Goal: Task Accomplishment & Management: Manage account settings

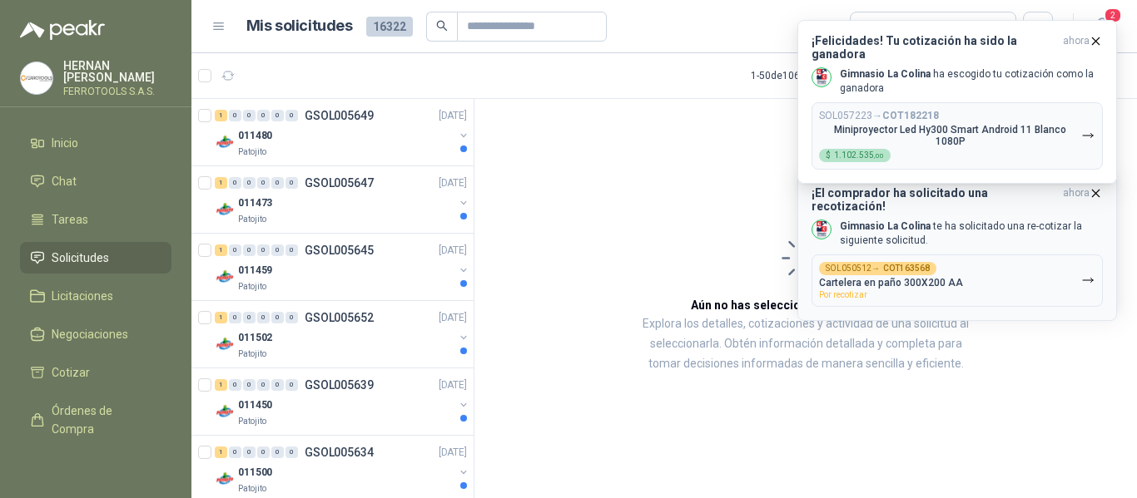
scroll to position [1248, 0]
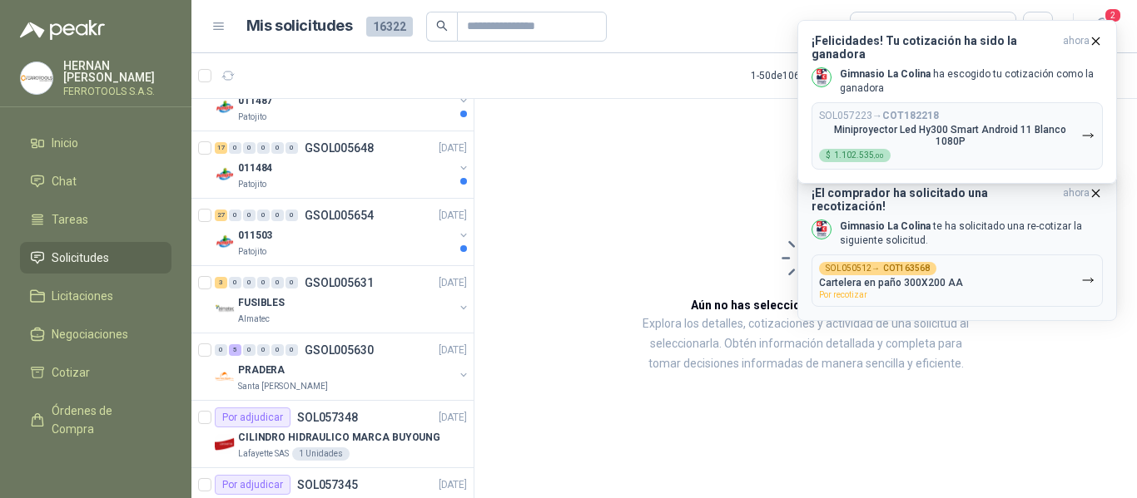
click at [1000, 270] on button "SOL050512 → COT163568 Cartelera en paño 300X200 AA Por recotizar" at bounding box center [956, 281] width 291 height 52
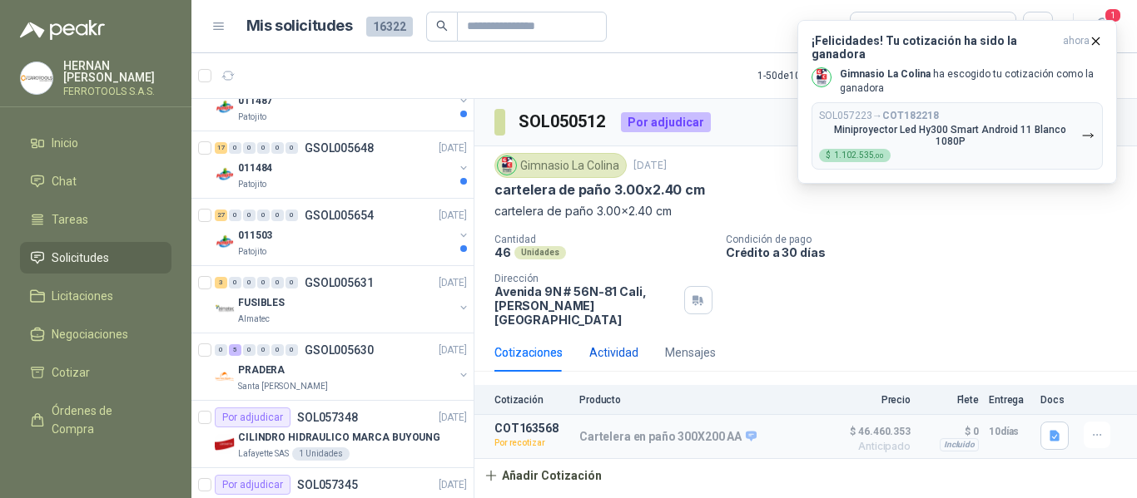
click at [613, 344] on div "Actividad" at bounding box center [613, 353] width 49 height 18
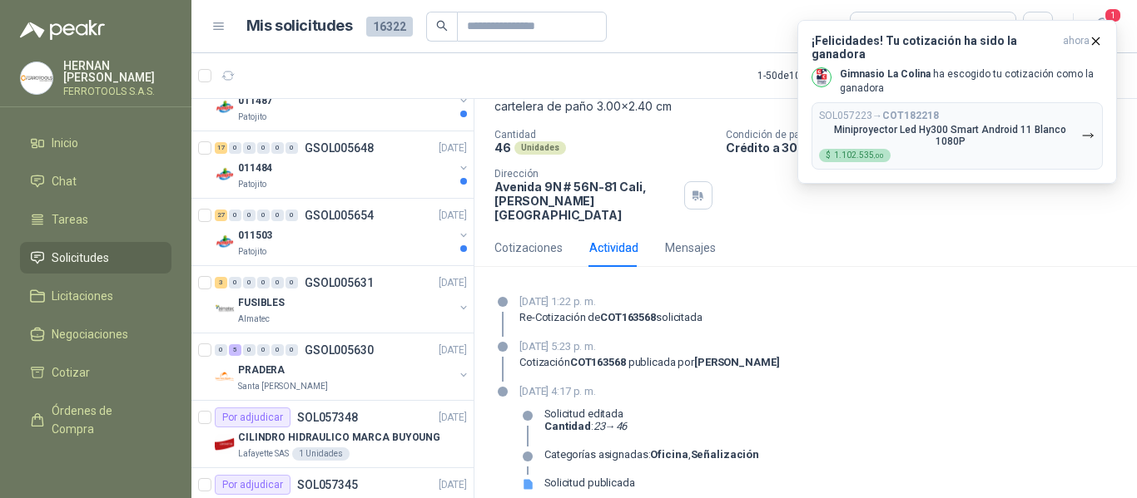
scroll to position [106, 0]
click at [1098, 38] on icon "button" at bounding box center [1095, 40] width 7 height 7
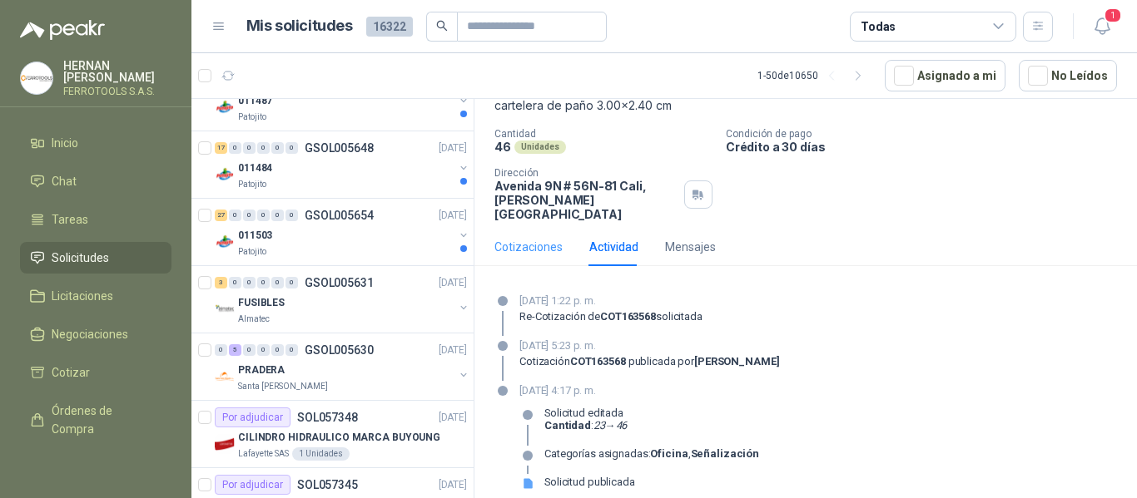
click at [515, 250] on div "Cotizaciones" at bounding box center [528, 247] width 68 height 38
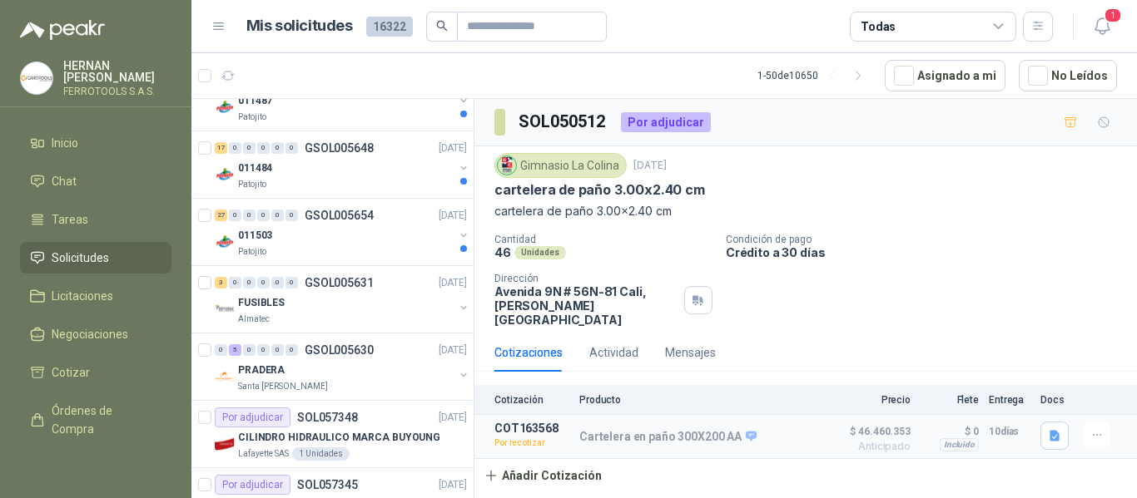
scroll to position [0, 0]
click at [698, 430] on p "Cartelera en paño 300X200 AA" at bounding box center [667, 437] width 177 height 15
click at [1054, 431] on icon "button" at bounding box center [1054, 436] width 10 height 11
click at [942, 386] on button "Imagen de WhatsApp 2025-07-29 a las 17.19.13_e04b56ff.jpg" at bounding box center [922, 385] width 270 height 17
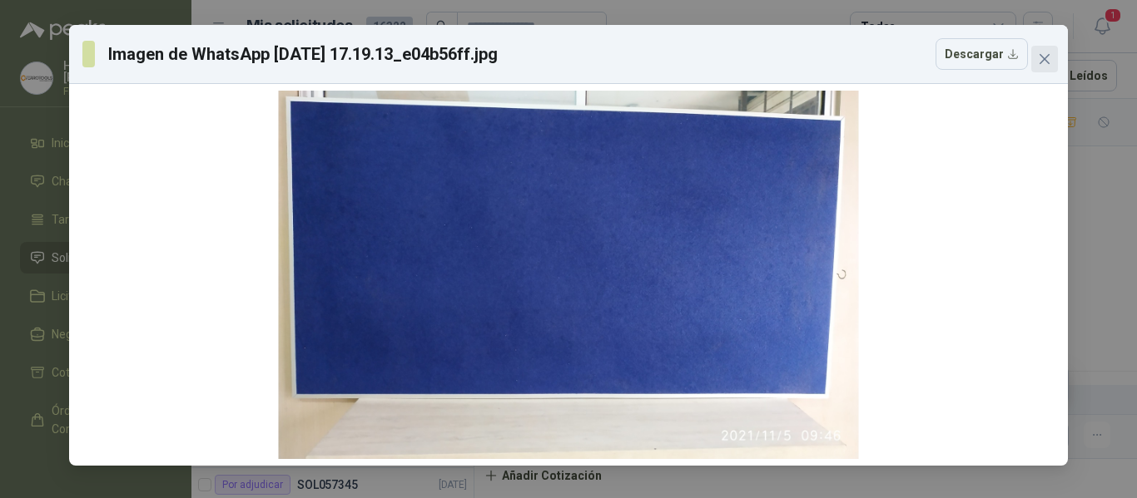
click at [1050, 62] on icon "close" at bounding box center [1044, 58] width 13 height 13
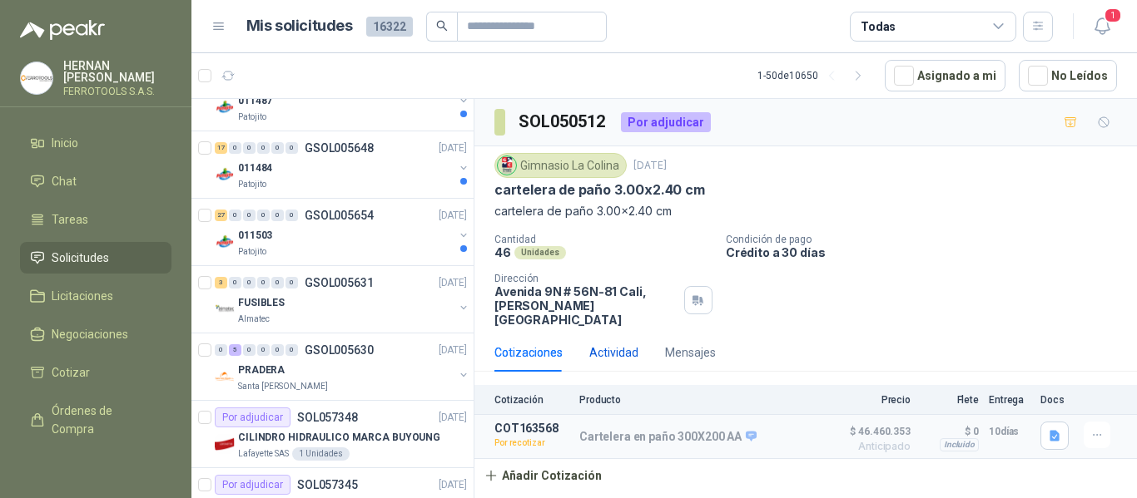
click at [612, 344] on div "Actividad" at bounding box center [613, 353] width 49 height 18
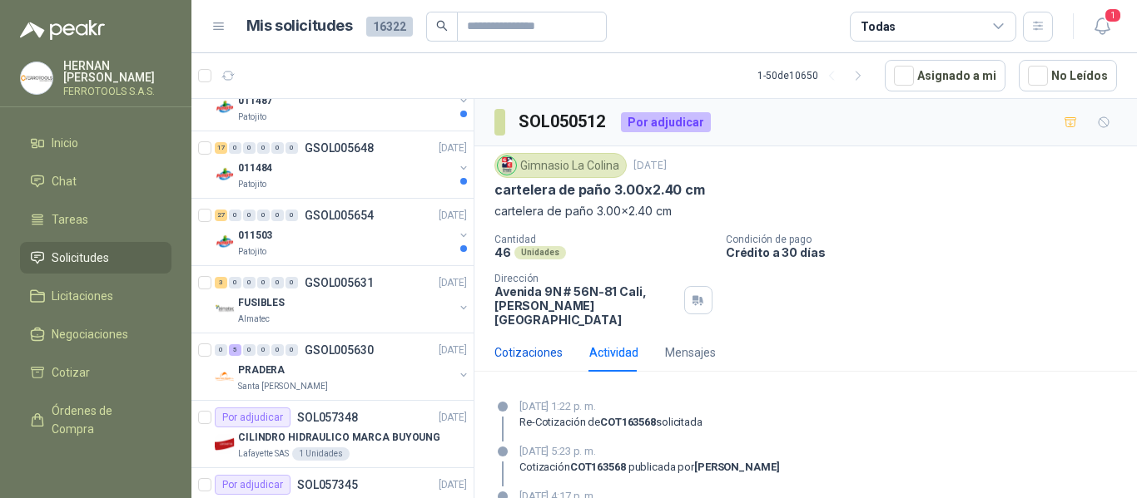
click at [550, 344] on div "Cotizaciones" at bounding box center [528, 353] width 68 height 18
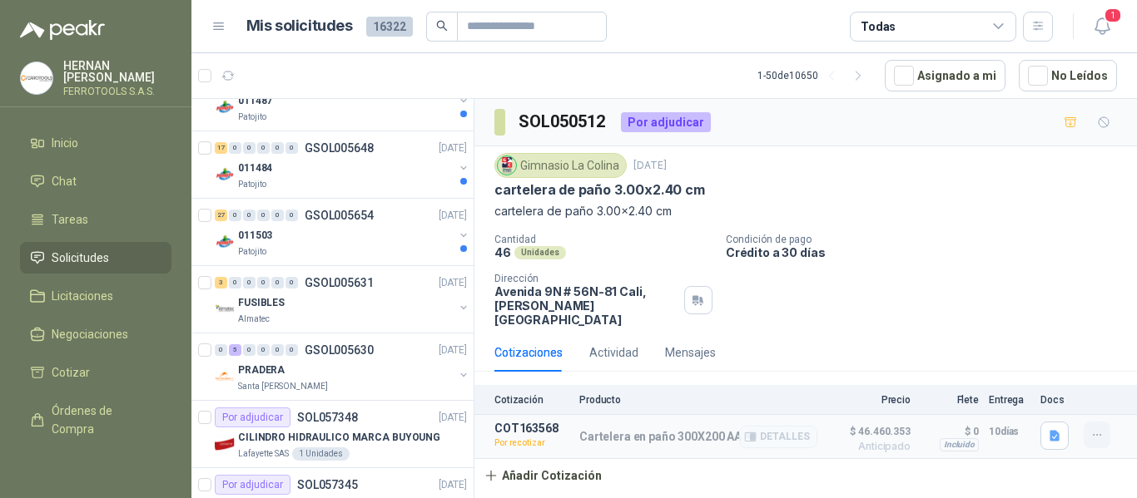
click at [1107, 424] on button "button" at bounding box center [1096, 435] width 27 height 27
click at [1046, 324] on button "Editar" at bounding box center [1063, 324] width 133 height 27
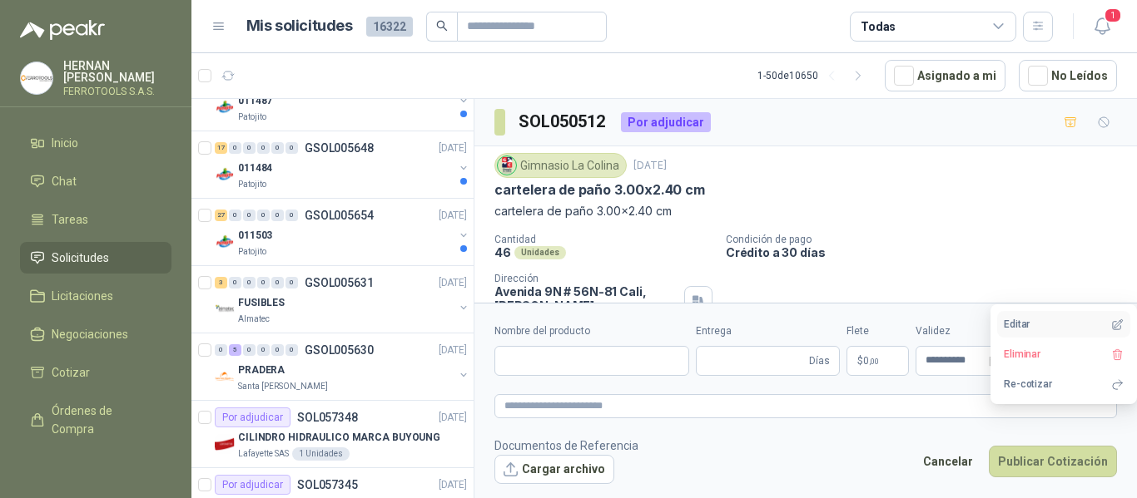
type input "**********"
type input "**"
type input "**********"
type textarea "**********"
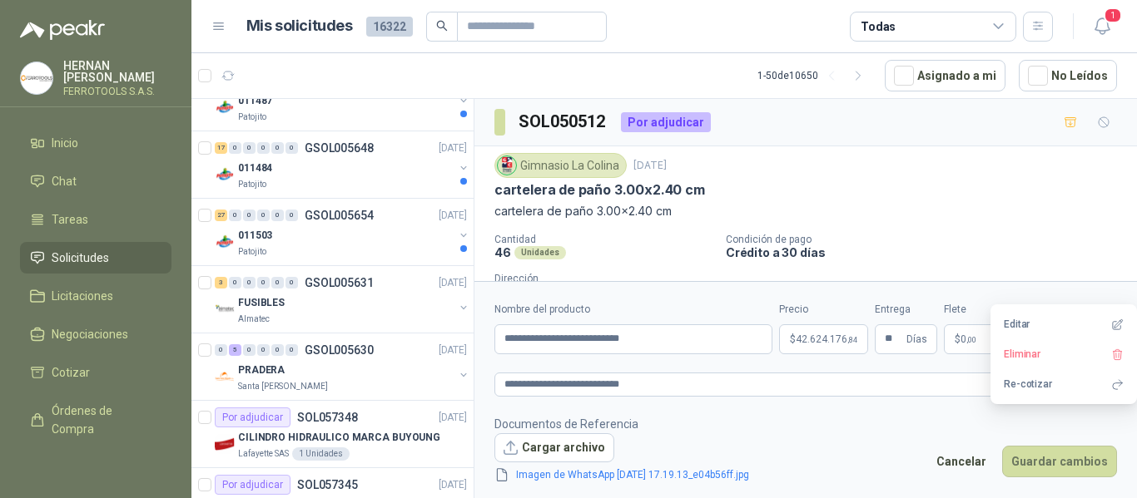
click at [830, 343] on span "42.624.176 ,84" at bounding box center [826, 339] width 62 height 10
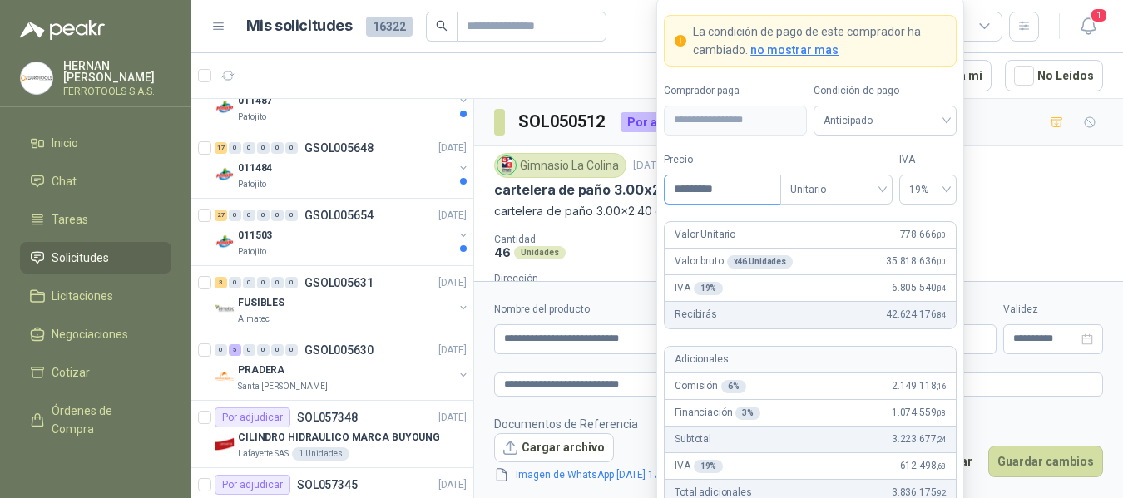
click at [688, 186] on input "*********" at bounding box center [723, 190] width 116 height 28
type input "*********"
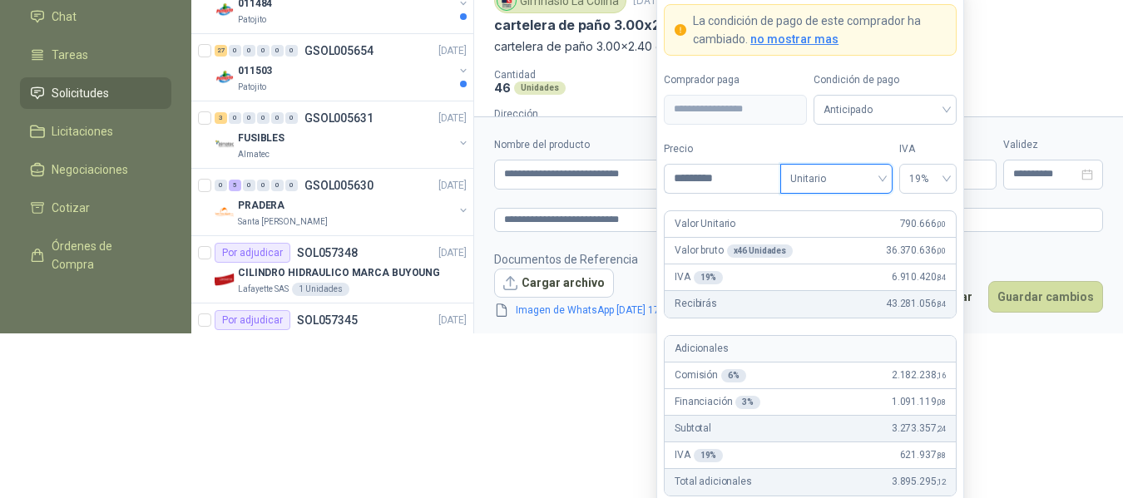
scroll to position [175, 0]
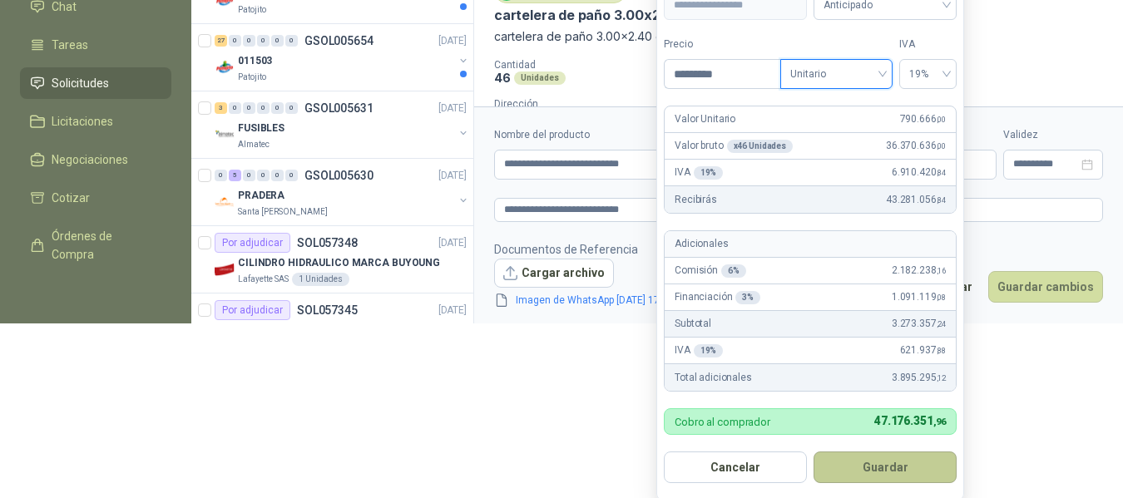
click at [895, 463] on button "Guardar" at bounding box center [885, 468] width 143 height 32
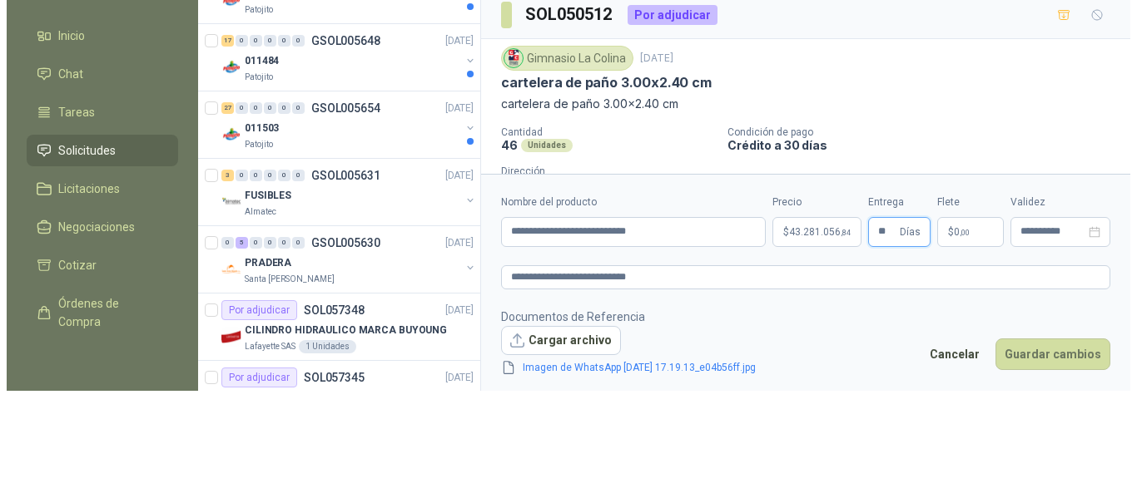
scroll to position [0, 0]
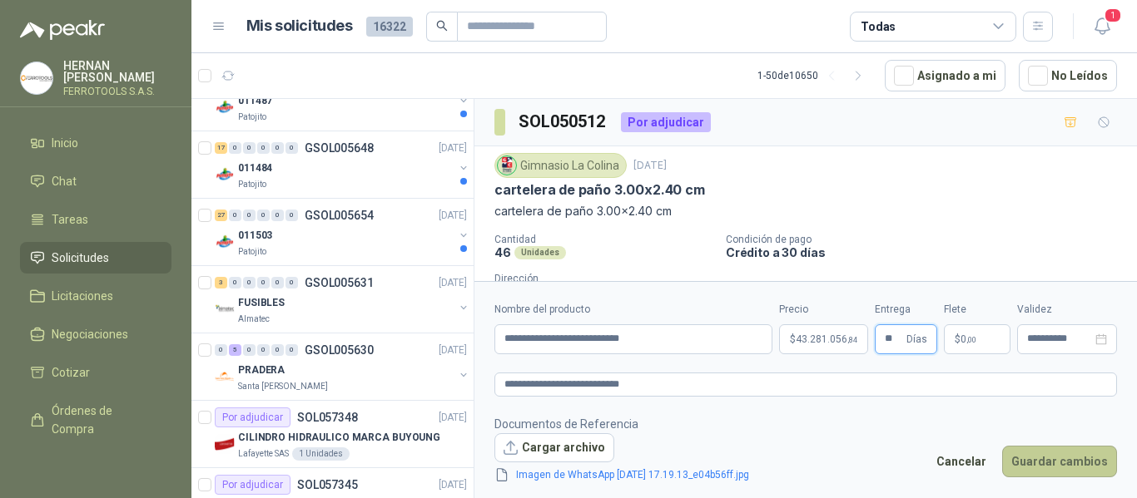
type input "**"
click at [1063, 467] on button "Guardar cambios" at bounding box center [1059, 462] width 115 height 32
click at [1099, 343] on icon "close-circle" at bounding box center [1101, 340] width 12 height 12
type input "**********"
click at [1102, 337] on icon "close-circle" at bounding box center [1101, 340] width 12 height 12
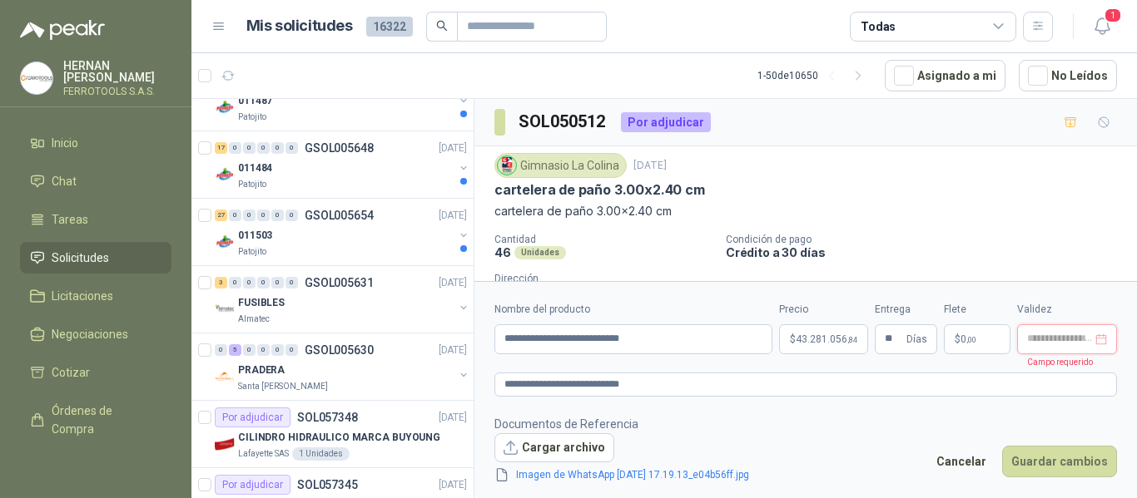
click at [1048, 340] on input at bounding box center [1059, 339] width 65 height 11
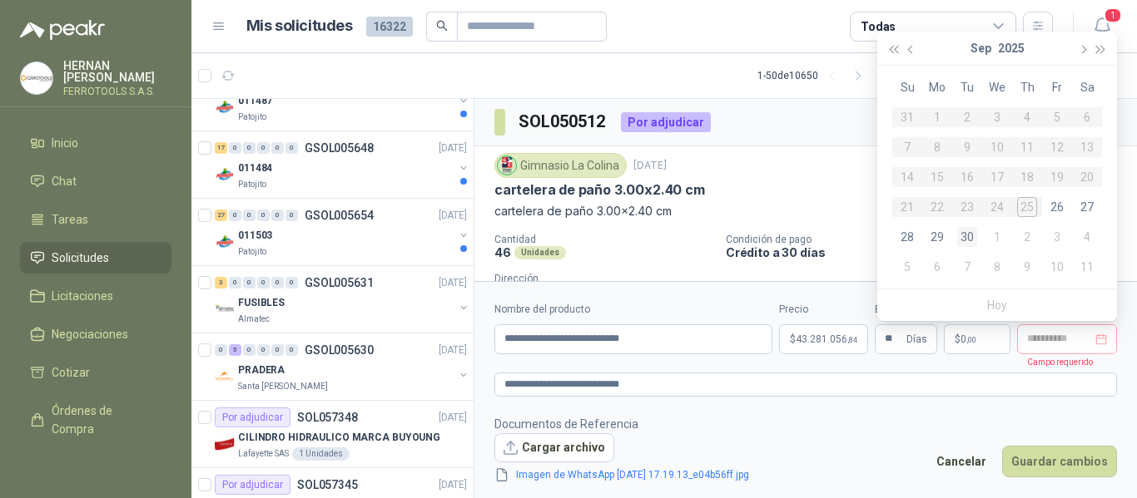
click at [964, 240] on div "30" at bounding box center [967, 237] width 20 height 20
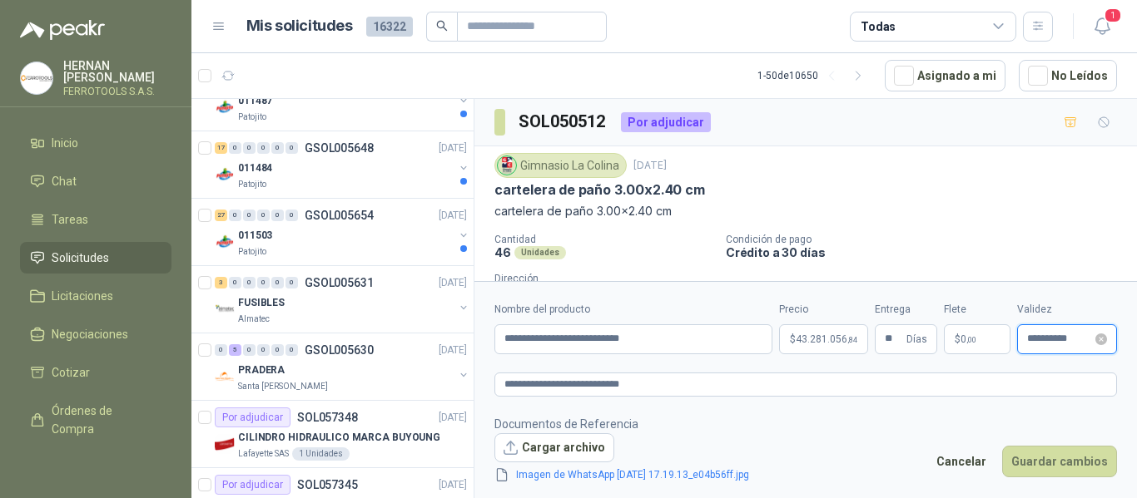
click at [1086, 339] on input "**********" at bounding box center [1059, 339] width 65 height 11
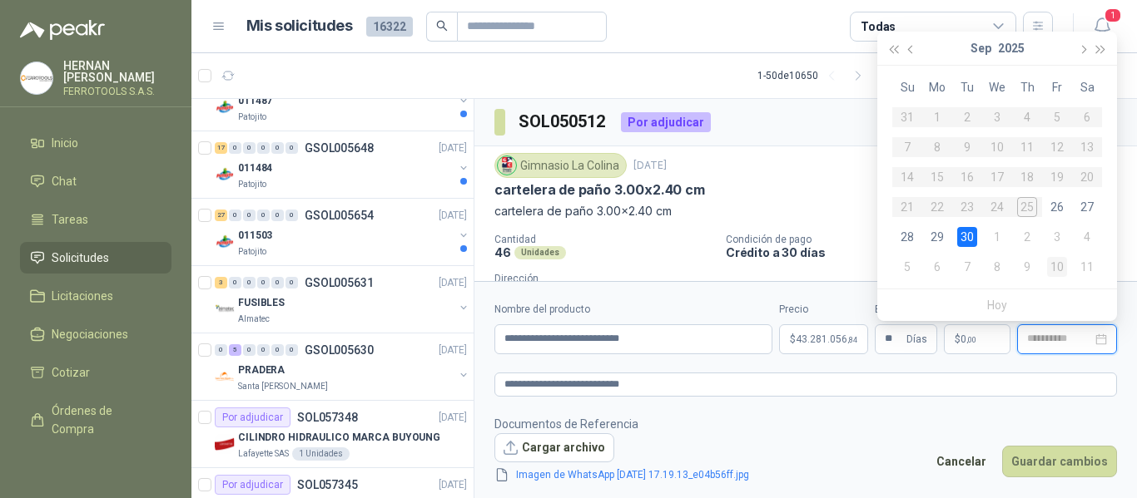
type input "**********"
click at [1064, 267] on div "10" at bounding box center [1057, 267] width 20 height 20
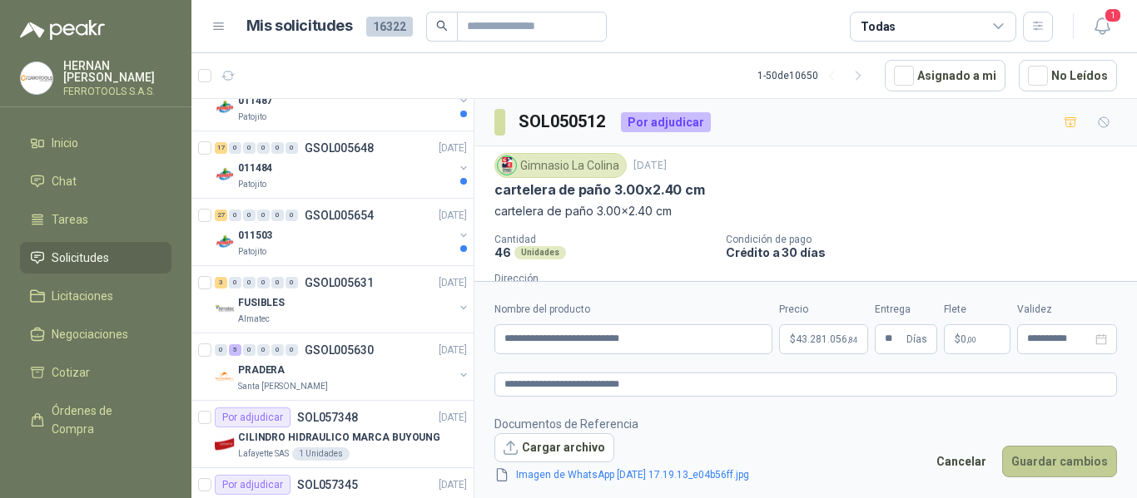
click at [1058, 459] on button "Guardar cambios" at bounding box center [1059, 462] width 115 height 32
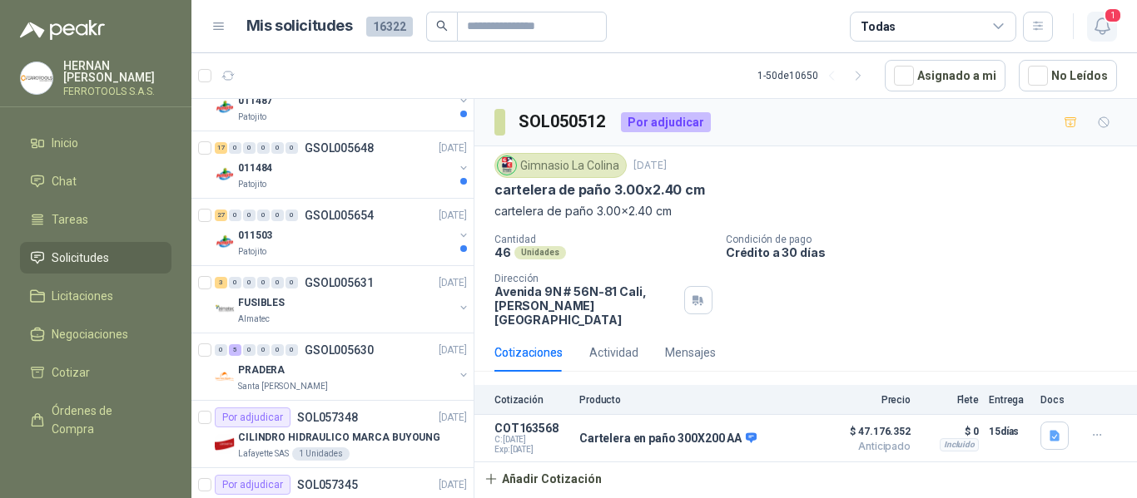
click at [1102, 29] on icon "button" at bounding box center [1102, 26] width 21 height 21
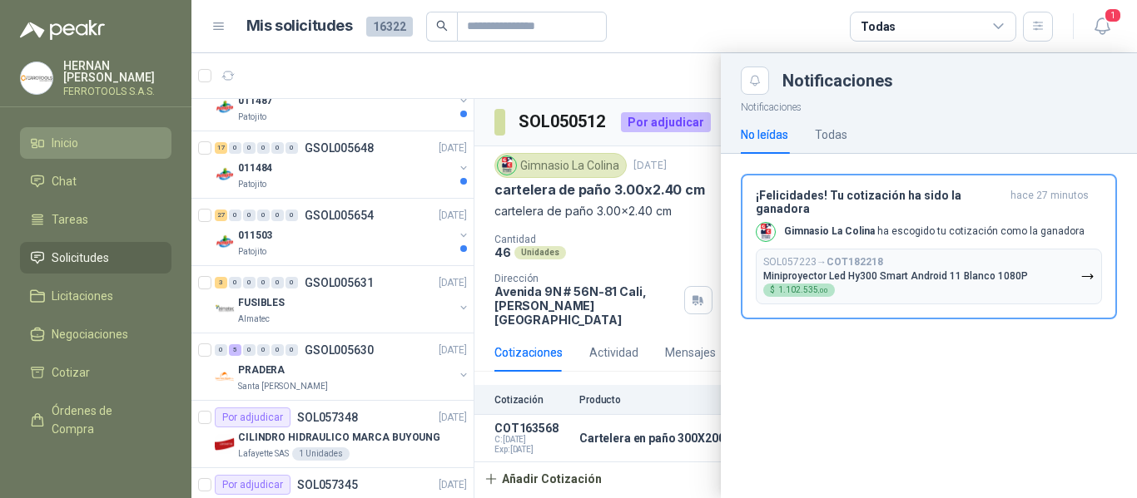
click at [68, 143] on span "Inicio" at bounding box center [65, 143] width 27 height 18
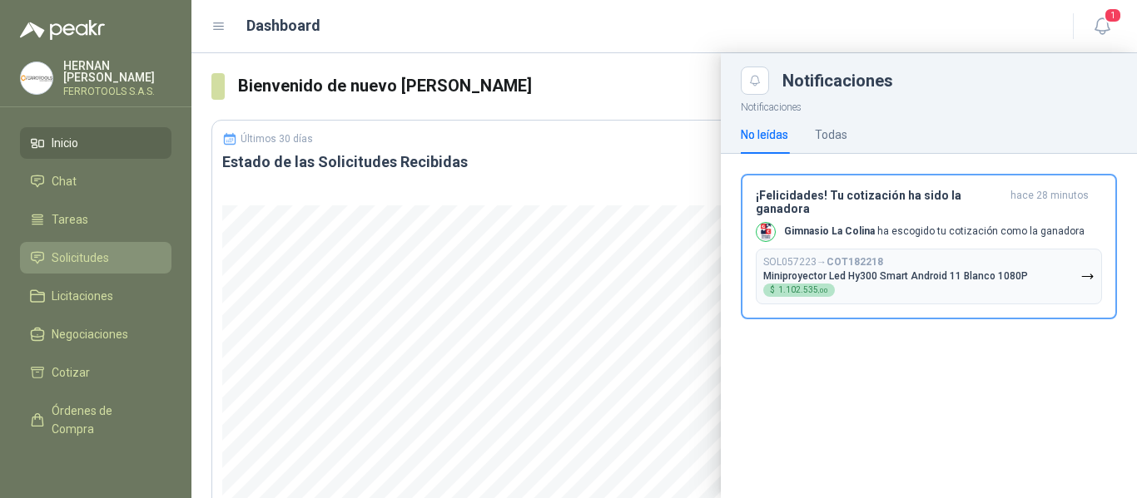
click at [53, 260] on span "Solicitudes" at bounding box center [80, 258] width 57 height 18
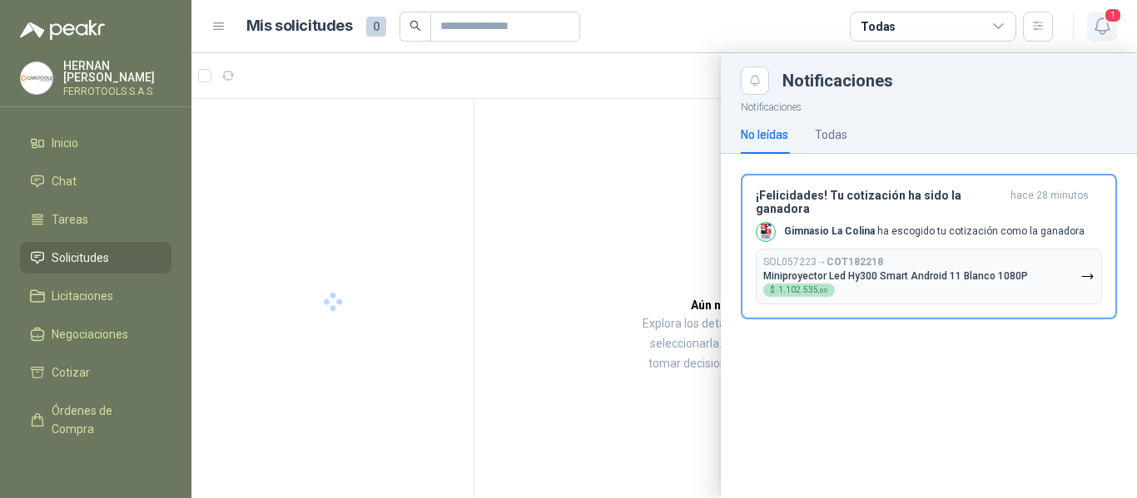
click at [1112, 27] on icon "button" at bounding box center [1102, 26] width 21 height 21
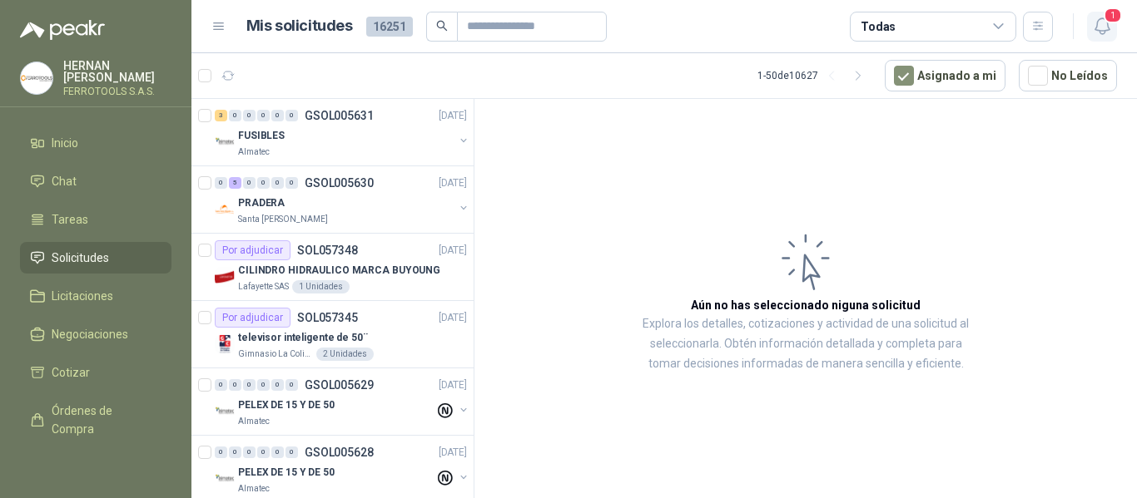
click at [1109, 23] on span "1" at bounding box center [1112, 15] width 18 height 16
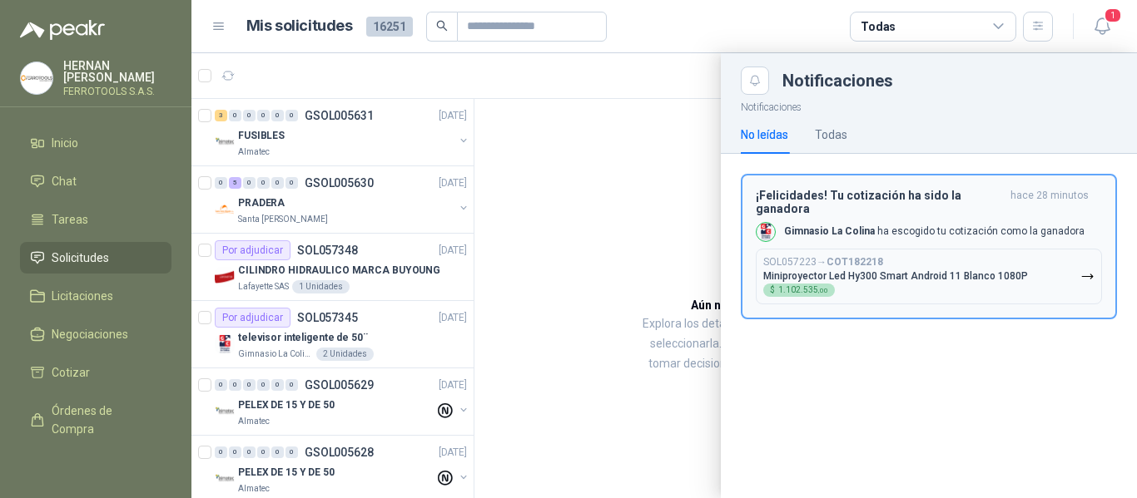
click at [834, 201] on h3 "¡Felicidades! Tu cotización ha sido la ganadora" at bounding box center [880, 202] width 248 height 27
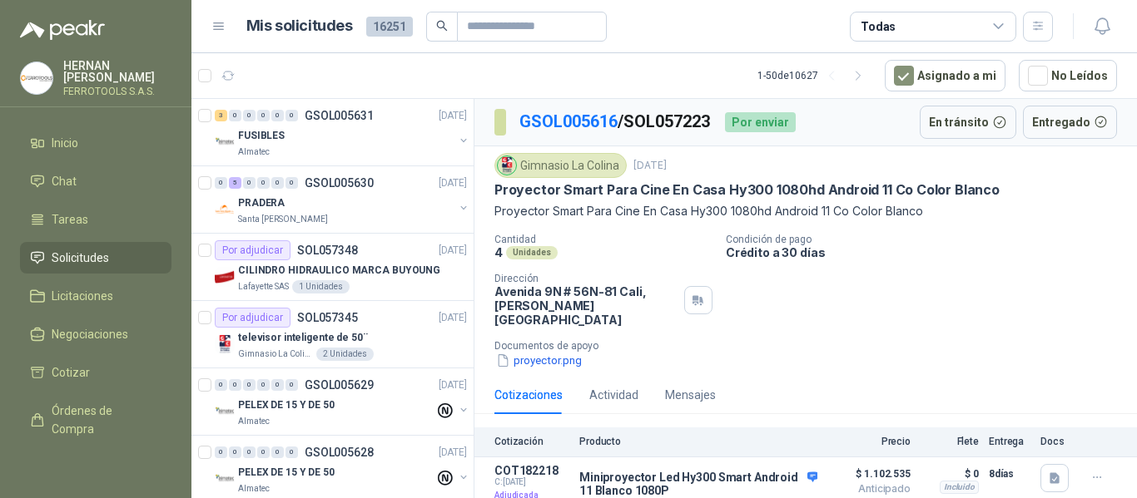
click at [820, 300] on div "Cantidad 4 Unidades Condición de pago Crédito a 30 días Dirección Avenida 9N # …" at bounding box center [805, 302] width 622 height 136
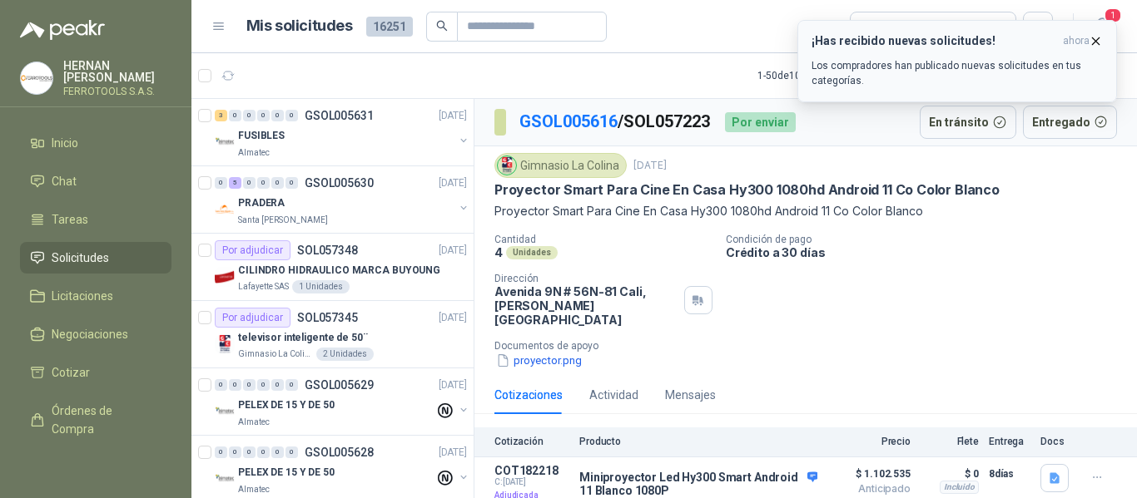
click at [974, 53] on div "¡Has recibido nuevas solicitudes! ahora Los compradores han publicado nuevas so…" at bounding box center [956, 61] width 291 height 54
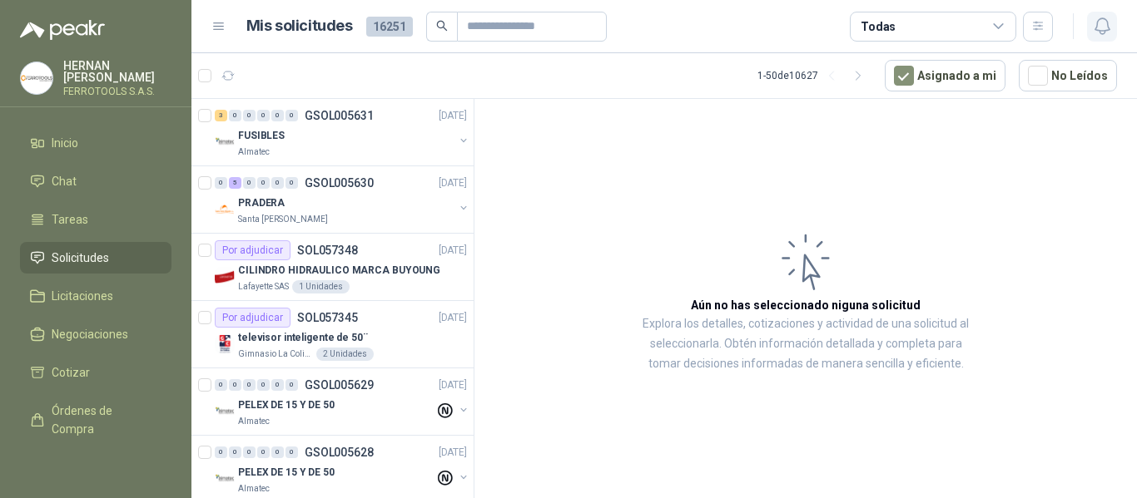
drag, startPoint x: 1102, startPoint y: 24, endPoint x: 1097, endPoint y: 32, distance: 9.3
click at [1102, 24] on icon "button" at bounding box center [1102, 26] width 21 height 21
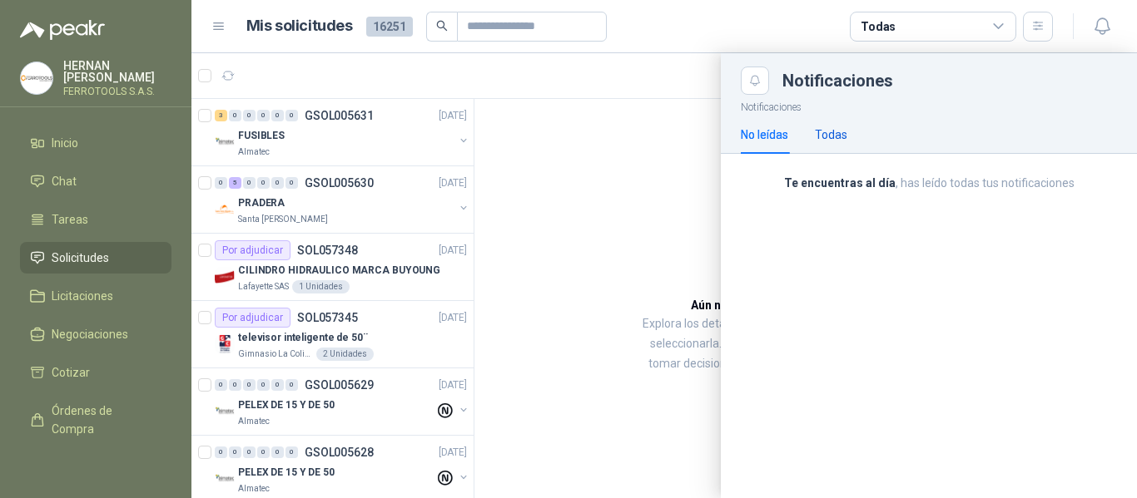
click at [846, 130] on div "Todas" at bounding box center [831, 135] width 32 height 18
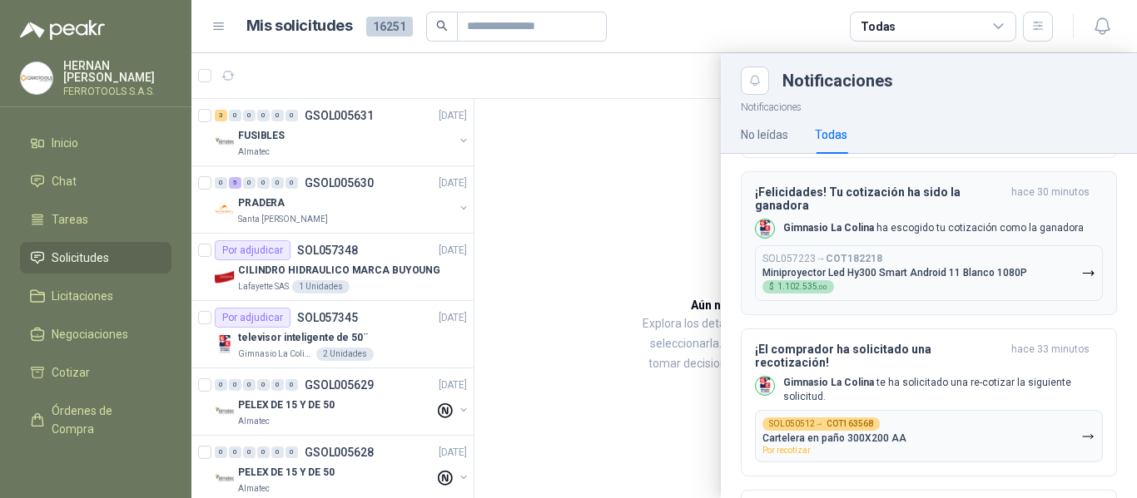
scroll to position [166, 0]
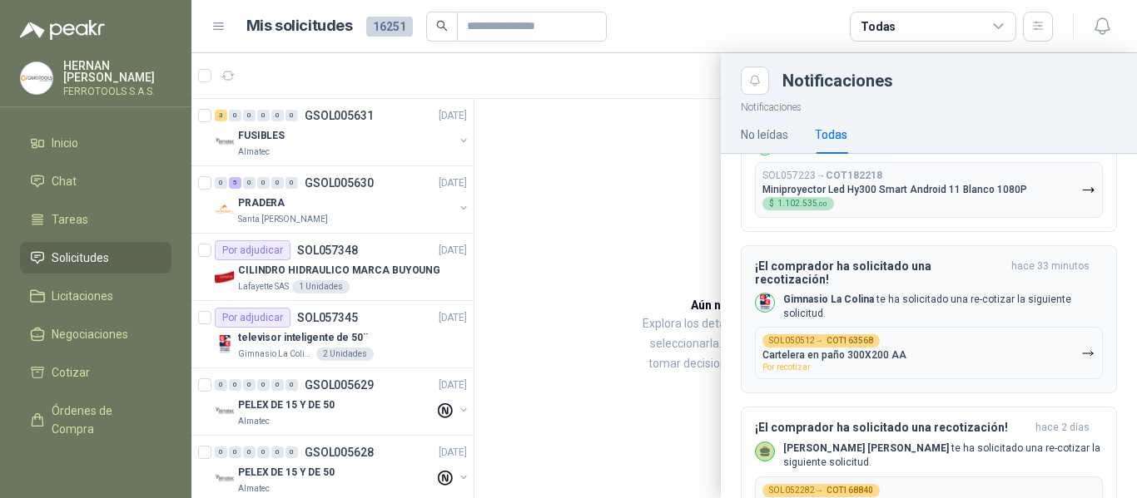
click at [962, 327] on button "SOL050512 → COT163568 Cartelera en paño 300X200 AA Por recotizar" at bounding box center [929, 353] width 348 height 52
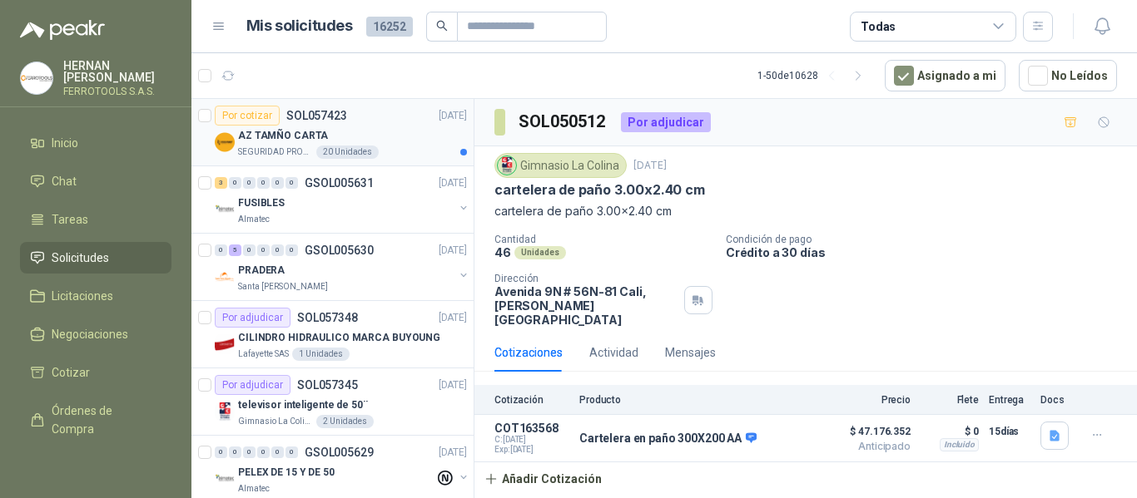
click at [389, 130] on div "AZ TAMÑO CARTA" at bounding box center [352, 136] width 229 height 20
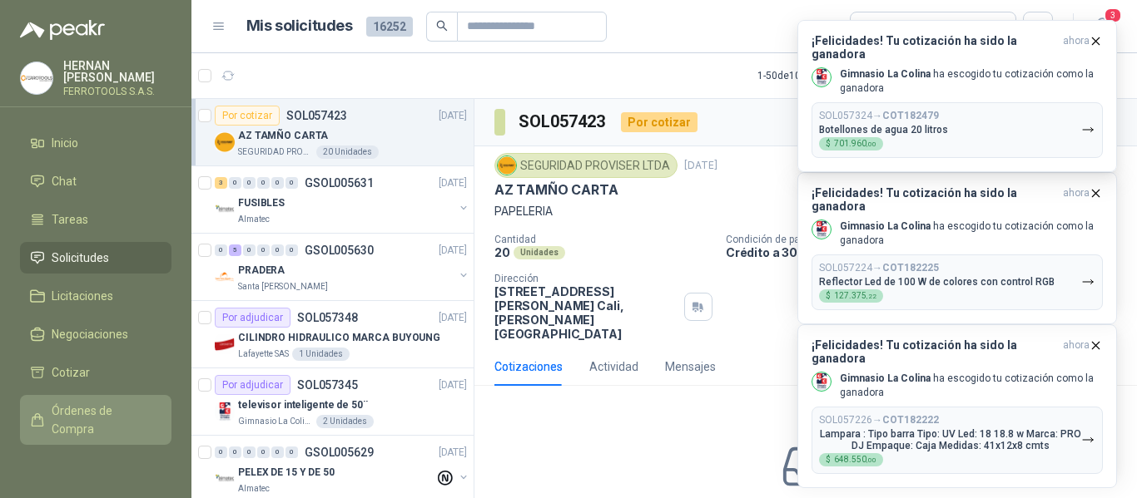
click at [83, 421] on span "Órdenes de Compra" at bounding box center [104, 420] width 104 height 37
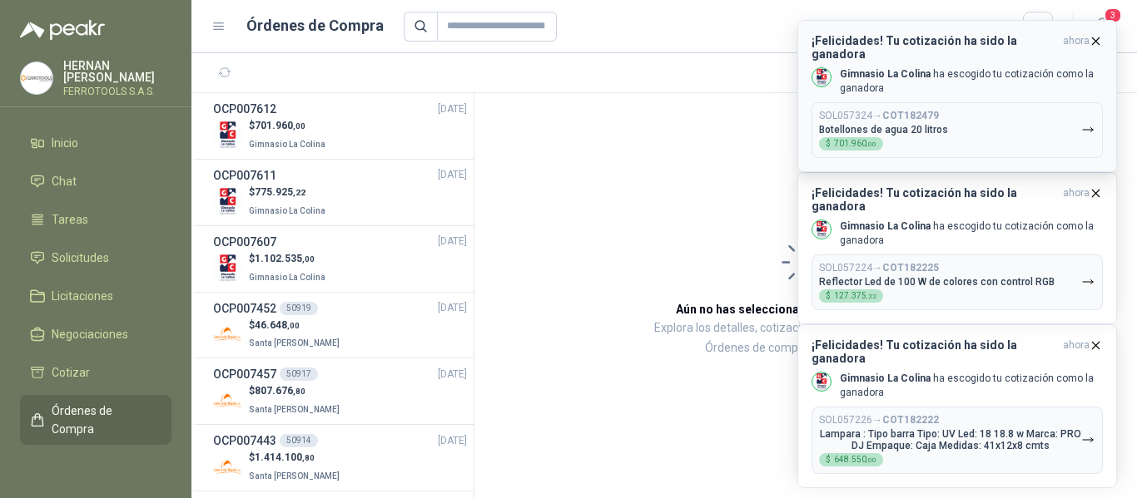
click at [1094, 44] on icon "button" at bounding box center [1095, 41] width 14 height 14
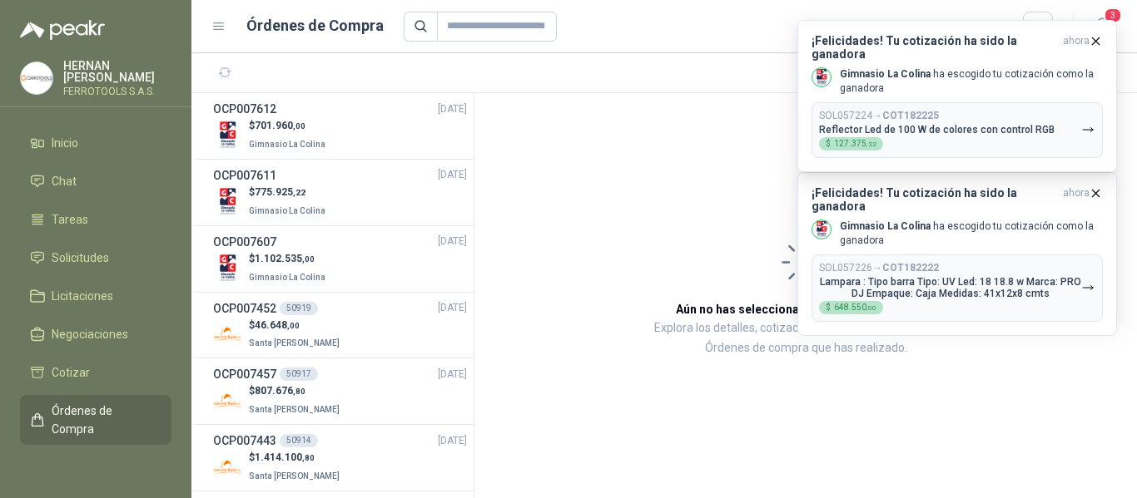
click at [1094, 44] on icon "button" at bounding box center [1095, 41] width 14 height 14
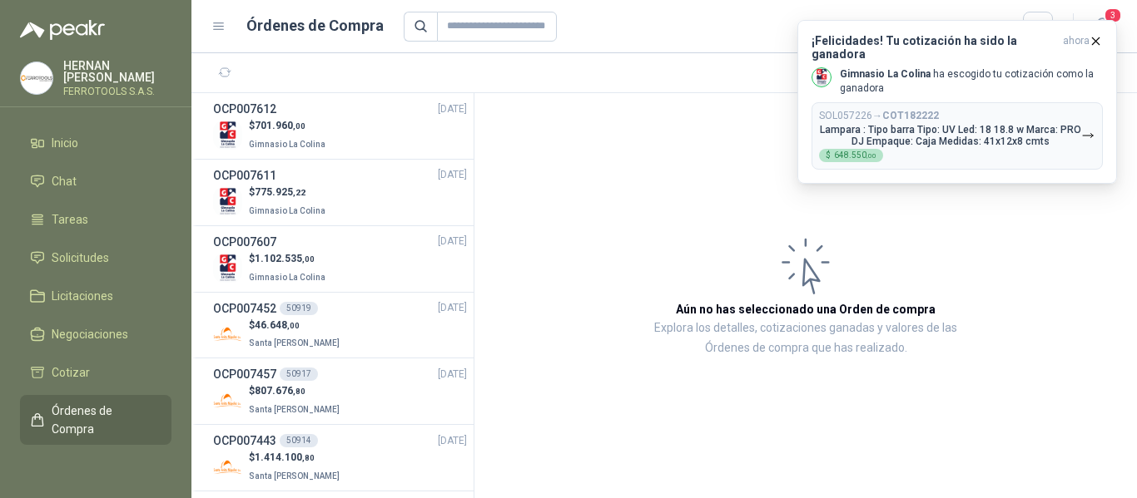
click at [1094, 44] on icon "button" at bounding box center [1095, 41] width 14 height 14
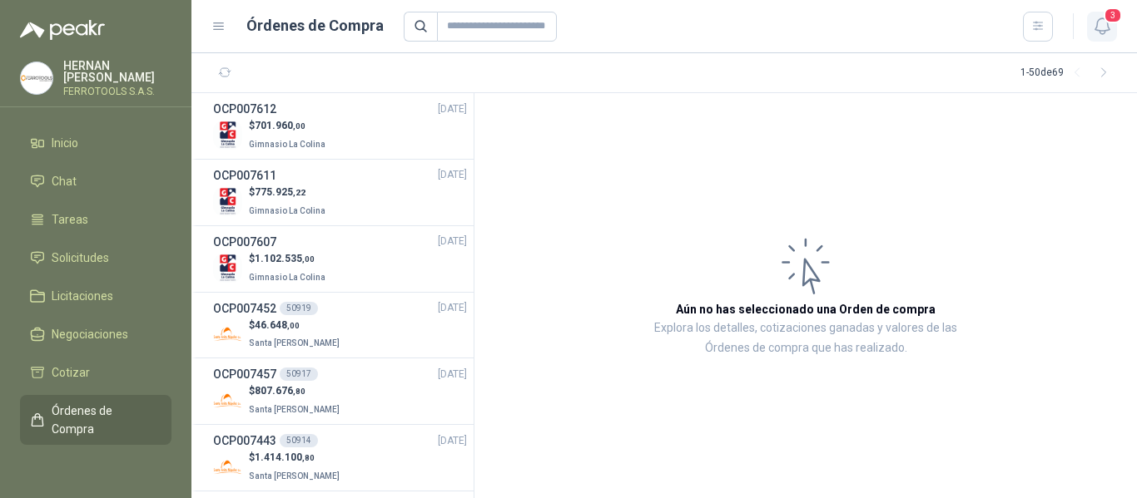
click at [1105, 32] on icon "button" at bounding box center [1102, 26] width 21 height 21
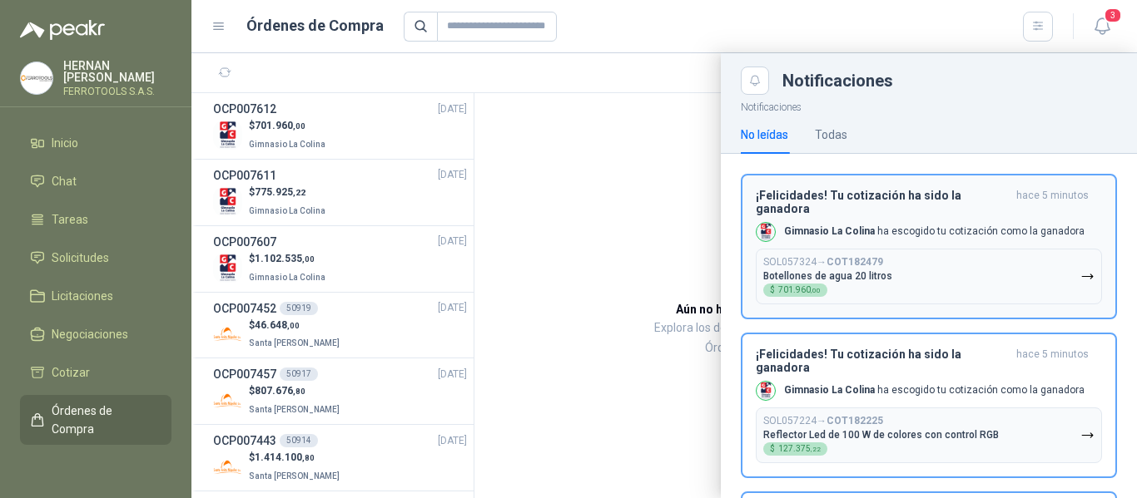
click at [911, 258] on button "SOL057324 → COT182479 Botellones de agua 20 litros $ 701.960 ,00" at bounding box center [929, 277] width 346 height 56
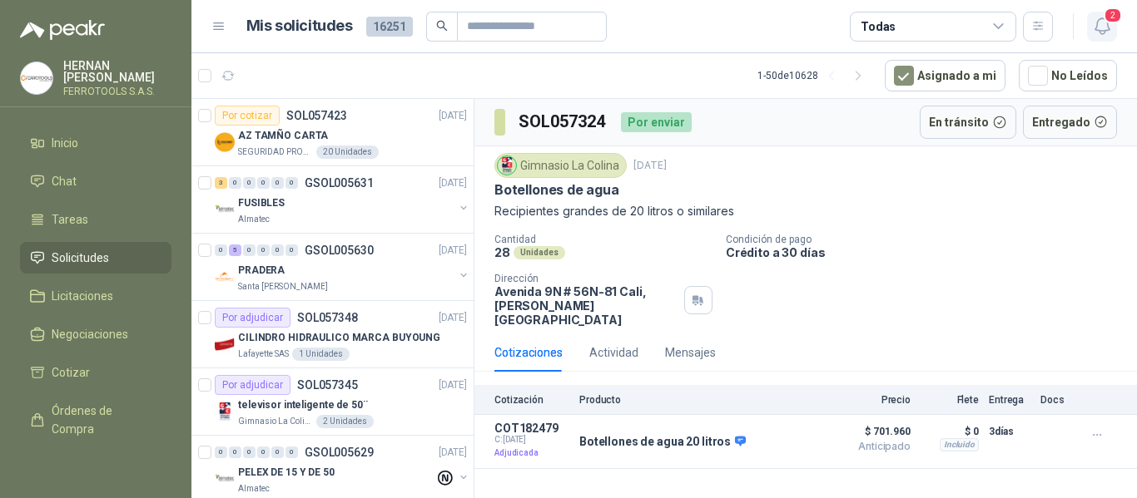
click at [1102, 32] on icon "button" at bounding box center [1102, 26] width 21 height 21
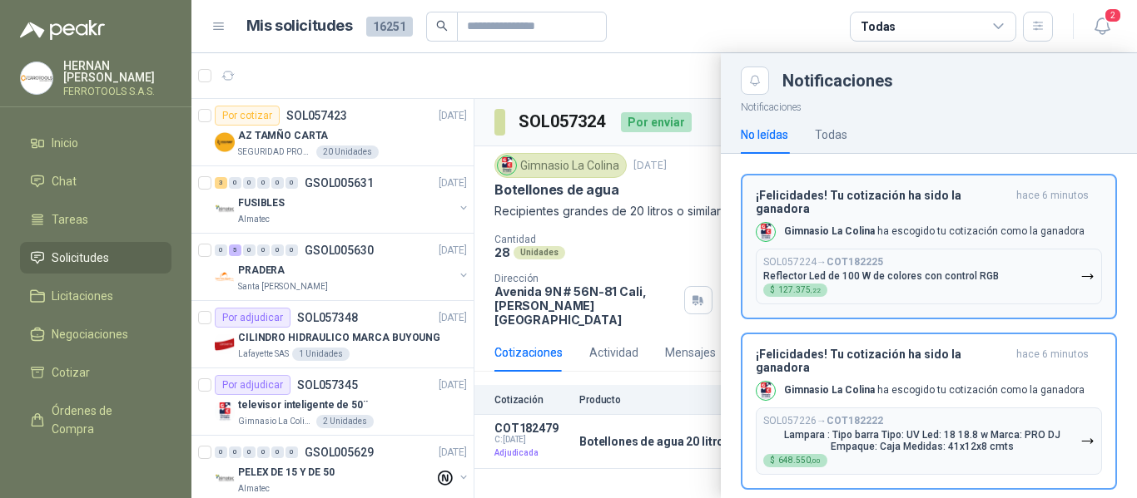
click at [936, 270] on p "Reflector Led de 100 W de colores con control RGB" at bounding box center [880, 276] width 235 height 12
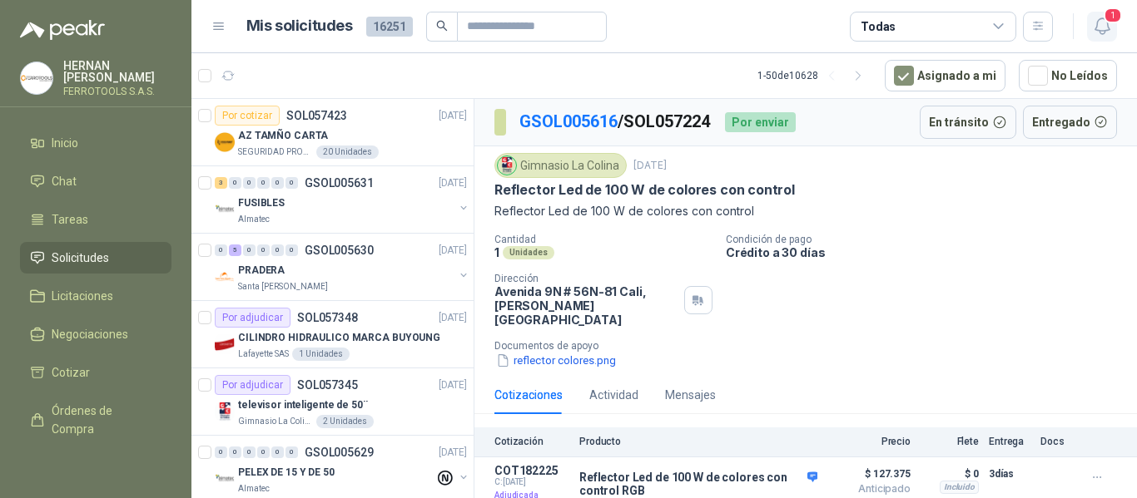
click at [1107, 32] on icon "button" at bounding box center [1102, 26] width 21 height 21
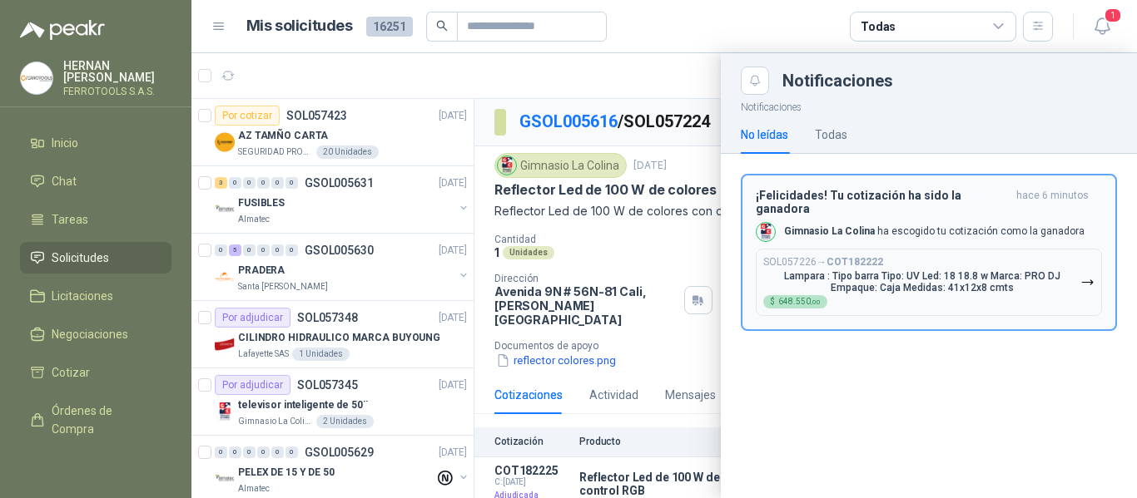
click at [974, 270] on p "Lampara : Tipo barra Tipo: UV Led: 18 18.8 w Marca: PRO DJ Empaque: Caja Medida…" at bounding box center [921, 281] width 317 height 23
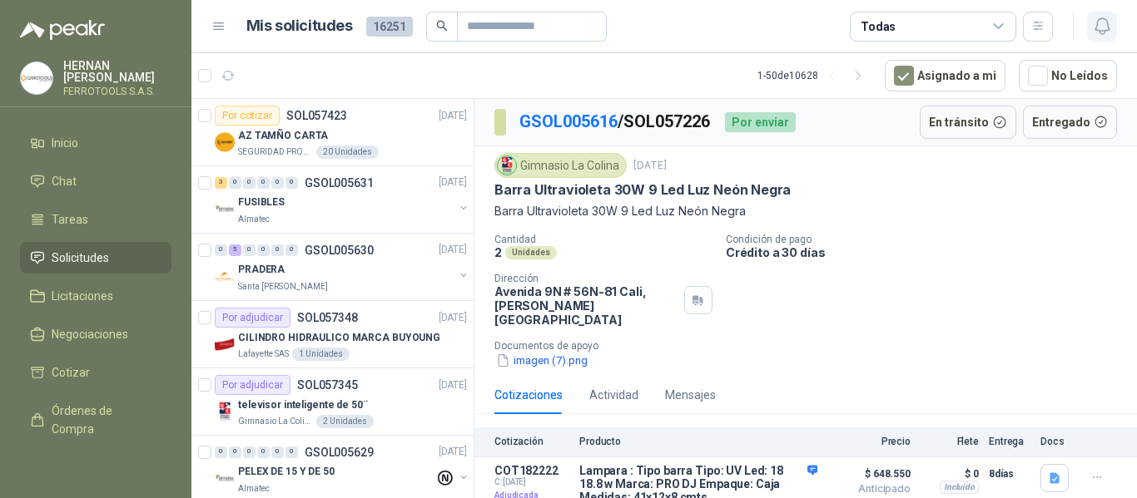
click at [1102, 20] on icon "button" at bounding box center [1102, 26] width 21 height 21
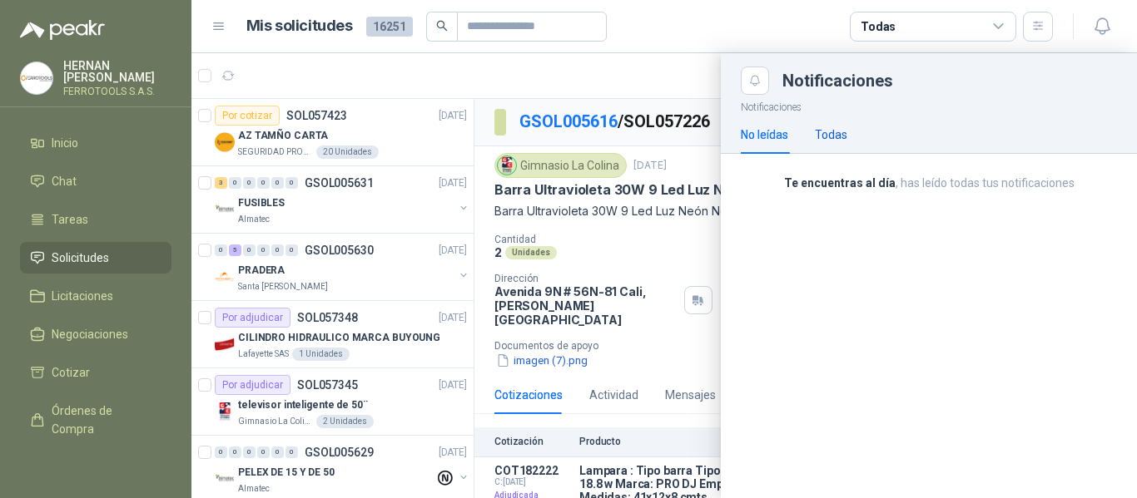
click at [840, 139] on div "Todas" at bounding box center [831, 135] width 32 height 18
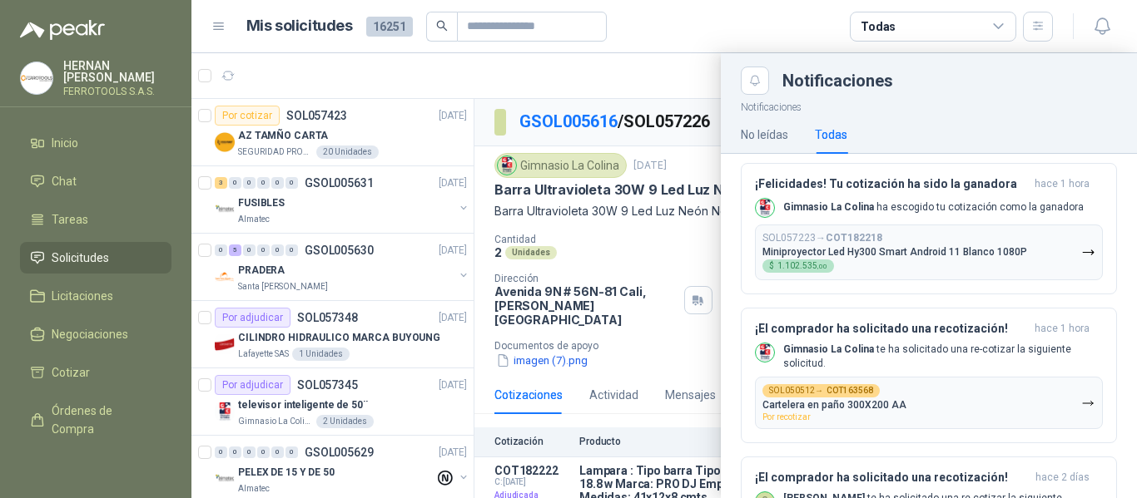
scroll to position [582, 0]
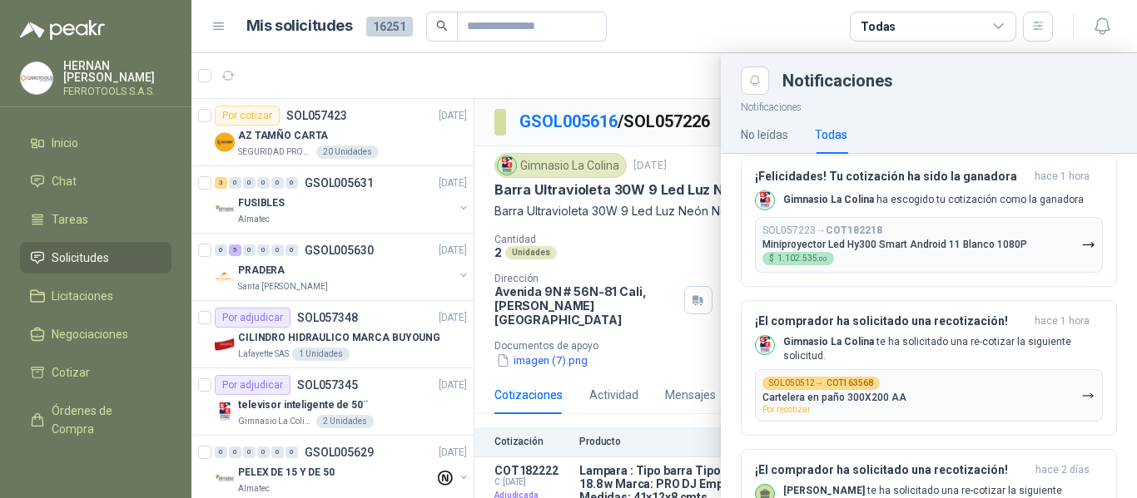
click at [628, 64] on div at bounding box center [663, 275] width 945 height 445
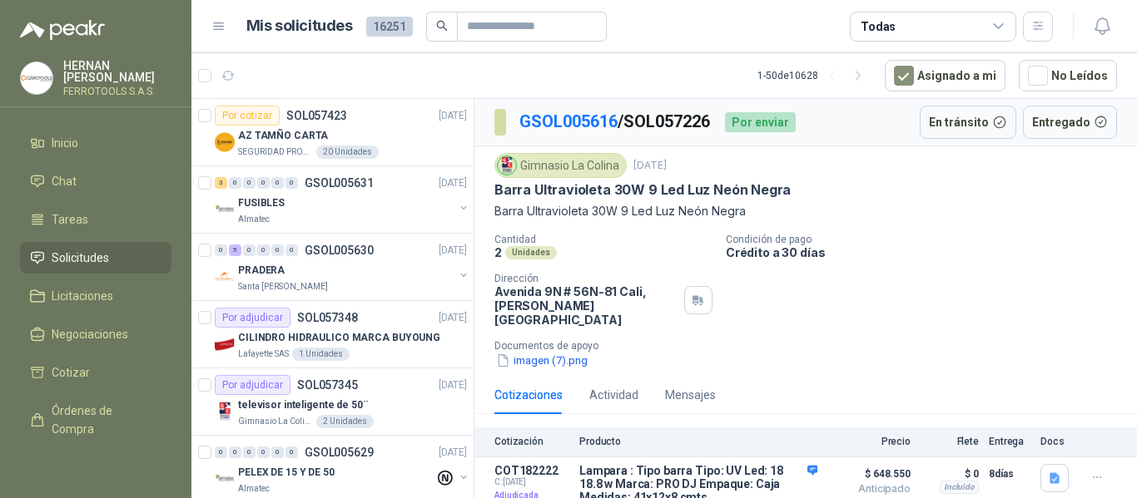
click at [729, 64] on article "1 - 50 de 10628 Asignado a mi No Leídos" at bounding box center [663, 75] width 945 height 45
click at [21, 170] on link "Chat" at bounding box center [95, 182] width 151 height 32
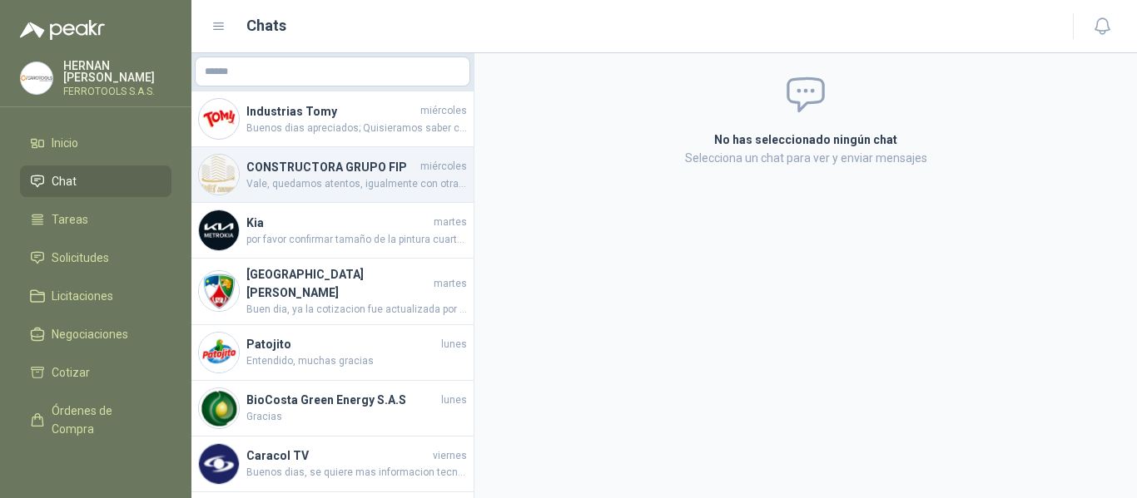
click at [409, 166] on h4 "CONSTRUCTORA GRUPO FIP" at bounding box center [331, 167] width 171 height 18
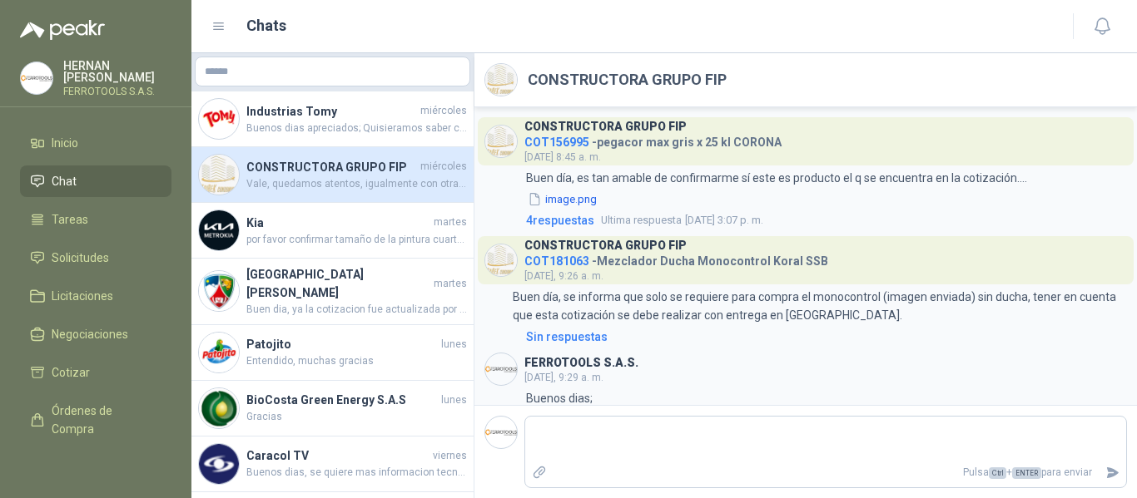
scroll to position [412, 0]
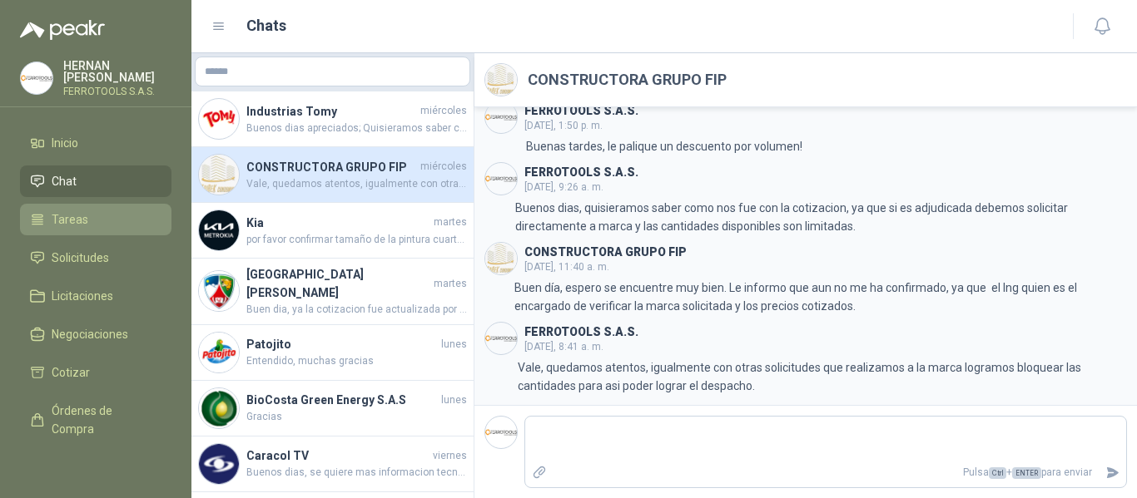
click at [76, 220] on span "Tareas" at bounding box center [70, 220] width 37 height 18
click at [73, 179] on span "Chat" at bounding box center [64, 181] width 25 height 18
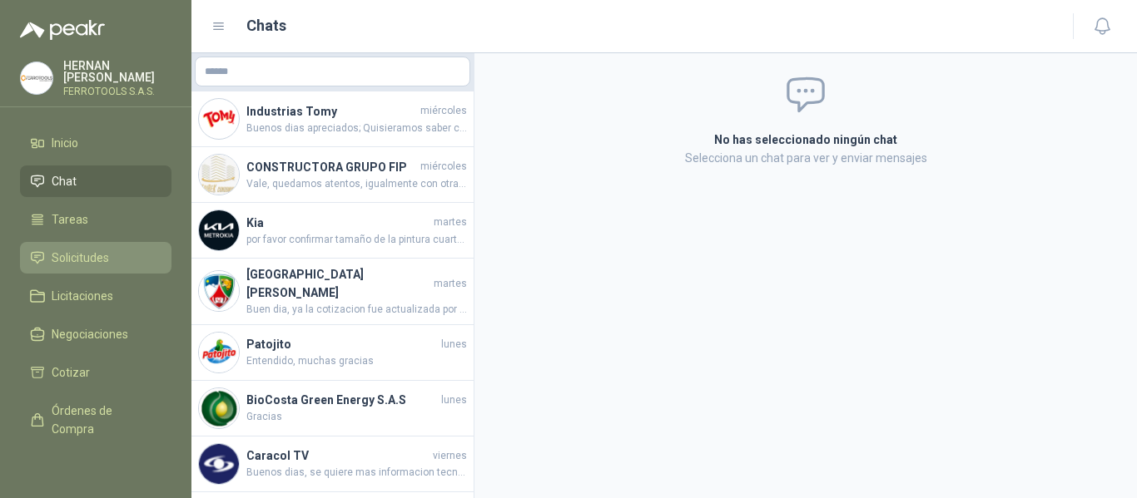
click at [77, 263] on span "Solicitudes" at bounding box center [80, 258] width 57 height 18
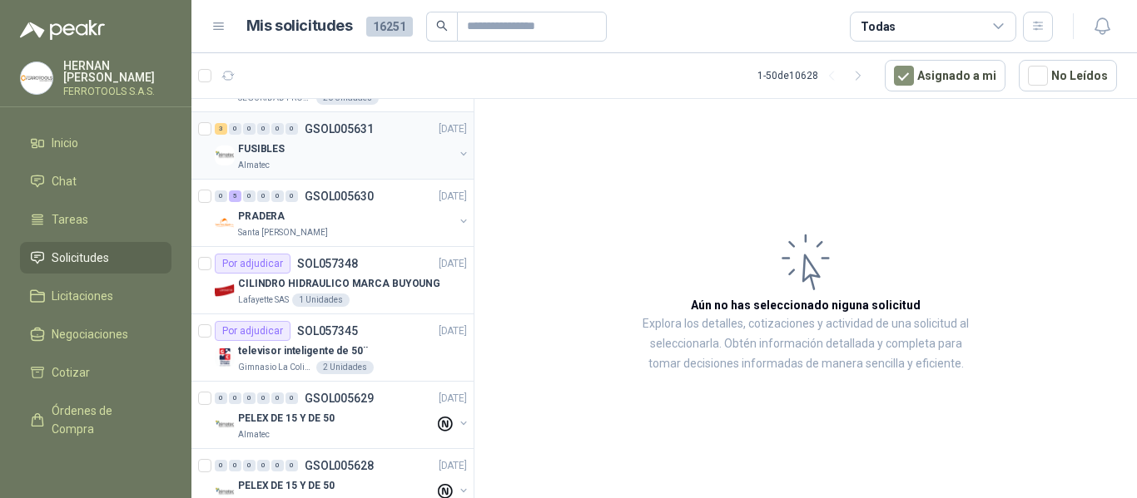
scroll to position [166, 0]
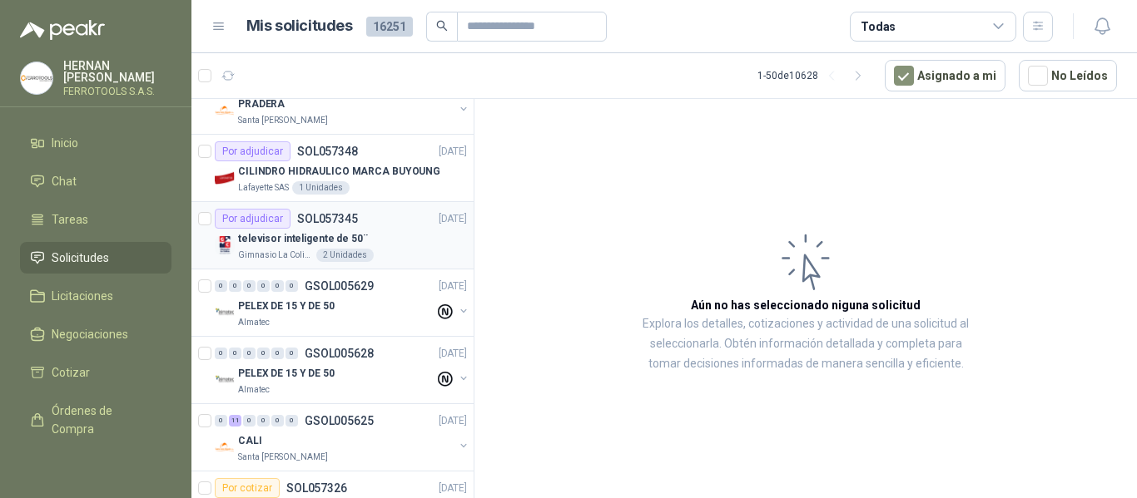
click at [392, 237] on div "televisor inteligente de 50¨" at bounding box center [352, 239] width 229 height 20
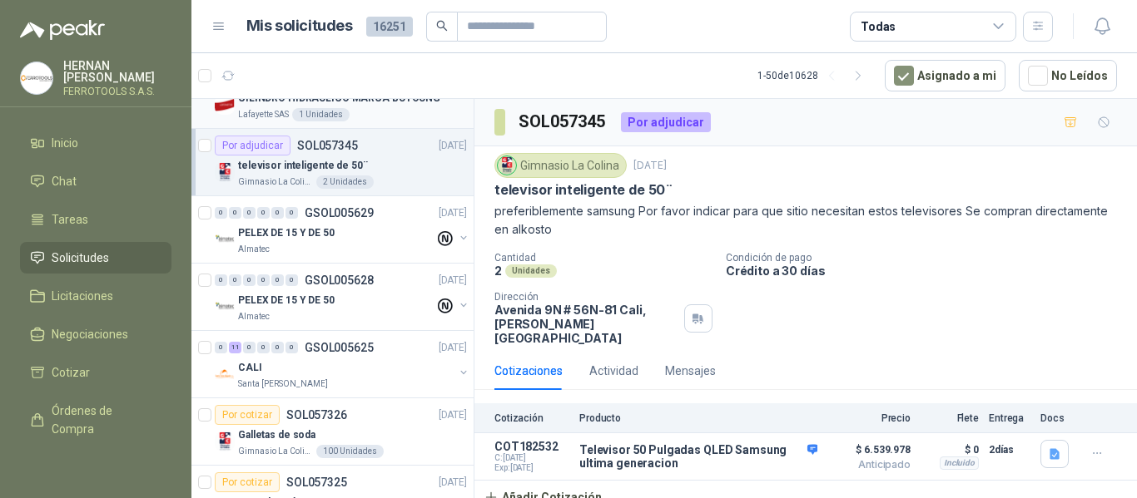
scroll to position [250, 0]
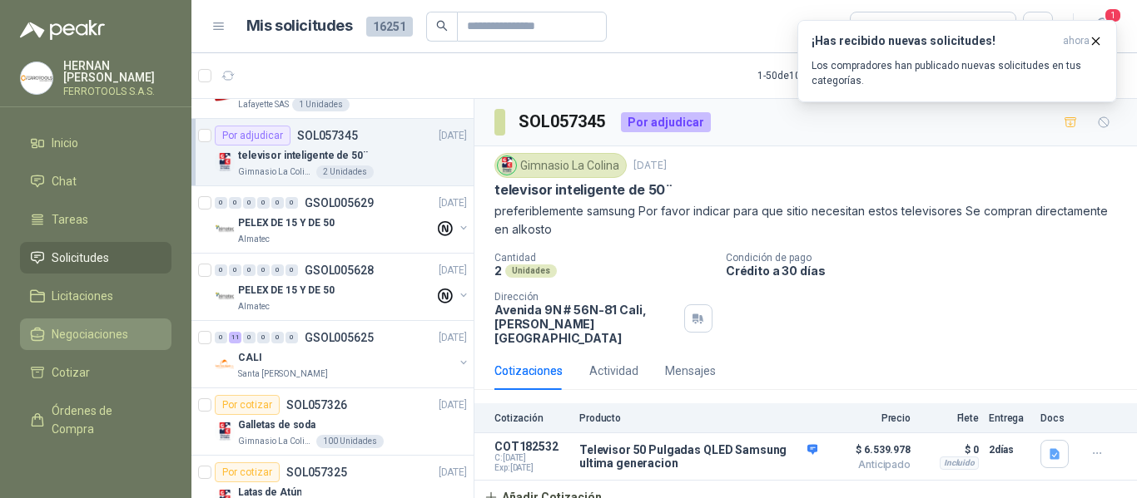
click at [82, 336] on span "Negociaciones" at bounding box center [90, 334] width 77 height 18
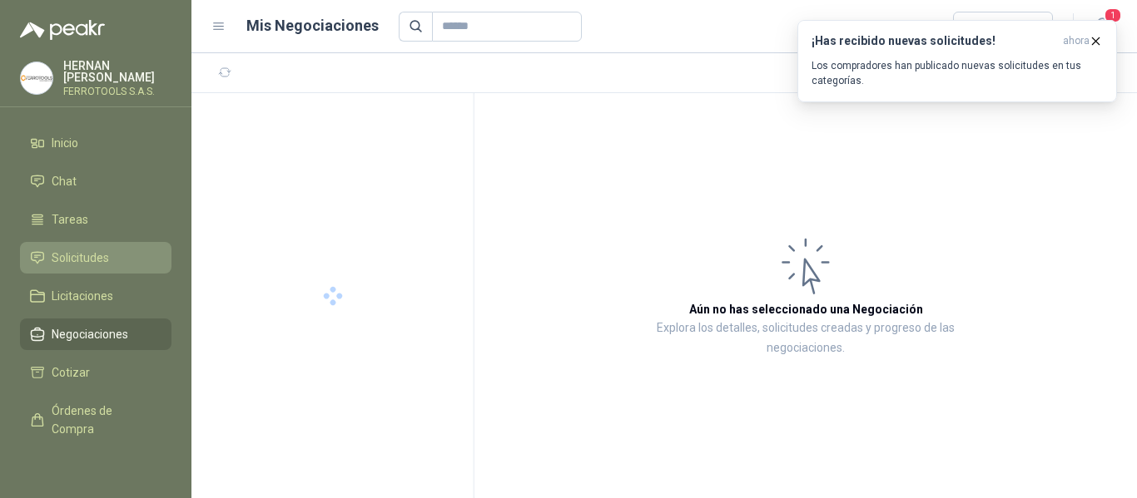
click at [92, 254] on span "Solicitudes" at bounding box center [80, 258] width 57 height 18
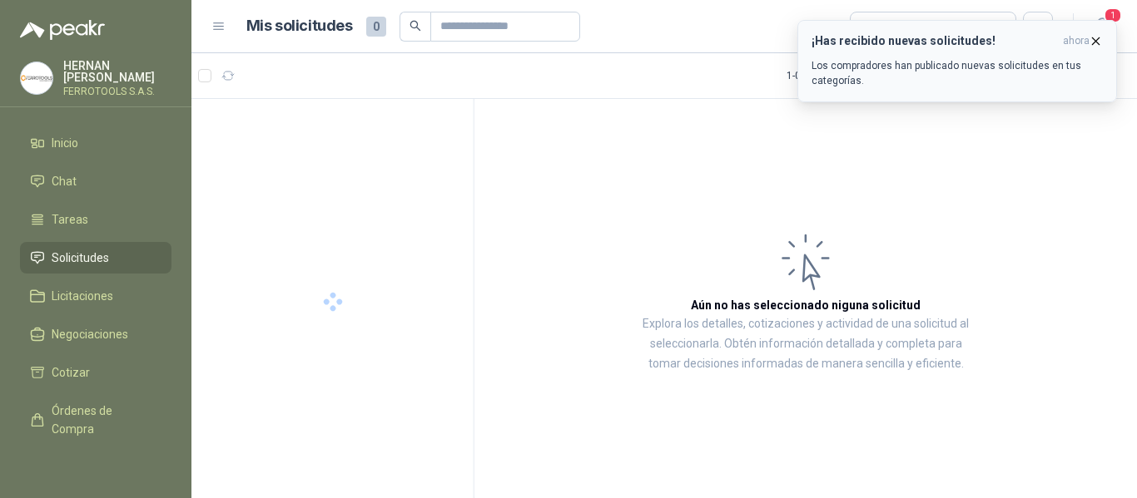
click at [988, 72] on p "Los compradores han publicado nuevas solicitudes en tus categorías." at bounding box center [956, 73] width 291 height 30
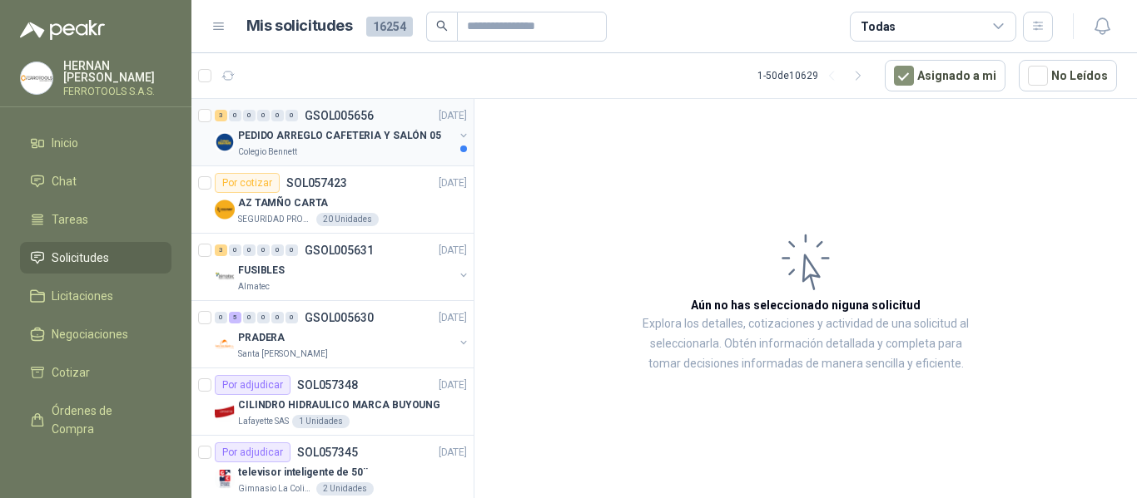
click at [367, 149] on div "Colegio Bennett" at bounding box center [346, 152] width 216 height 13
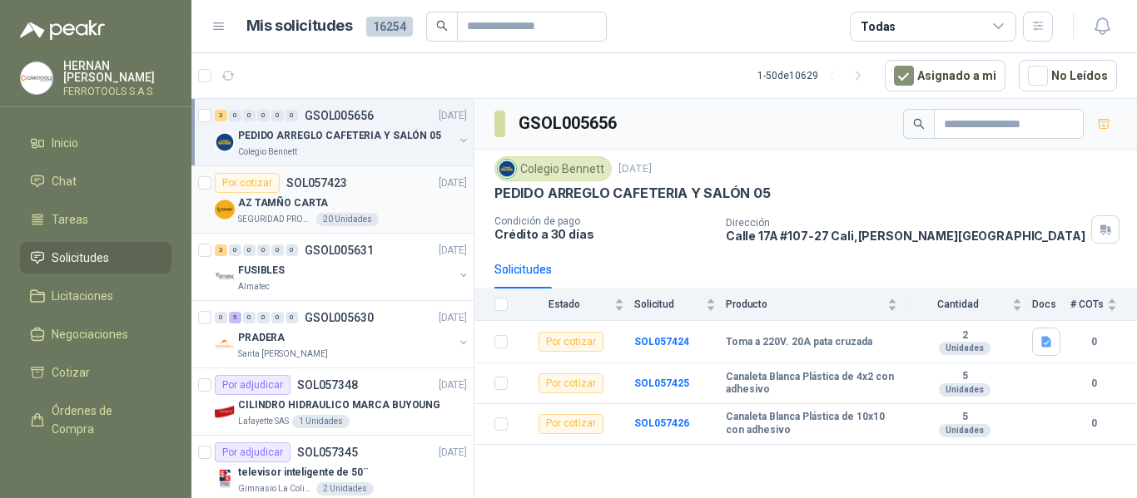
click at [409, 211] on div "AZ TAMÑO CARTA" at bounding box center [352, 203] width 229 height 20
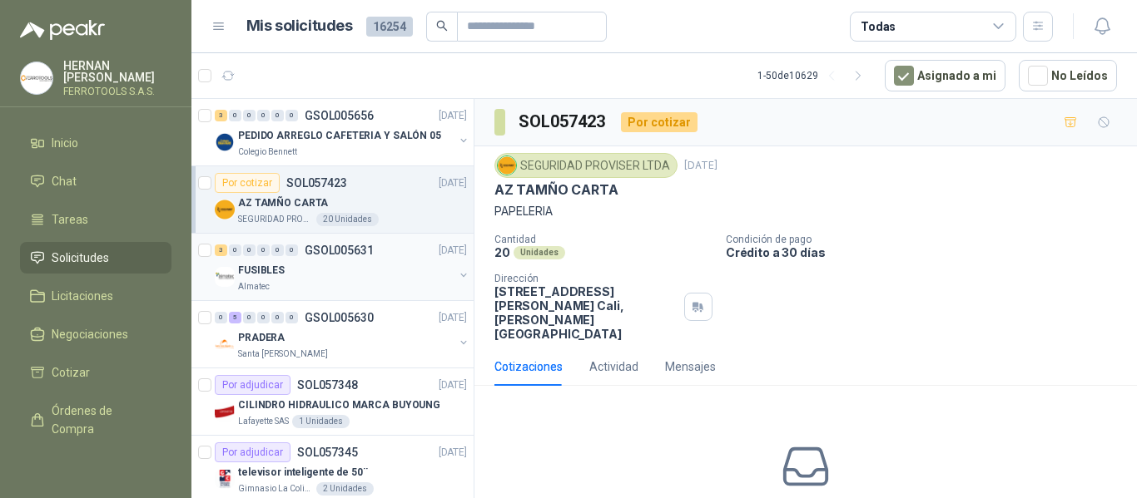
click at [409, 299] on div "3 0 0 0 0 0 GSOL005631 25/09/25 FUSIBLES Almatec" at bounding box center [332, 267] width 282 height 67
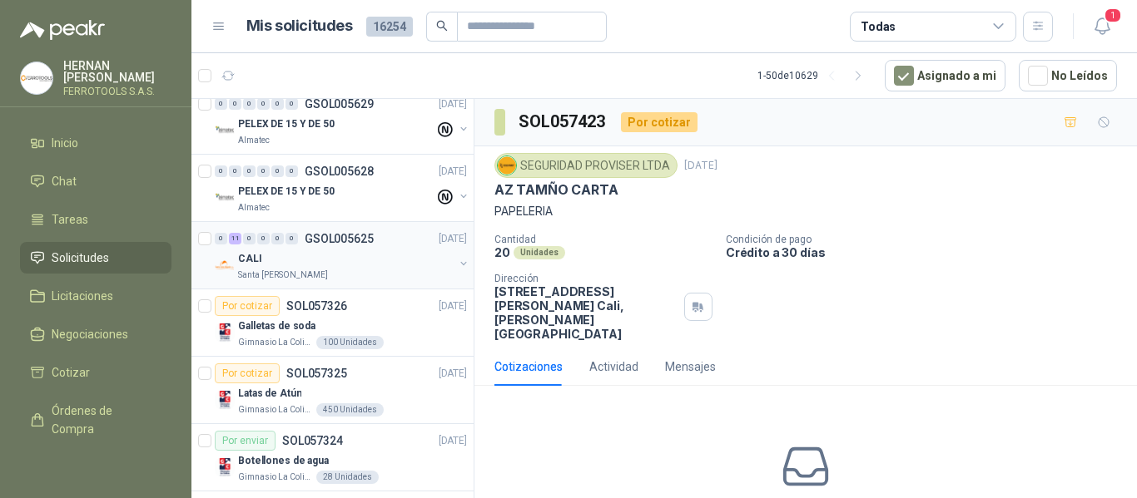
scroll to position [499, 0]
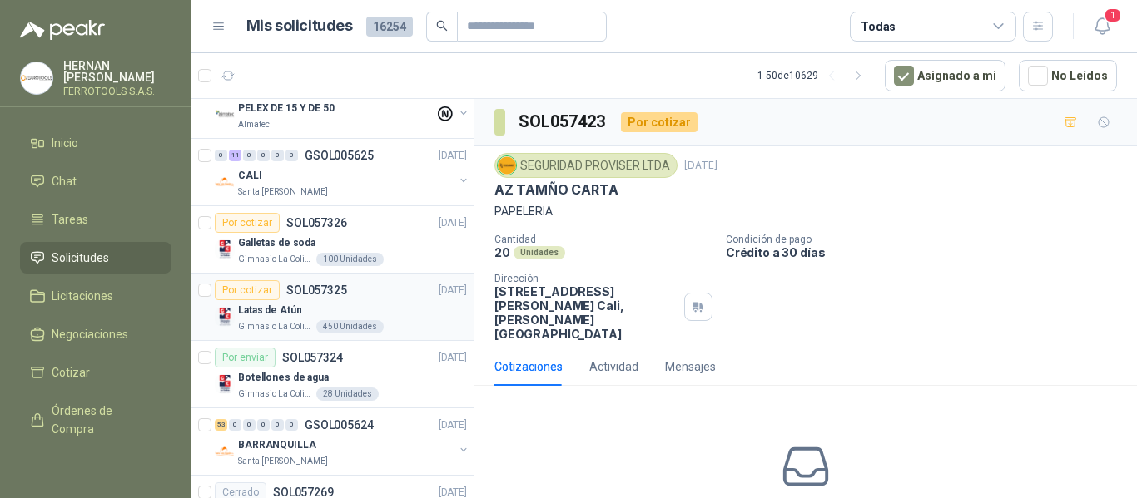
click at [398, 311] on div "Latas de Atún" at bounding box center [352, 310] width 229 height 20
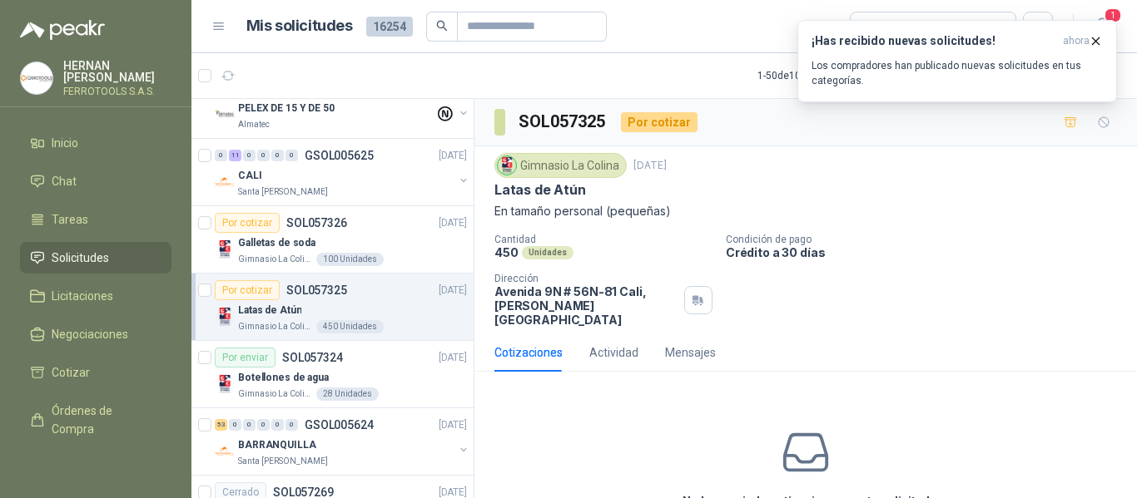
scroll to position [80, 0]
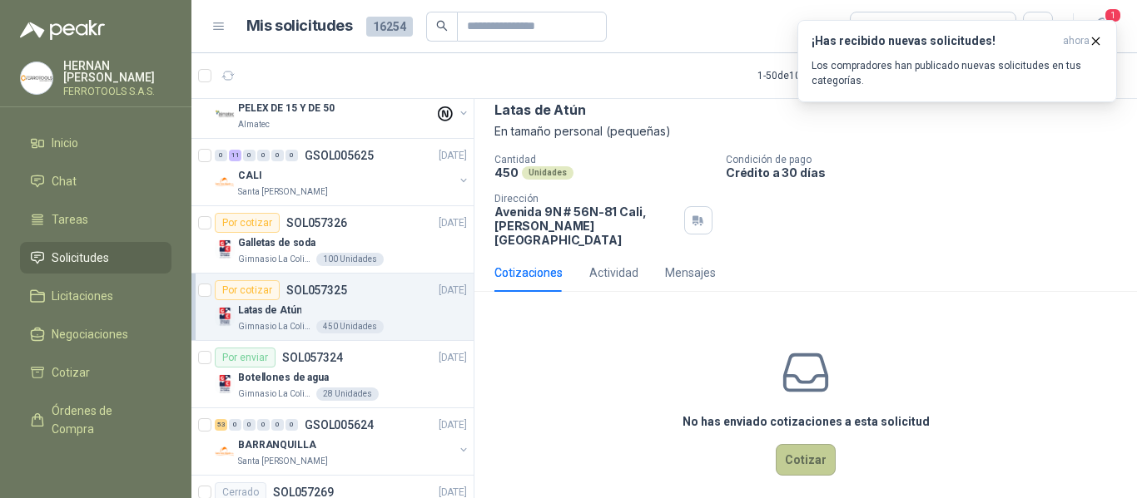
click at [795, 448] on button "Cotizar" at bounding box center [805, 460] width 60 height 32
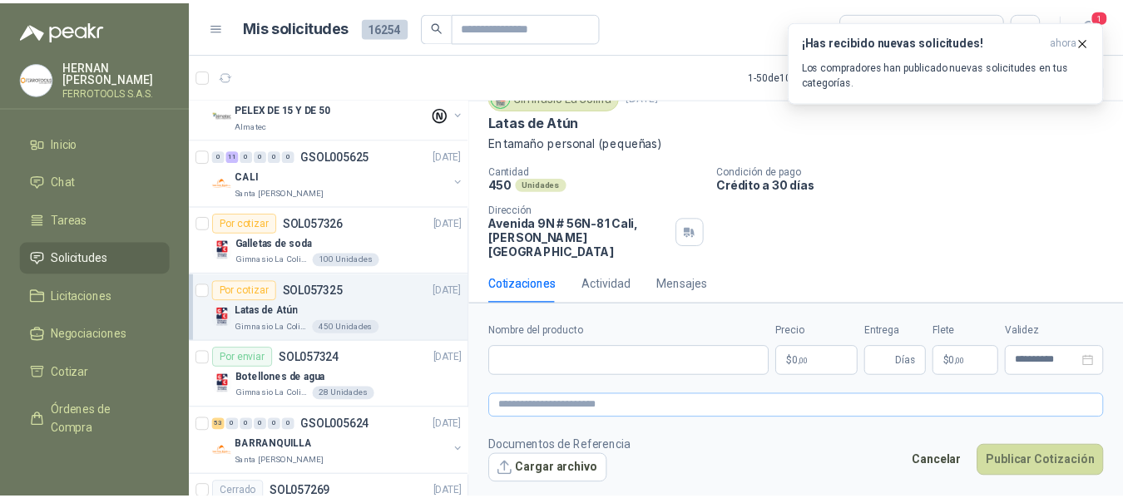
scroll to position [68, 0]
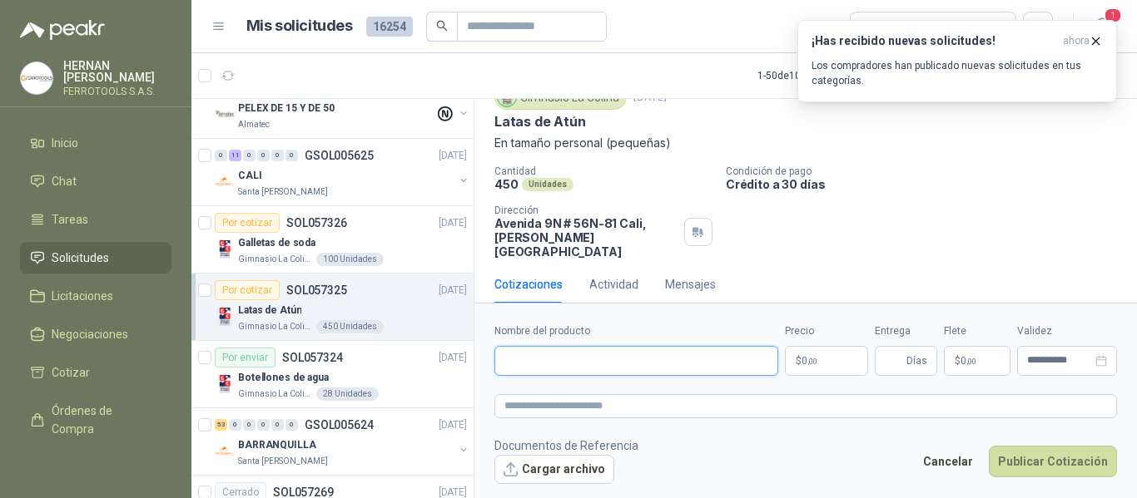
click at [716, 362] on input "Nombre del producto" at bounding box center [636, 361] width 284 height 30
paste input "**********"
type input "**********"
click at [723, 395] on textarea at bounding box center [805, 406] width 622 height 24
paste textarea "**********"
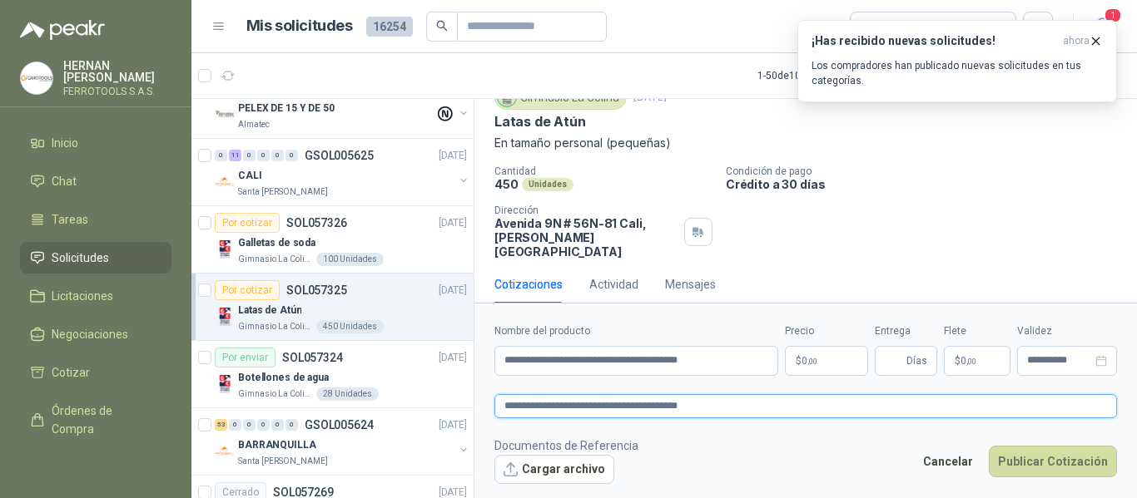
type textarea "**********"
click at [813, 357] on span ",00" at bounding box center [812, 361] width 10 height 9
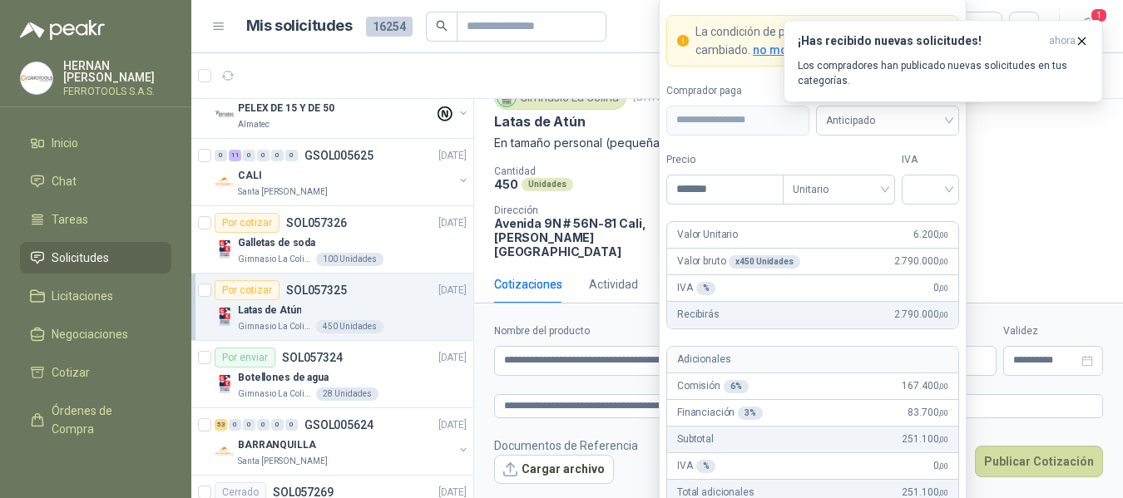
type input "*******"
click at [919, 200] on span at bounding box center [930, 190] width 37 height 28
click at [927, 224] on div "19%" at bounding box center [930, 224] width 31 height 18
click at [948, 156] on label "IVA" at bounding box center [930, 160] width 57 height 16
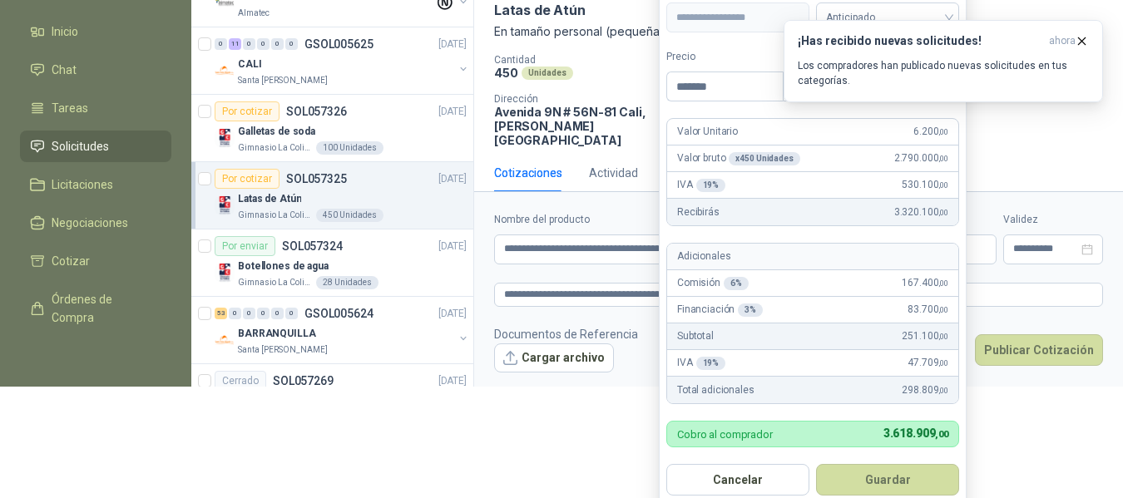
scroll to position [124, 0]
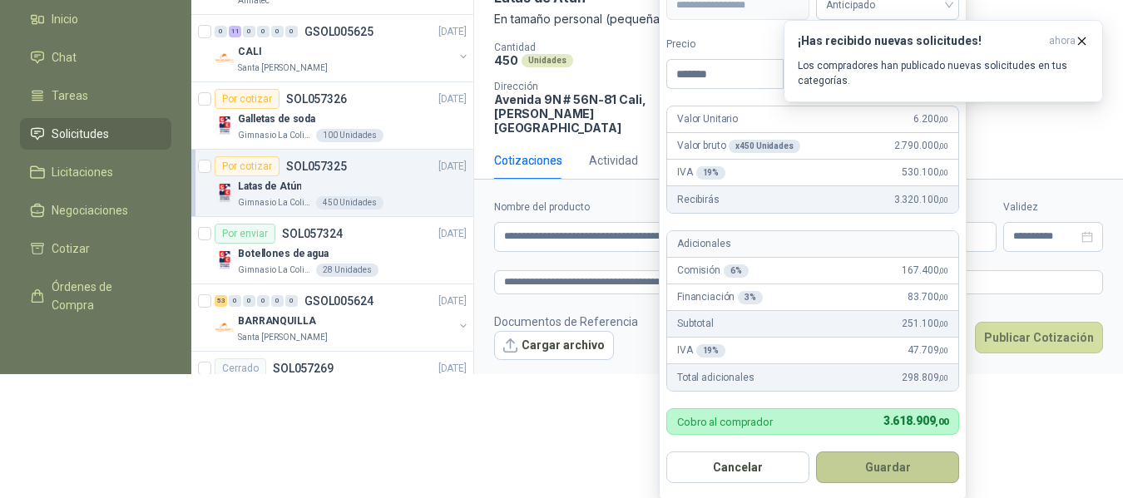
click at [905, 467] on button "Guardar" at bounding box center [887, 468] width 143 height 32
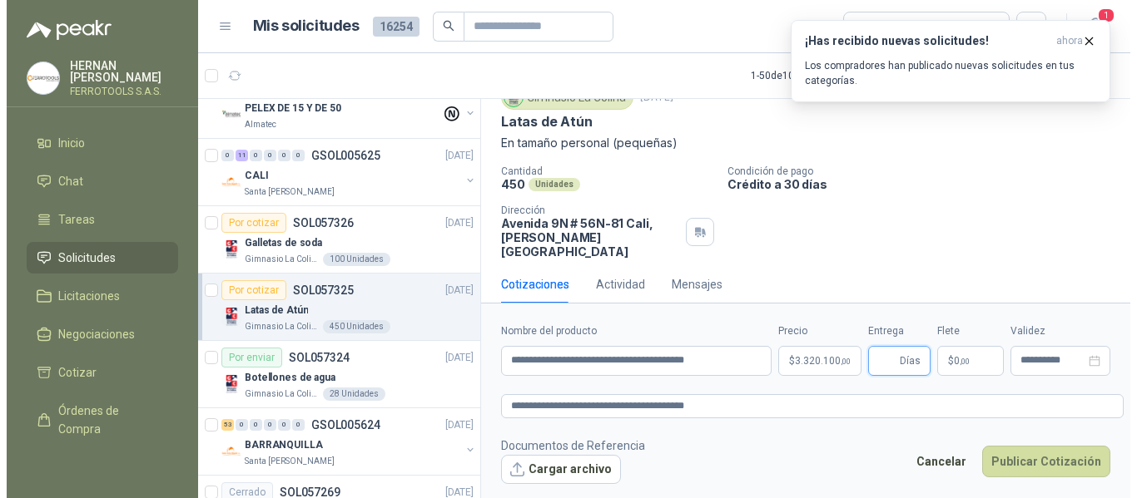
scroll to position [0, 0]
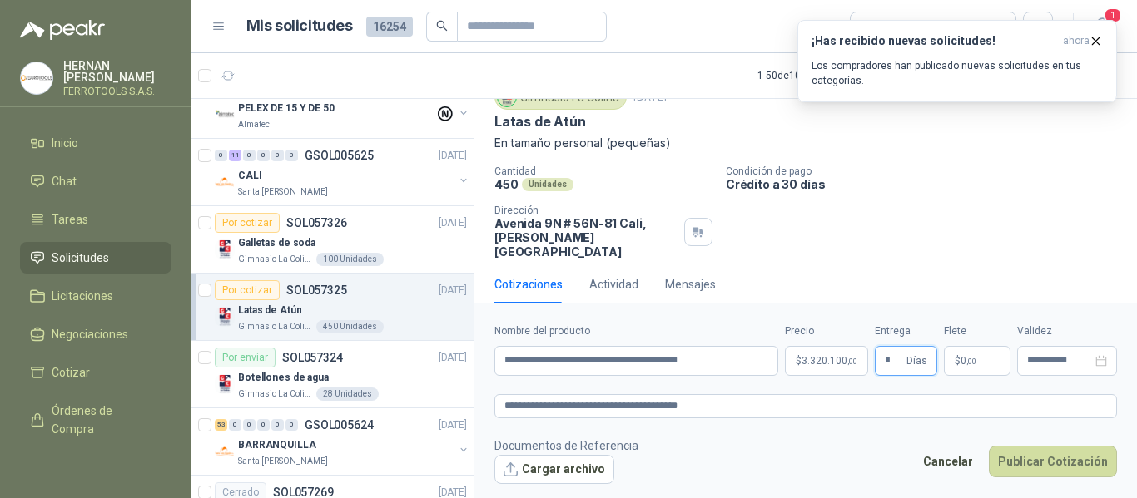
type input "*"
click at [898, 214] on div "Cantidad 450 Unidades Condición de pago Crédito a 30 días Dirección Avenida 9N …" at bounding box center [805, 212] width 622 height 93
click at [721, 355] on input "**********" at bounding box center [636, 361] width 284 height 30
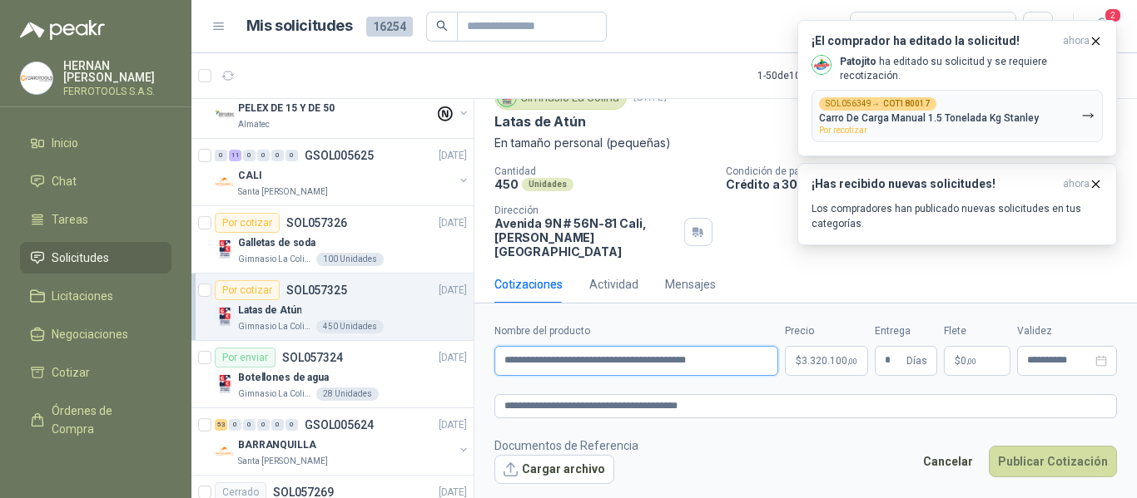
paste input "**********"
type input "**********"
click at [768, 414] on textarea "**********" at bounding box center [805, 406] width 622 height 24
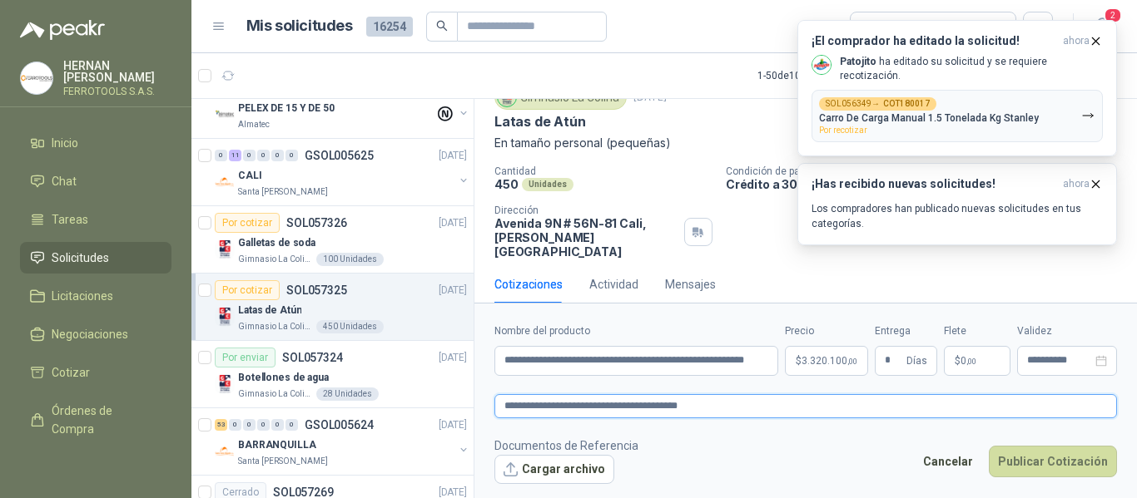
type textarea "**********"
paste textarea "**********"
type textarea "**********"
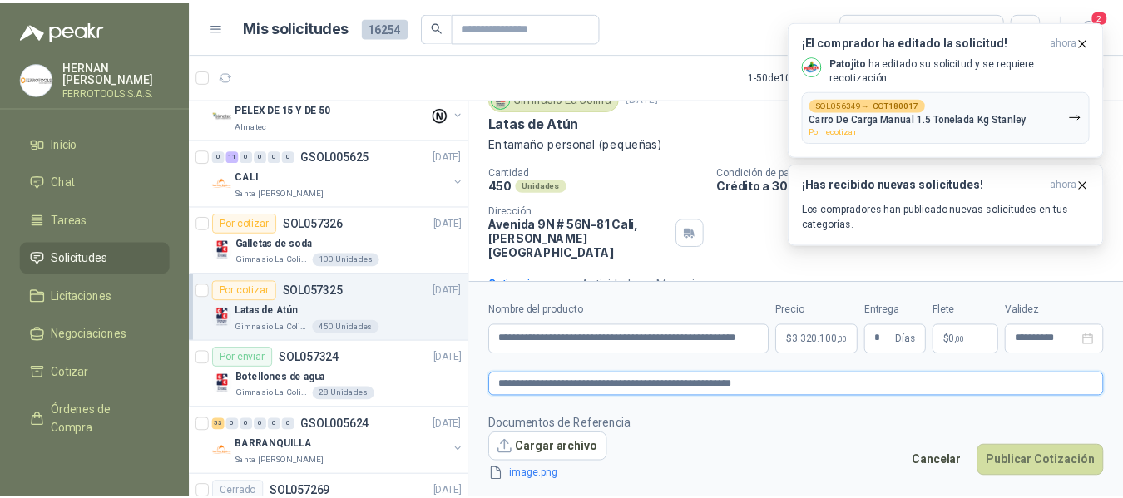
scroll to position [80, 0]
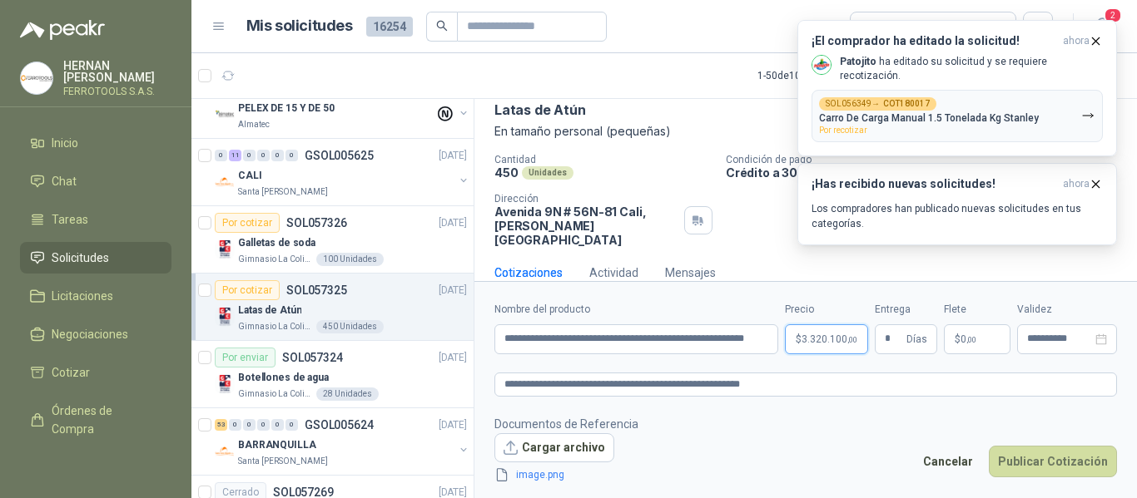
click at [808, 336] on span "3.320.100 ,00" at bounding box center [829, 339] width 56 height 10
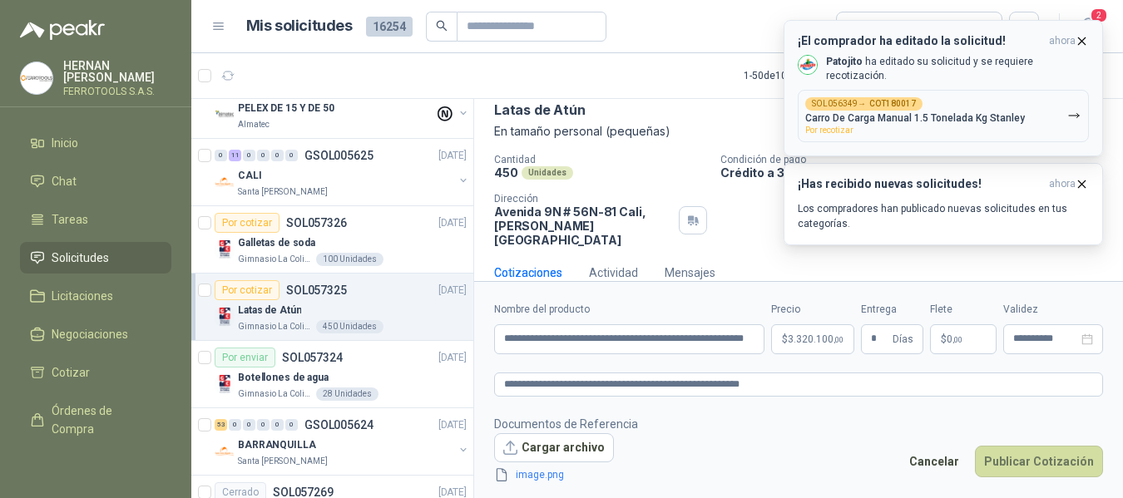
click at [1082, 41] on icon "button" at bounding box center [1082, 40] width 7 height 7
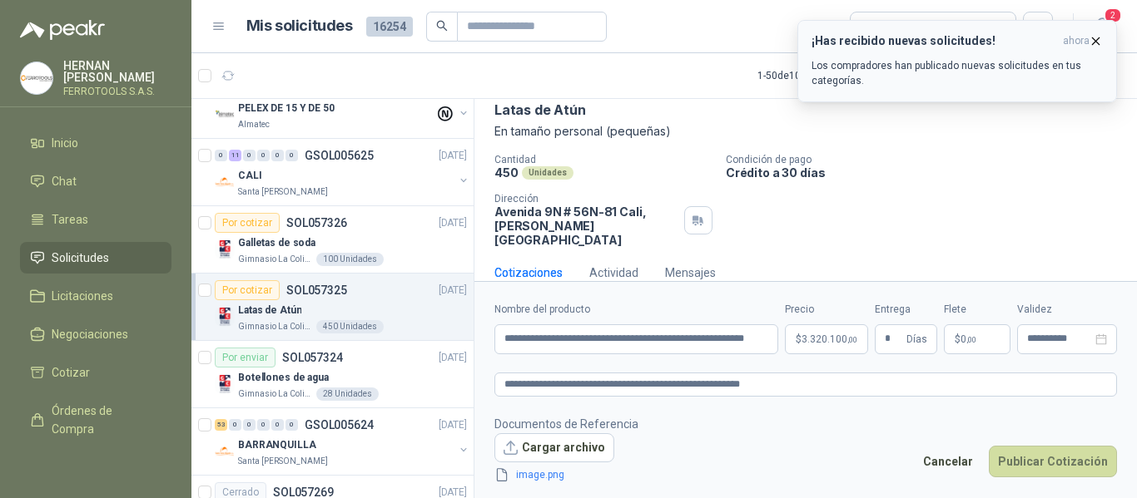
click at [1097, 40] on icon "button" at bounding box center [1095, 41] width 14 height 14
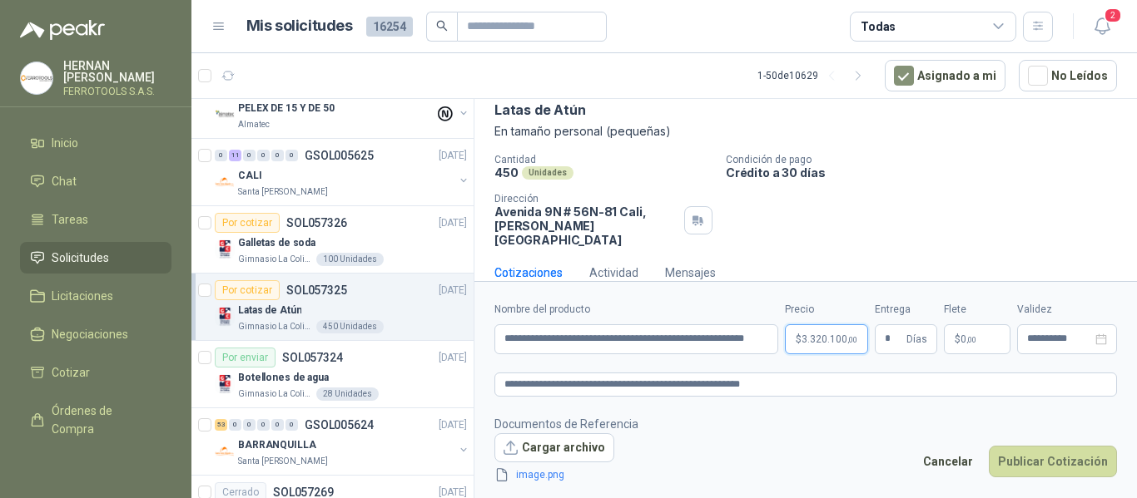
click at [821, 345] on body "HERNAN RUALES FERROTOOLS S.A.S. Inicio Chat Tareas Solicitudes Licitaciones Neg…" at bounding box center [568, 249] width 1137 height 498
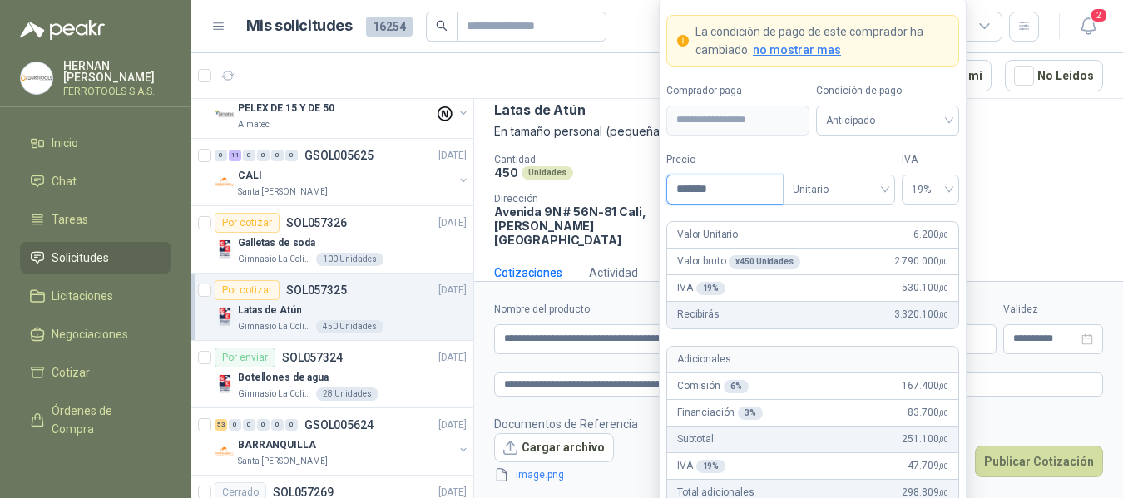
click at [692, 191] on input "*******" at bounding box center [725, 190] width 116 height 28
type input "*******"
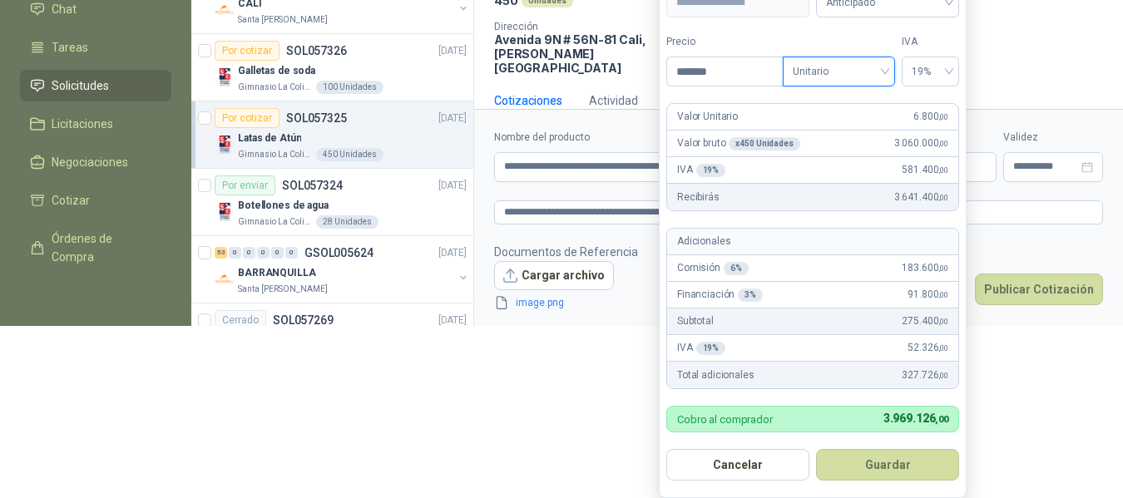
scroll to position [180, 0]
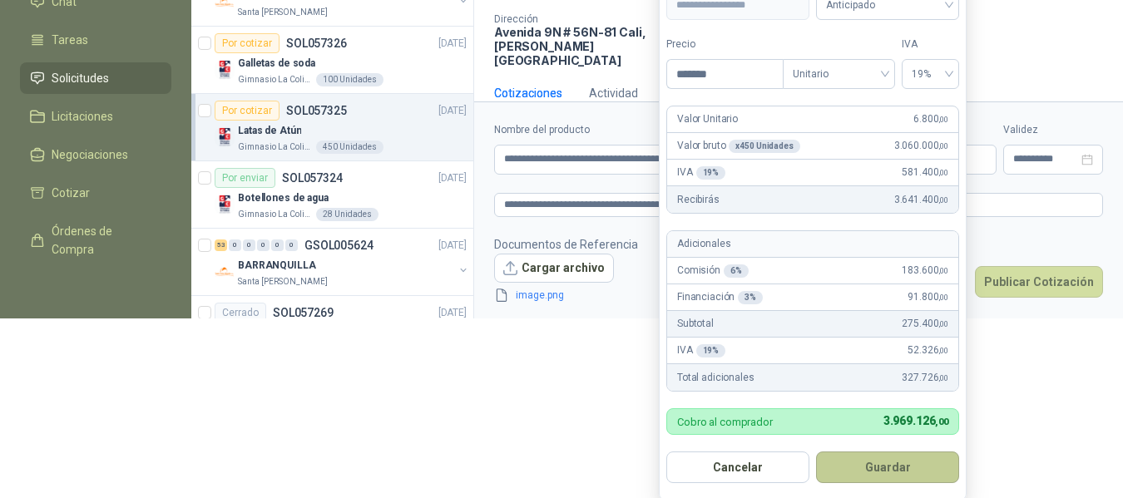
click at [893, 471] on button "Guardar" at bounding box center [887, 468] width 143 height 32
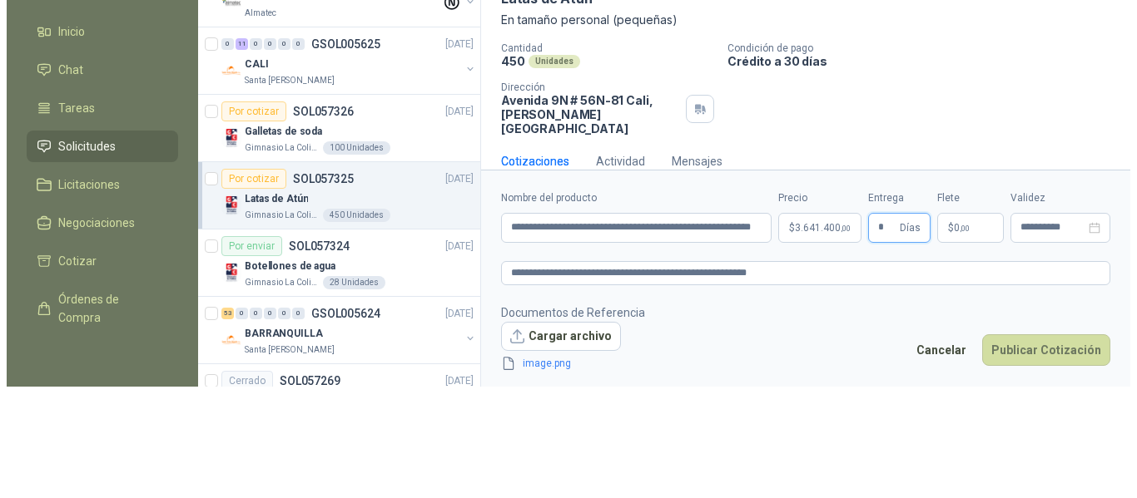
scroll to position [0, 0]
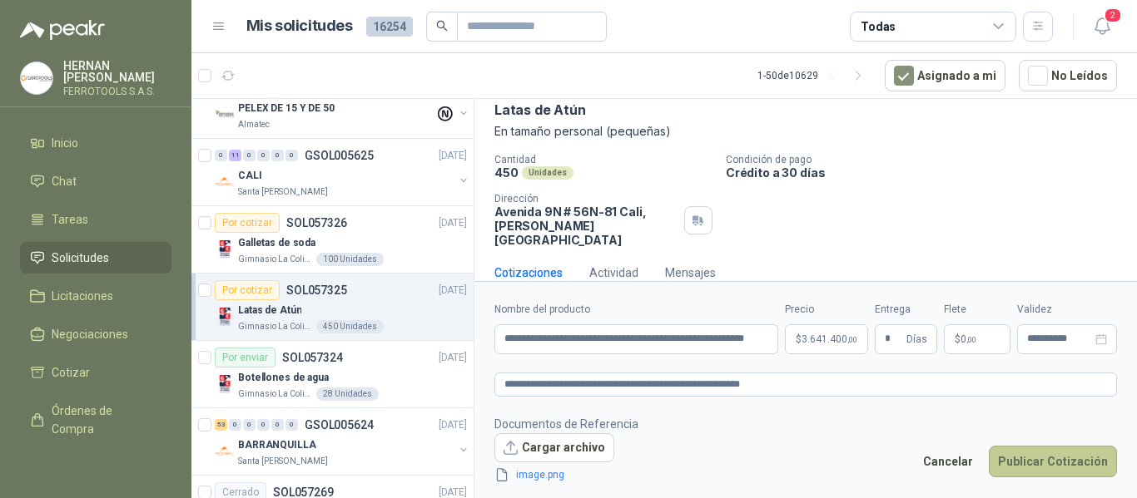
click at [1071, 464] on button "Publicar Cotización" at bounding box center [1052, 462] width 128 height 32
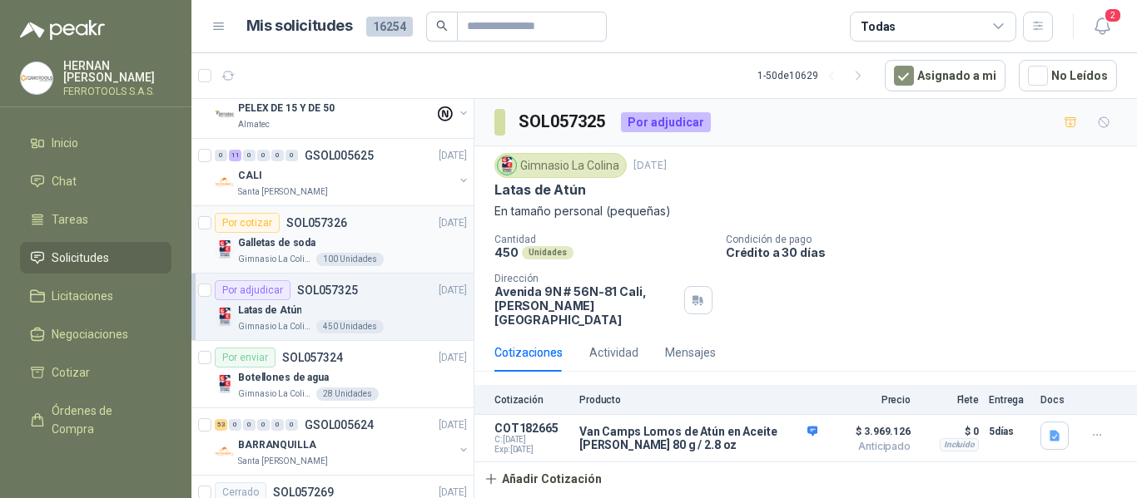
click at [356, 235] on div "Galletas de soda" at bounding box center [352, 243] width 229 height 20
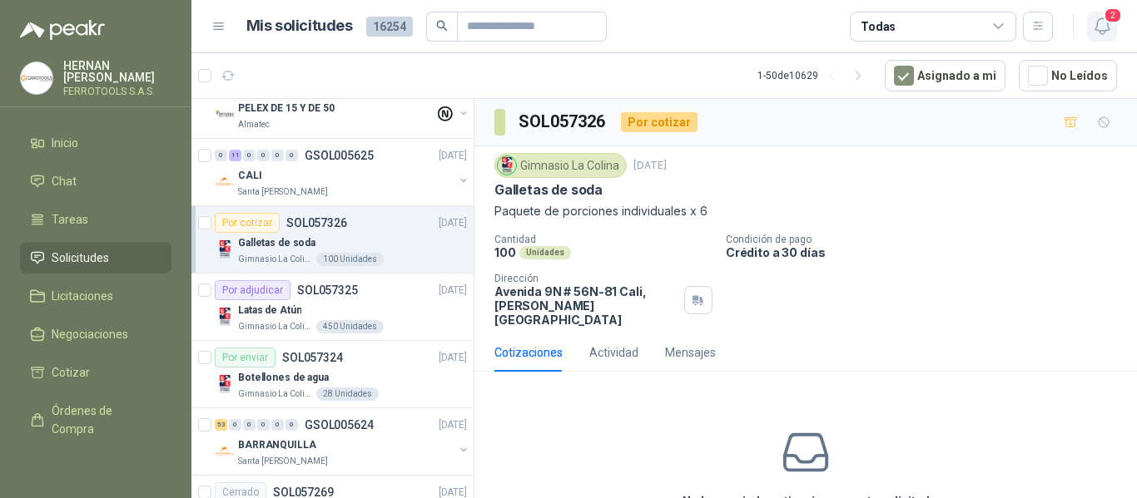
click at [1092, 21] on icon "button" at bounding box center [1102, 26] width 21 height 21
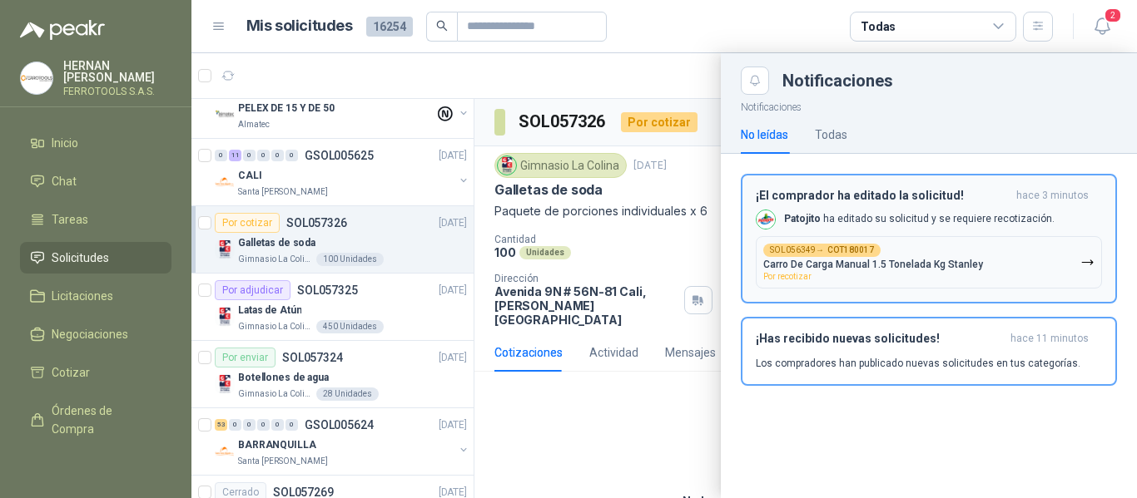
click at [883, 259] on p "Carro De Carga Manual 1.5 Tonelada Kg Stanley" at bounding box center [873, 265] width 220 height 12
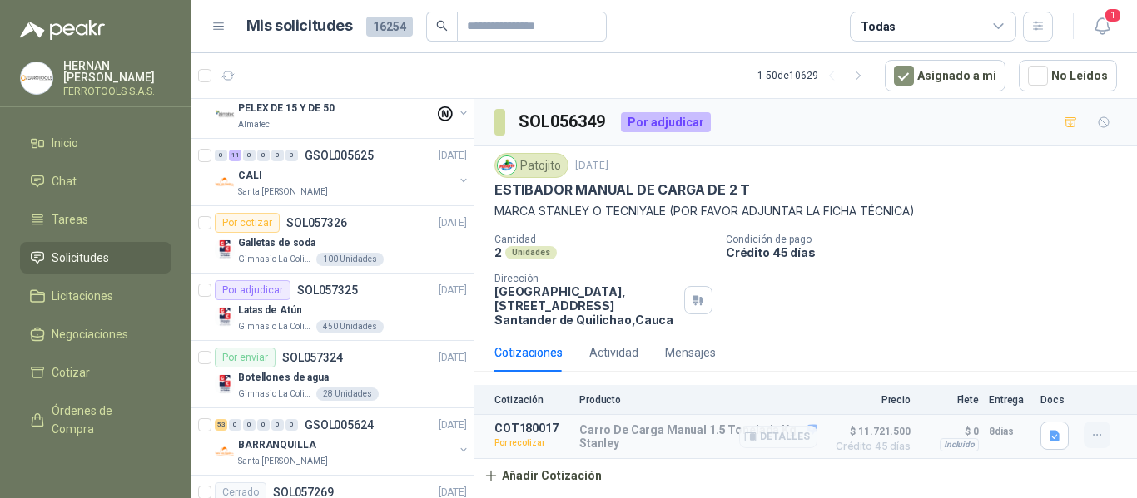
click at [1102, 434] on icon "button" at bounding box center [1097, 436] width 14 height 14
click at [1050, 393] on button "Re-cotizar" at bounding box center [1063, 398] width 133 height 27
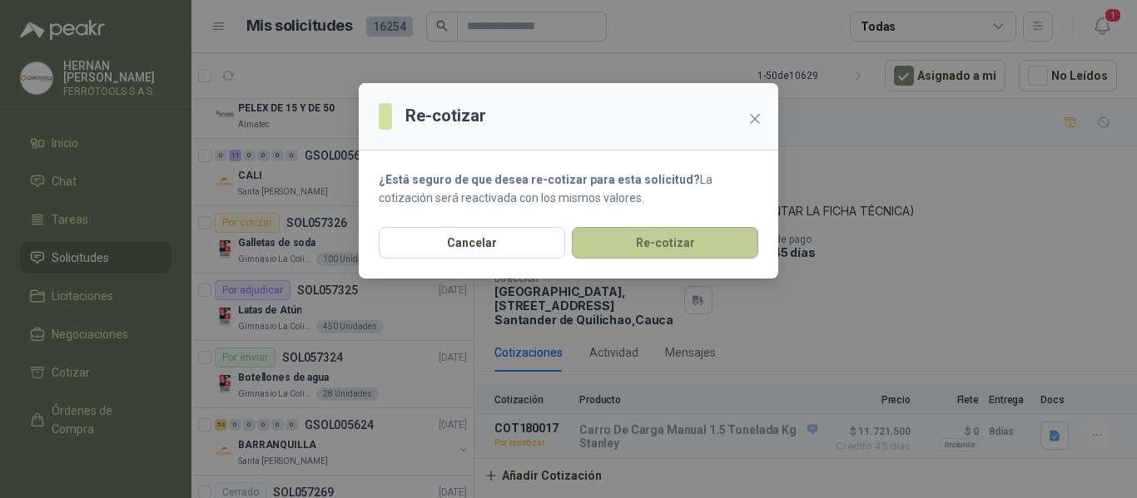
click at [635, 258] on button "Re-cotizar" at bounding box center [665, 243] width 186 height 32
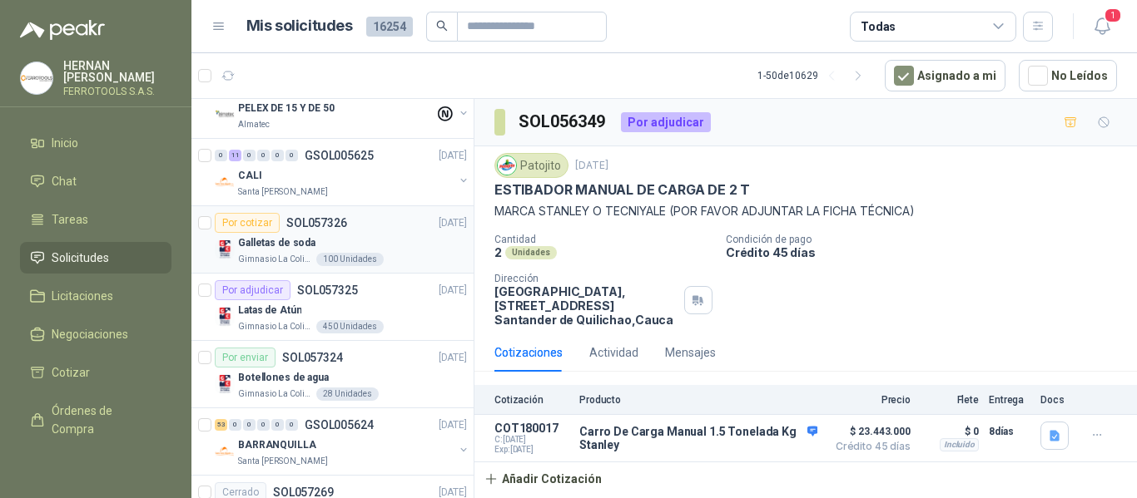
click at [362, 247] on div "Galletas de soda" at bounding box center [352, 243] width 229 height 20
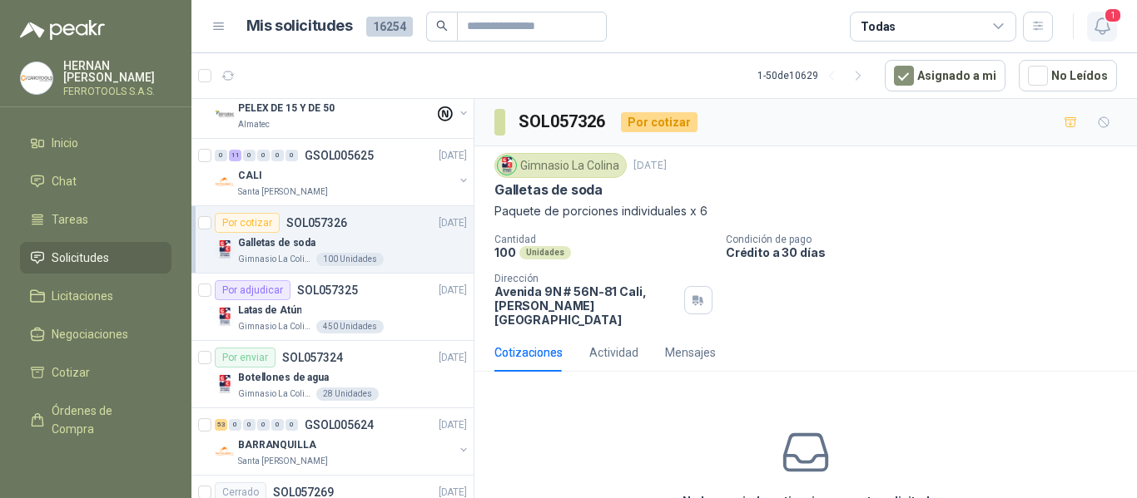
click at [1103, 29] on icon "button" at bounding box center [1102, 26] width 21 height 21
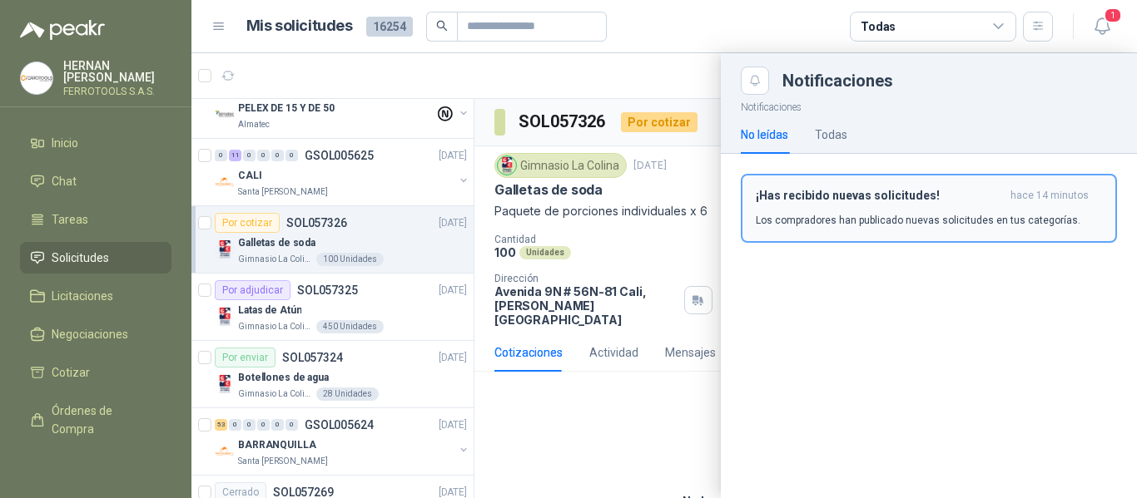
click at [900, 220] on p "Los compradores han publicado nuevas solicitudes en tus categorías." at bounding box center [918, 220] width 325 height 15
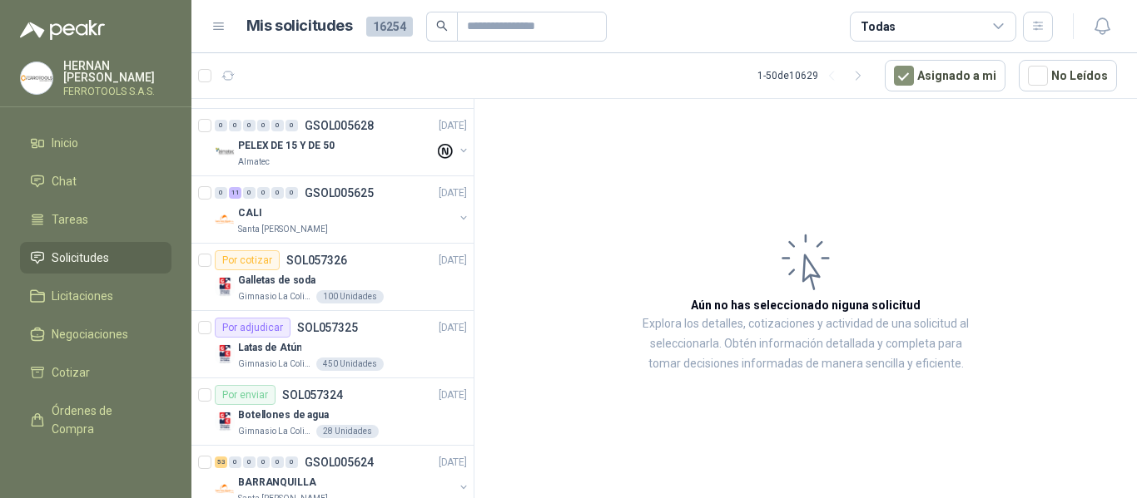
scroll to position [499, 0]
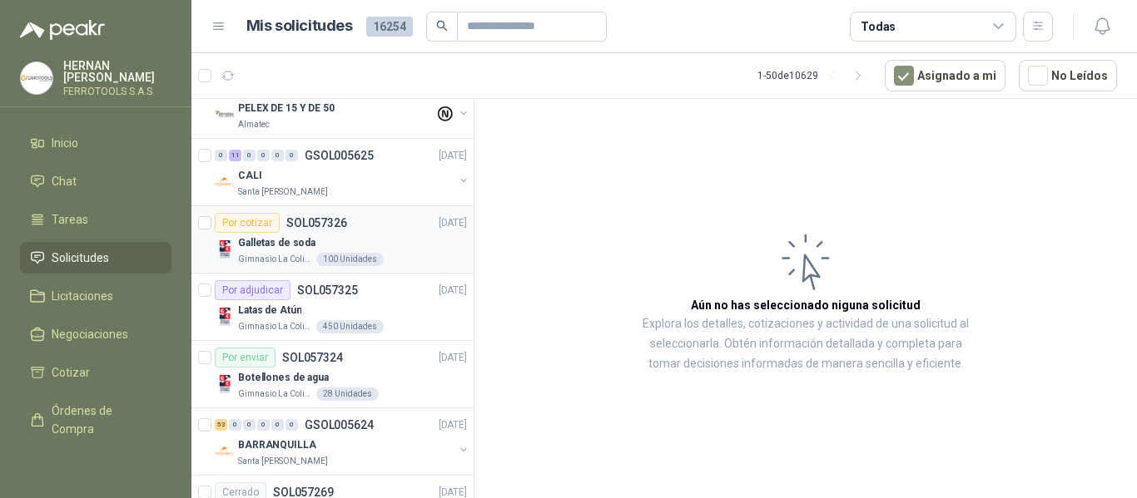
click at [419, 247] on div "Galletas de soda" at bounding box center [352, 243] width 229 height 20
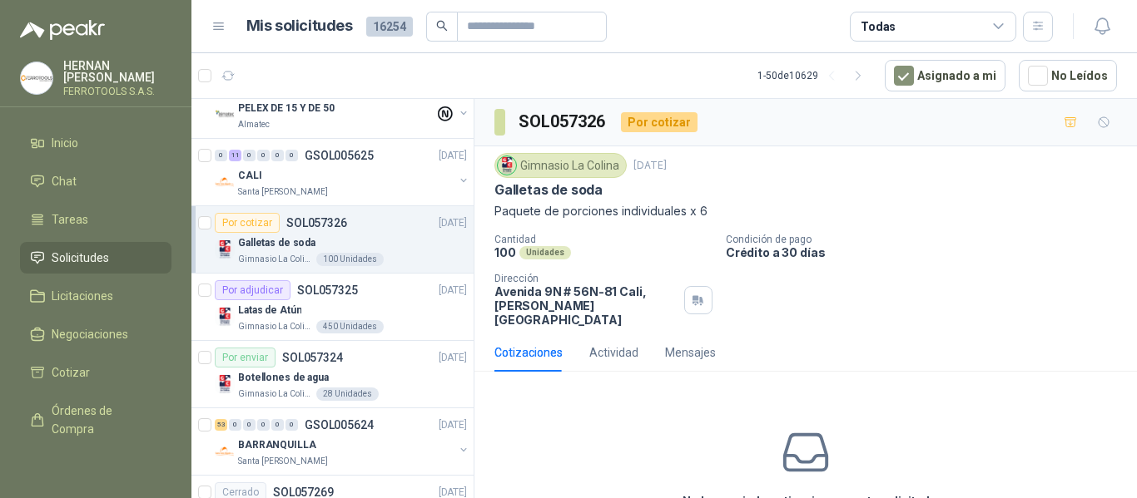
scroll to position [80, 0]
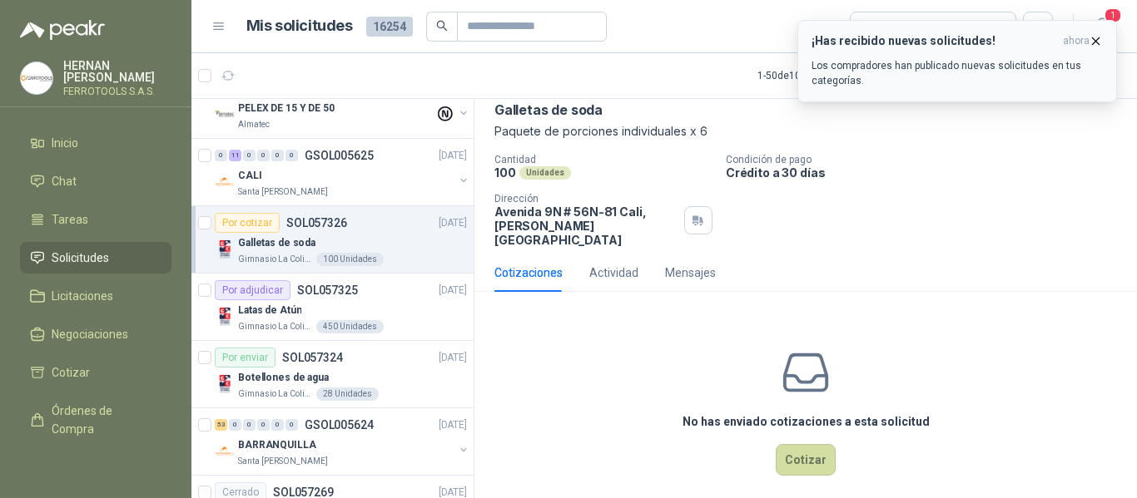
click at [975, 47] on h3 "¡Has recibido nuevas solicitudes!" at bounding box center [933, 41] width 245 height 14
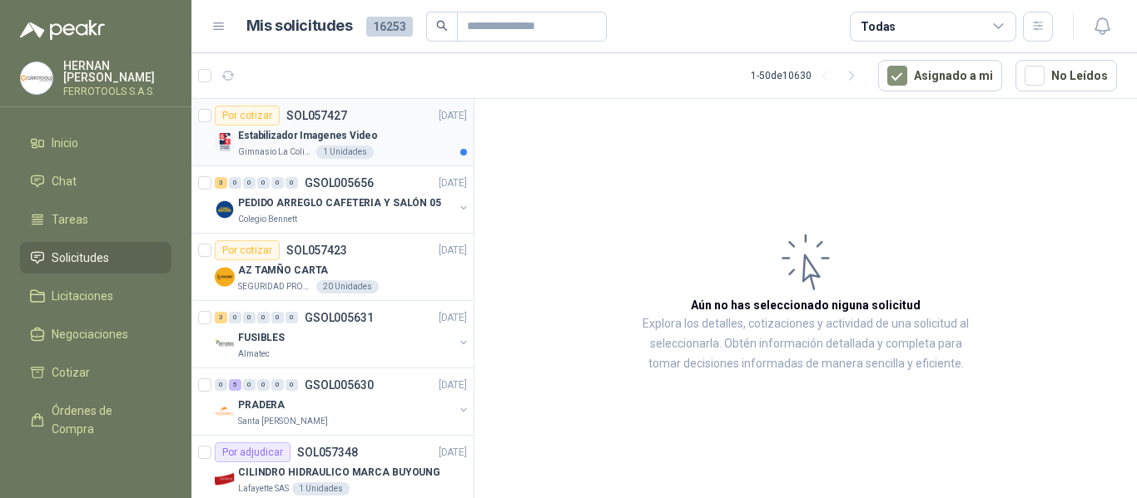
click at [362, 137] on p "Estabilizador Imagenes Video" at bounding box center [308, 136] width 140 height 16
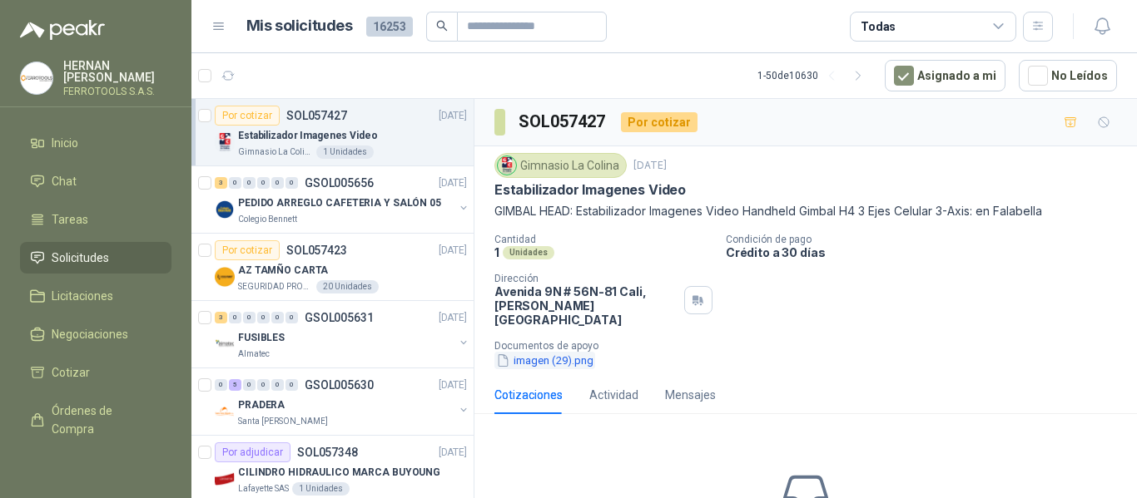
click at [557, 352] on button "imagen (29).png" at bounding box center [544, 360] width 101 height 17
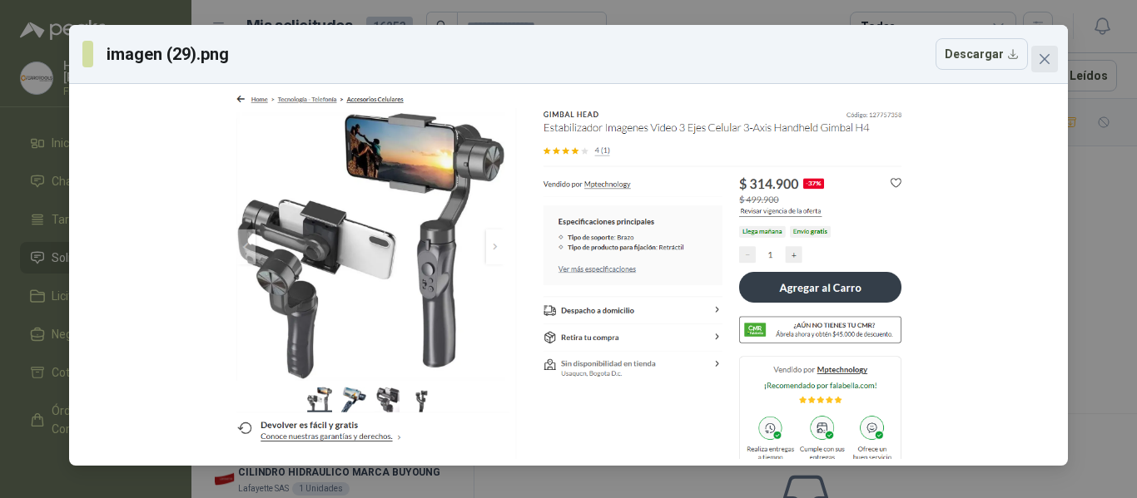
click at [1054, 54] on span "Close" at bounding box center [1044, 58] width 27 height 13
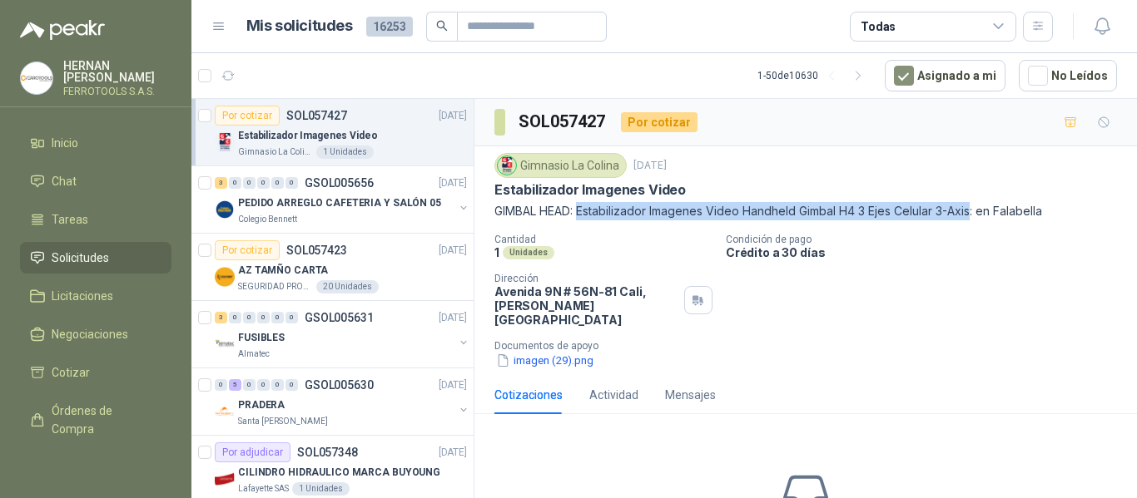
drag, startPoint x: 582, startPoint y: 210, endPoint x: 978, endPoint y: 220, distance: 396.2
click at [978, 220] on p "GIMBAL HEAD: Estabilizador Imagenes Video Handheld Gimbal H4 3 Ejes Celular 3-A…" at bounding box center [805, 211] width 622 height 18
copy p "Estabilizador Imagenes Video Handheld Gimbal H4 3 Ejes Celular 3-Axis"
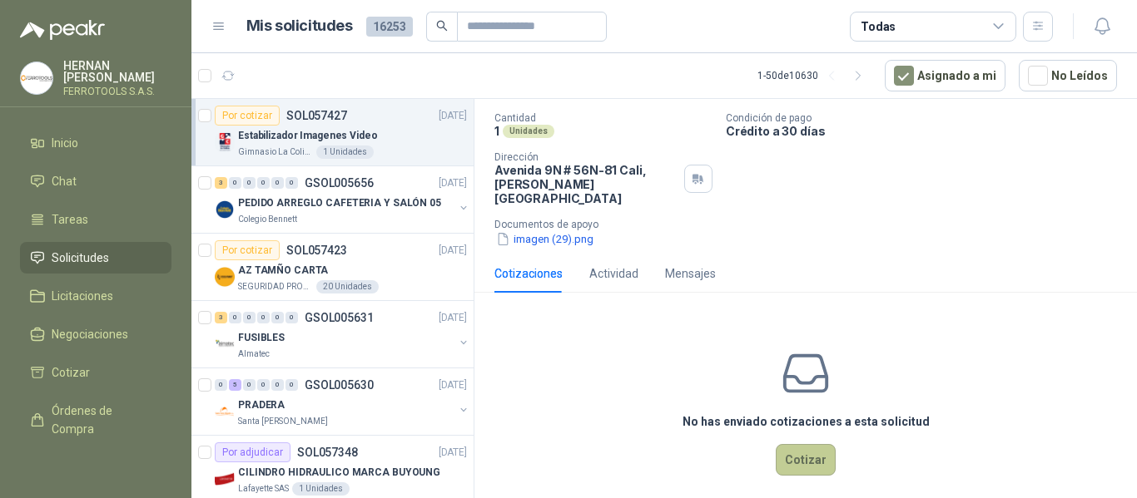
click at [797, 448] on button "Cotizar" at bounding box center [805, 460] width 60 height 32
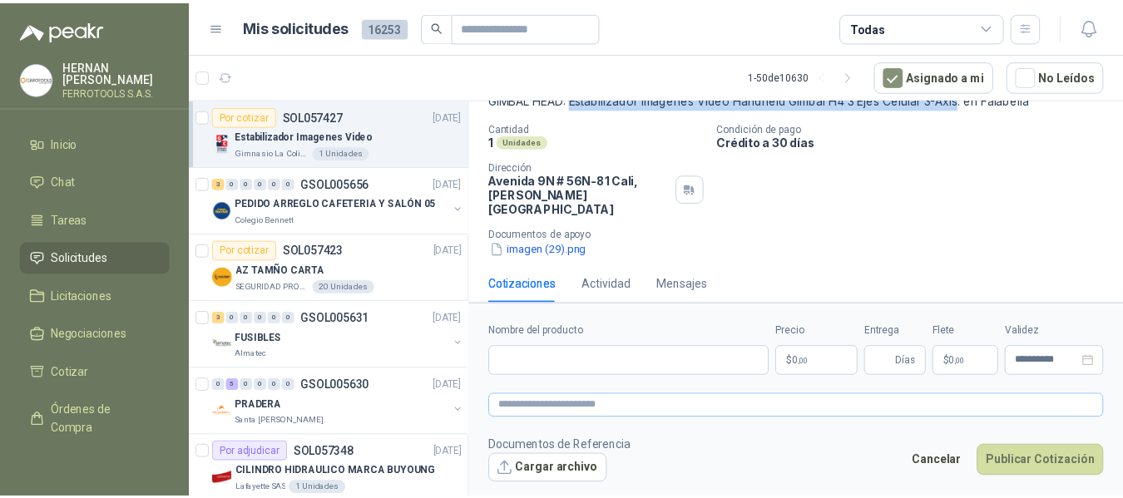
scroll to position [111, 0]
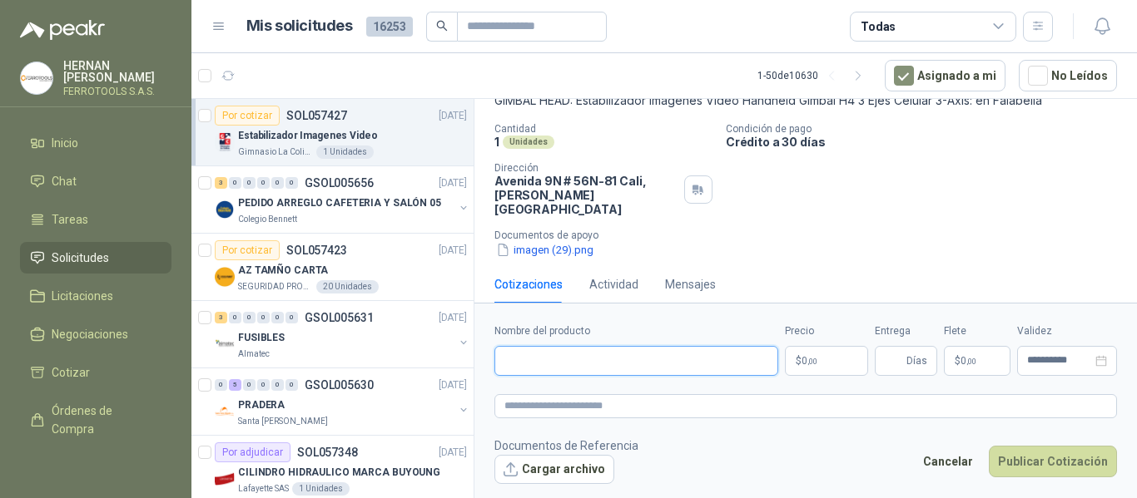
click at [664, 367] on input "Nombre del producto" at bounding box center [636, 361] width 284 height 30
paste input "**********"
type input "**********"
click at [670, 405] on textarea at bounding box center [805, 406] width 622 height 24
paste textarea "**********"
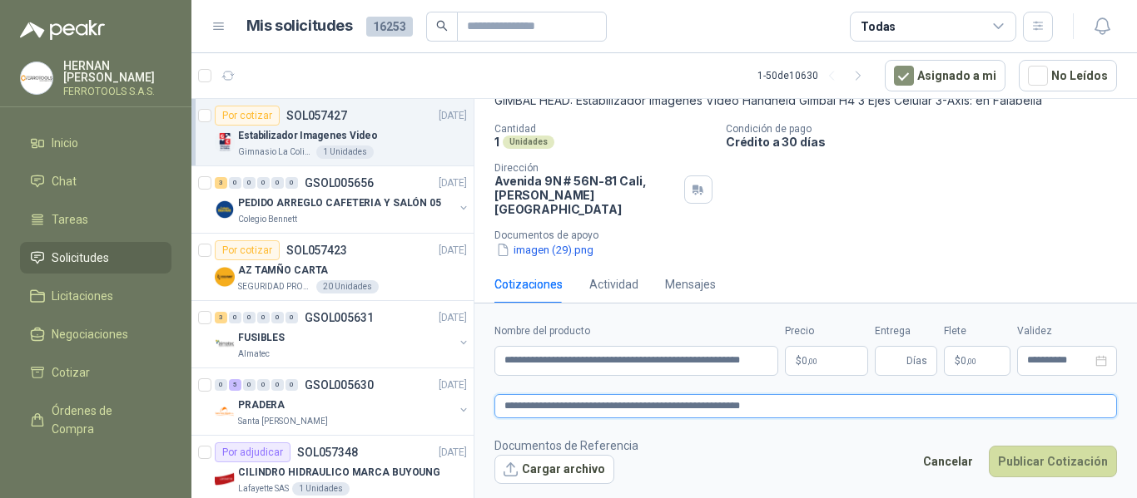
type textarea "**********"
click at [814, 369] on p "$ 0 ,00" at bounding box center [826, 361] width 83 height 30
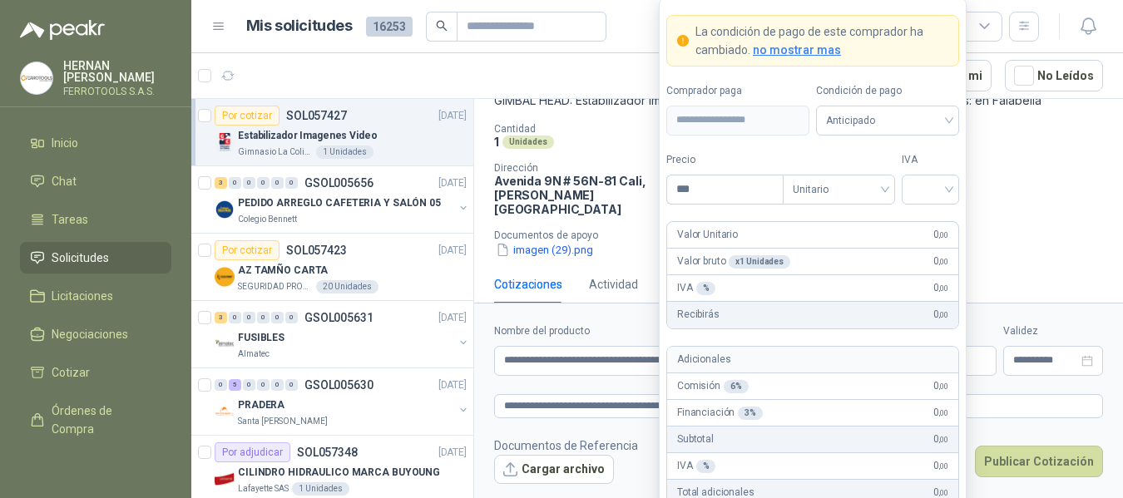
click at [541, 241] on button "imagen (29).png" at bounding box center [544, 249] width 101 height 17
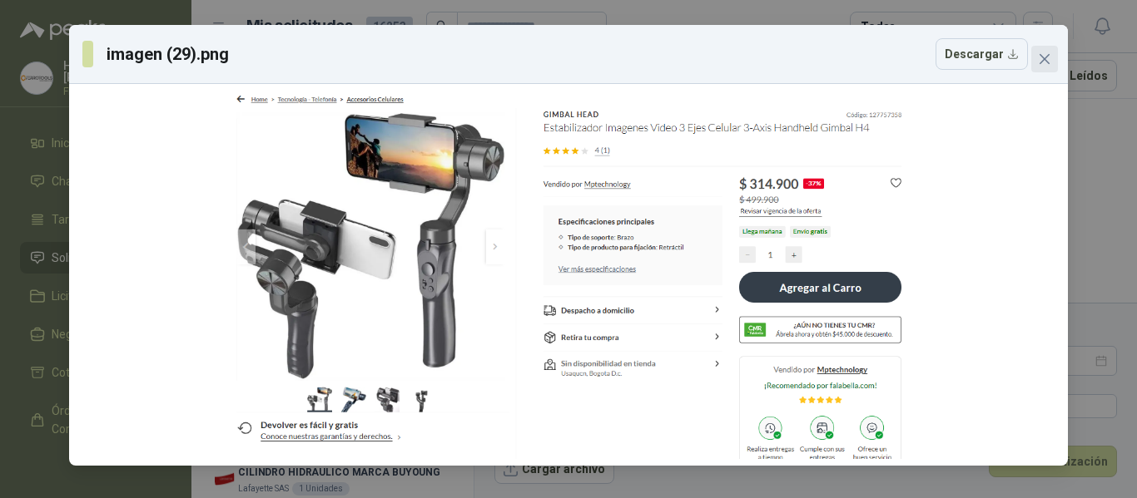
click at [1055, 62] on span "Close" at bounding box center [1044, 58] width 27 height 13
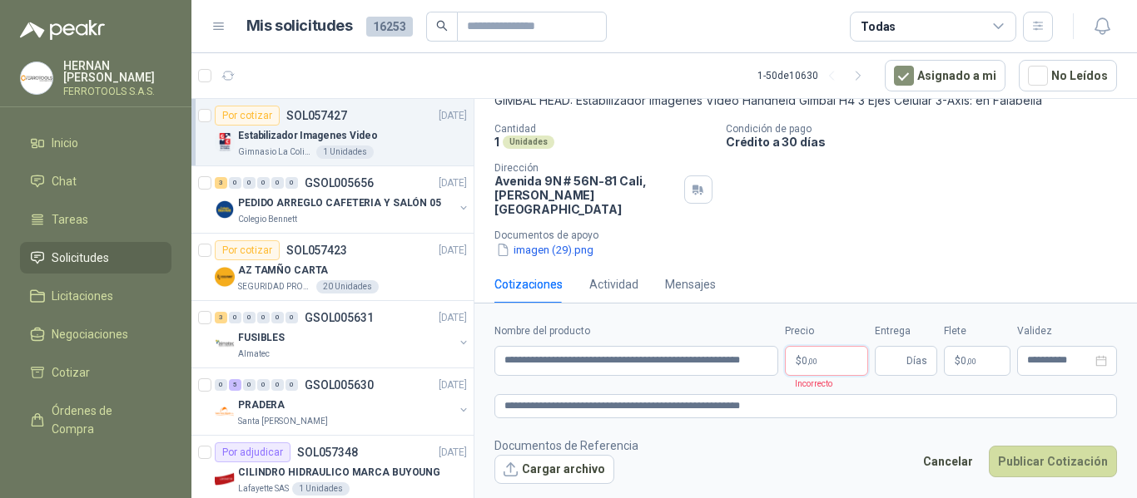
click at [845, 363] on body "HERNAN RUALES FERROTOOLS S.A.S. Inicio Chat Tareas Solicitudes Licitaciones Neg…" at bounding box center [568, 249] width 1137 height 498
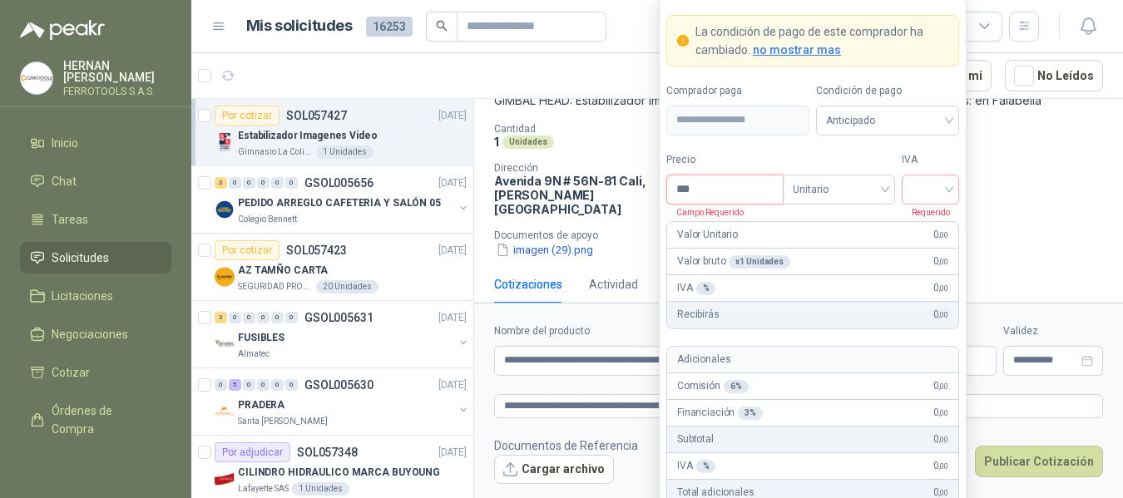
click at [729, 177] on input "***" at bounding box center [725, 190] width 116 height 28
type input "*********"
click at [968, 187] on div "Cantidad 1 Unidades Condición de pago Crédito a 30 días Dirección Avenida 9N # …" at bounding box center [798, 191] width 609 height 136
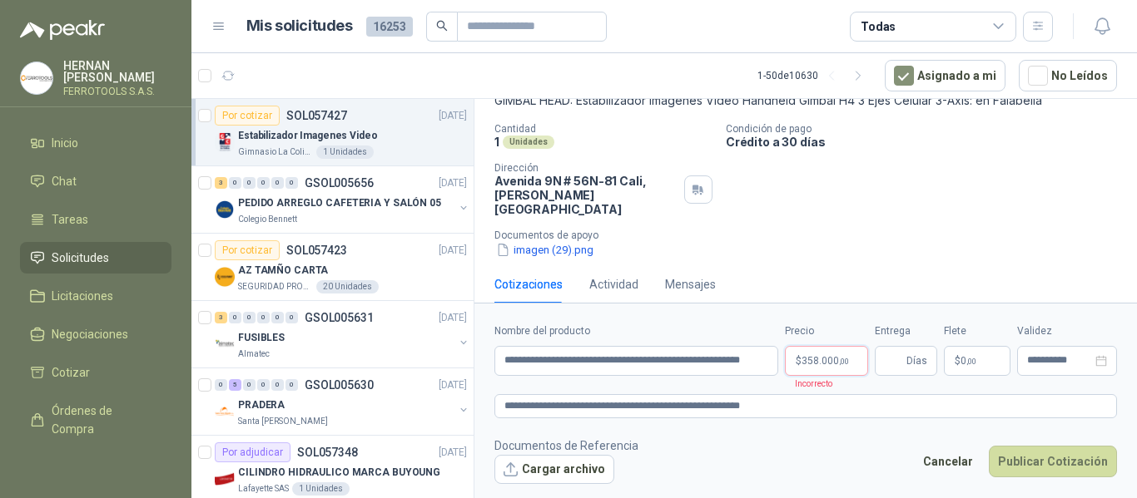
click at [844, 361] on body "HERNAN RUALES FERROTOOLS S.A.S. Inicio Chat Tareas Solicitudes Licitaciones Neg…" at bounding box center [568, 249] width 1137 height 498
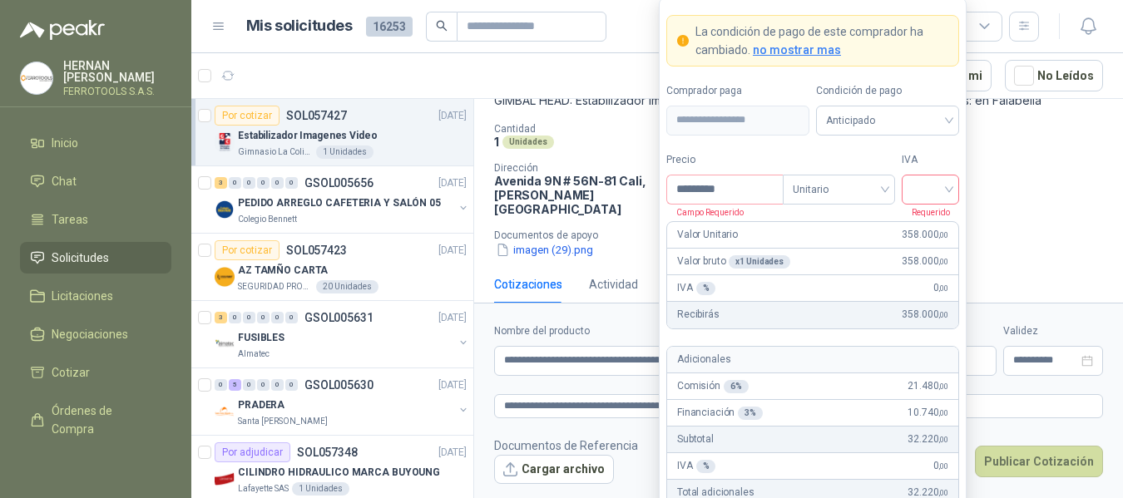
click at [937, 191] on input "search" at bounding box center [930, 188] width 37 height 25
click at [930, 219] on div "19%" at bounding box center [930, 224] width 31 height 18
click at [932, 156] on label "IVA" at bounding box center [930, 160] width 57 height 16
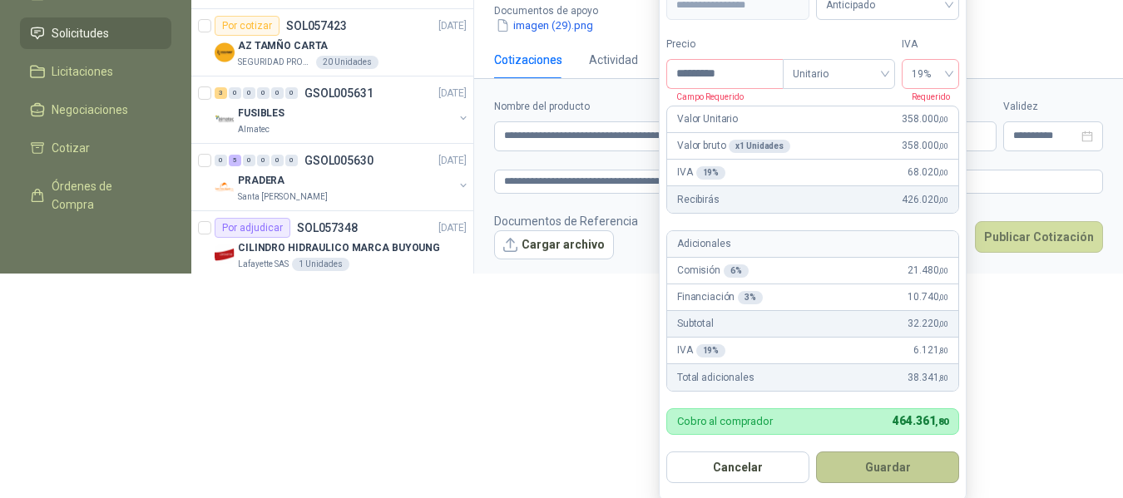
click at [891, 454] on button "Guardar" at bounding box center [887, 468] width 143 height 32
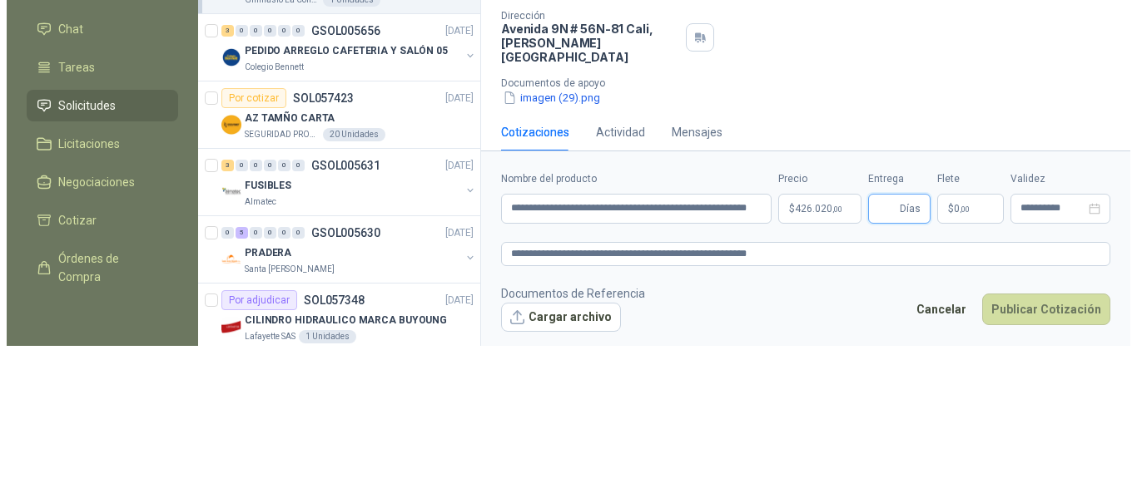
scroll to position [0, 0]
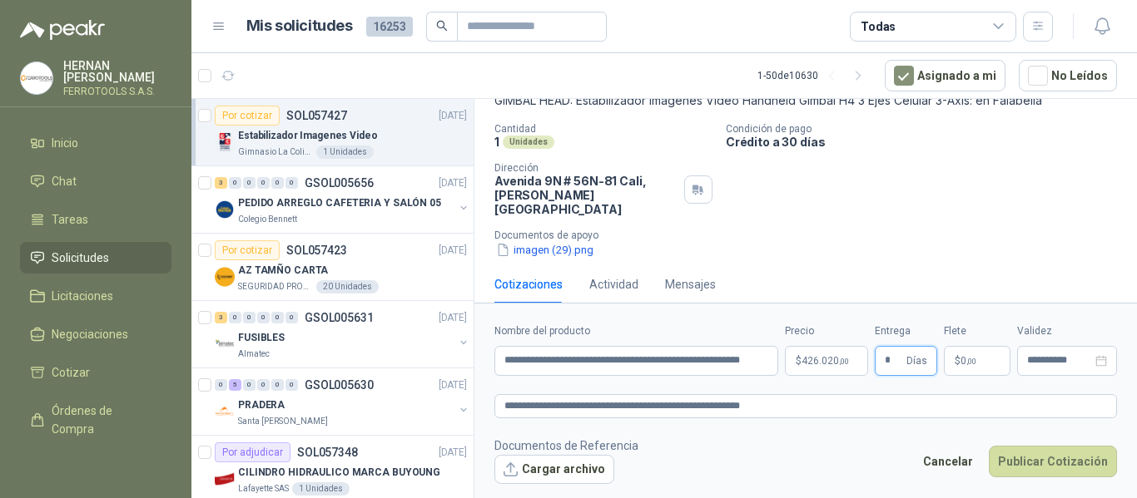
type input "*"
click at [927, 230] on p "Documentos de apoyo" at bounding box center [812, 236] width 636 height 12
click at [798, 400] on textarea "**********" at bounding box center [805, 406] width 622 height 24
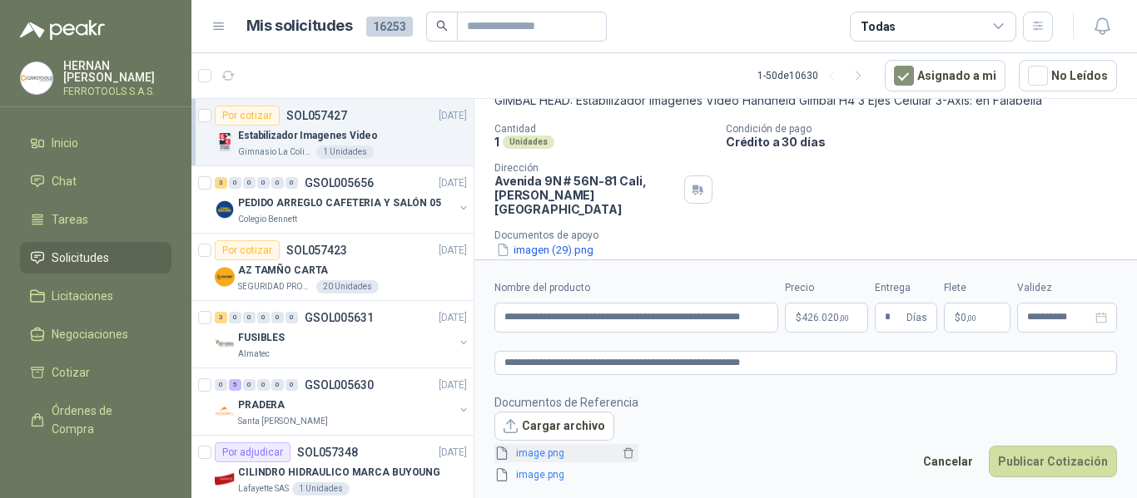
click at [540, 451] on link "image.png" at bounding box center [564, 454] width 110 height 16
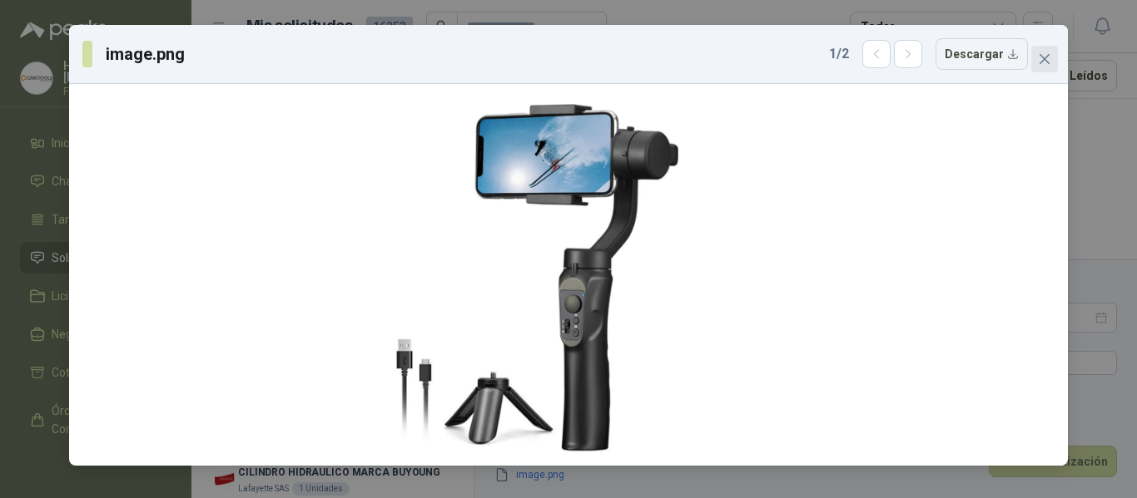
click at [1053, 59] on span "Close" at bounding box center [1044, 58] width 27 height 13
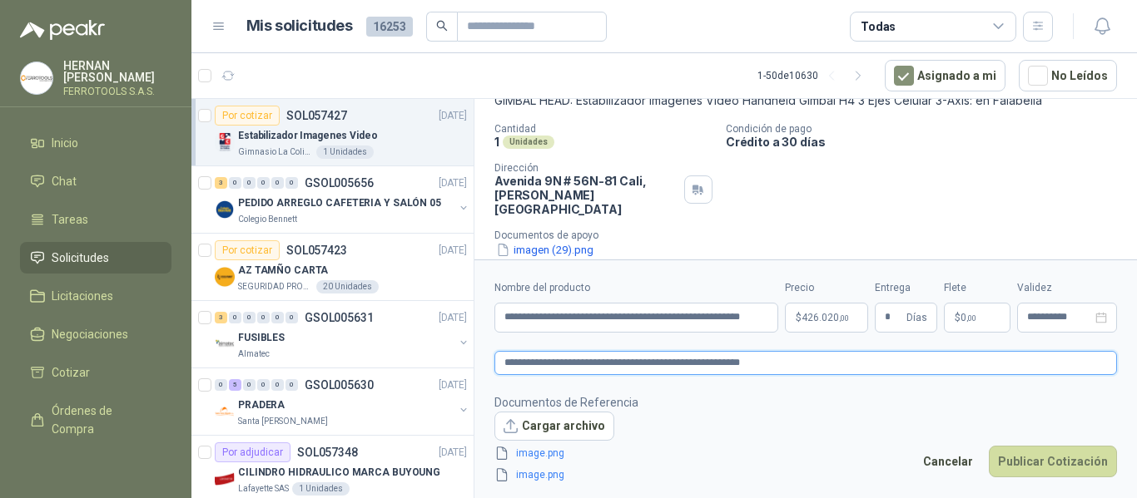
click at [785, 363] on textarea "**********" at bounding box center [805, 363] width 622 height 24
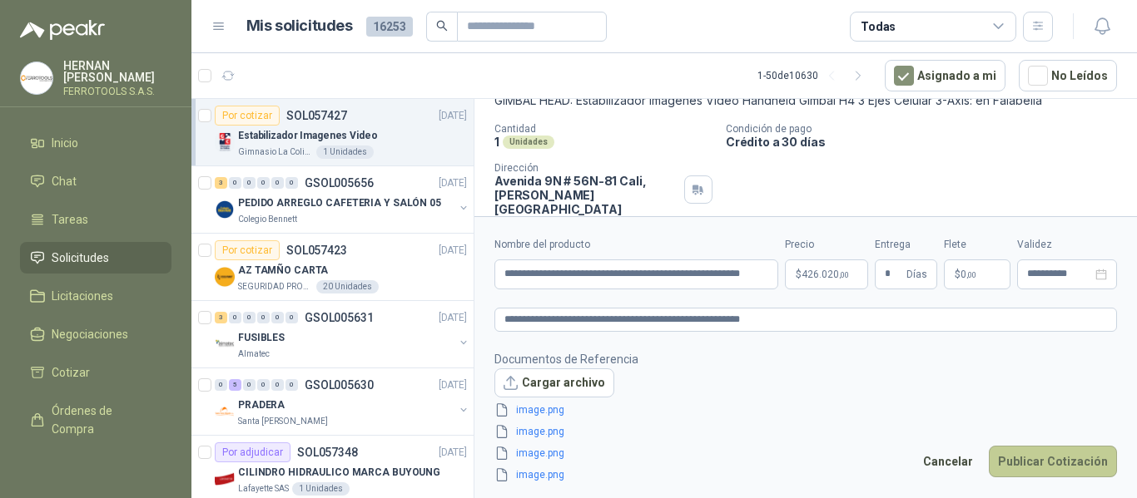
click at [1066, 462] on button "Publicar Cotización" at bounding box center [1052, 462] width 128 height 32
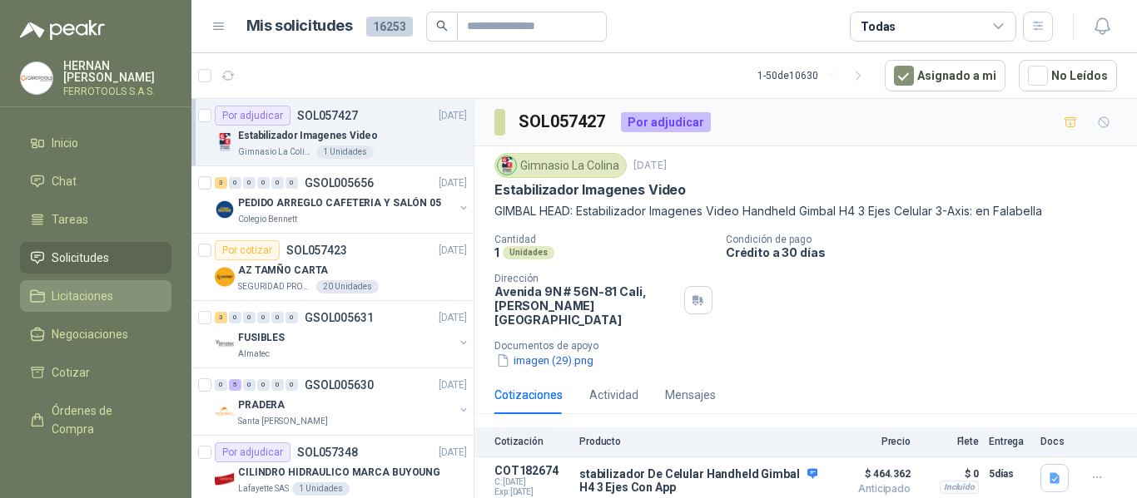
click at [56, 290] on span "Licitaciones" at bounding box center [83, 296] width 62 height 18
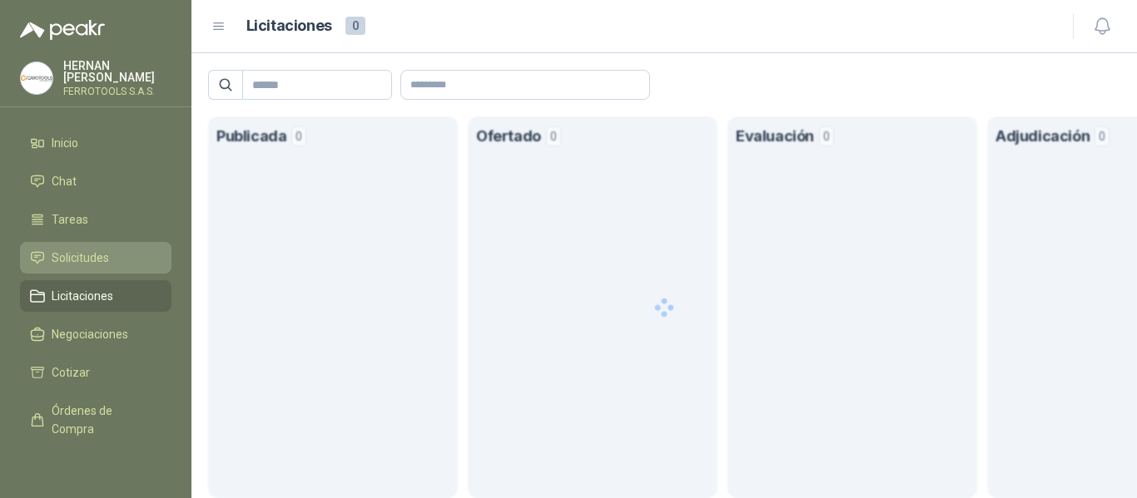
click at [85, 255] on span "Solicitudes" at bounding box center [80, 258] width 57 height 18
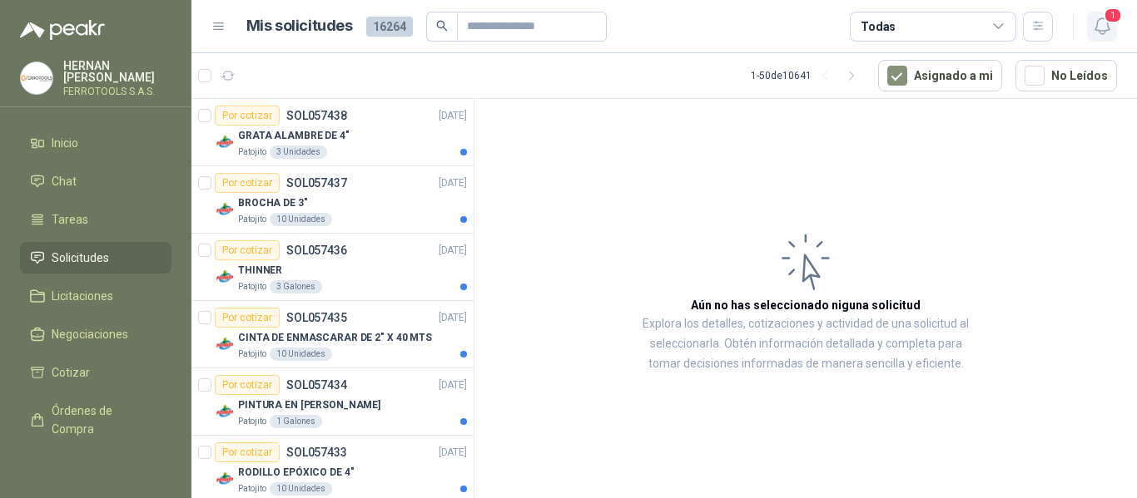
click at [1102, 23] on icon "button" at bounding box center [1102, 26] width 21 height 21
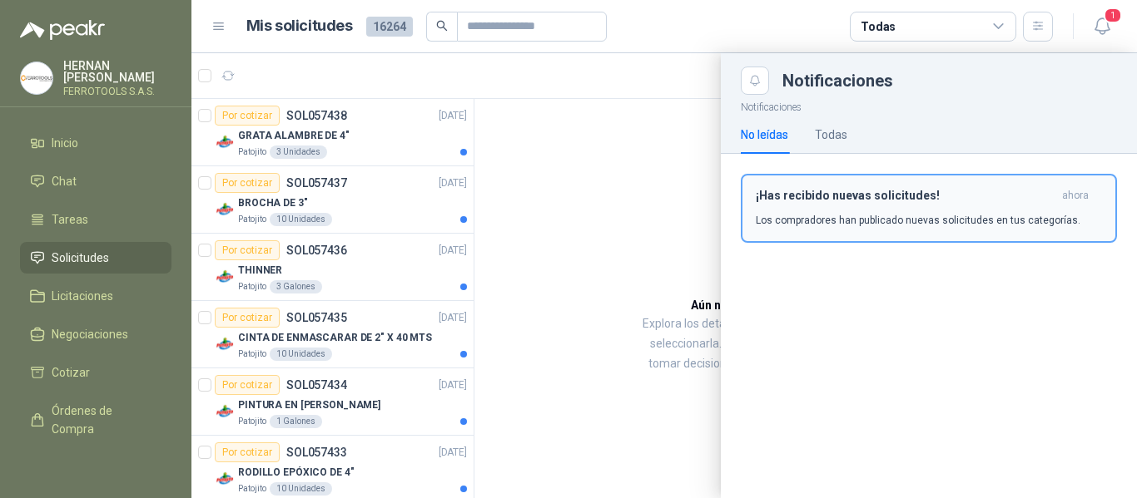
click at [839, 228] on button "¡Has recibido nuevas solicitudes! ahora Los compradores han publicado nuevas so…" at bounding box center [929, 208] width 376 height 69
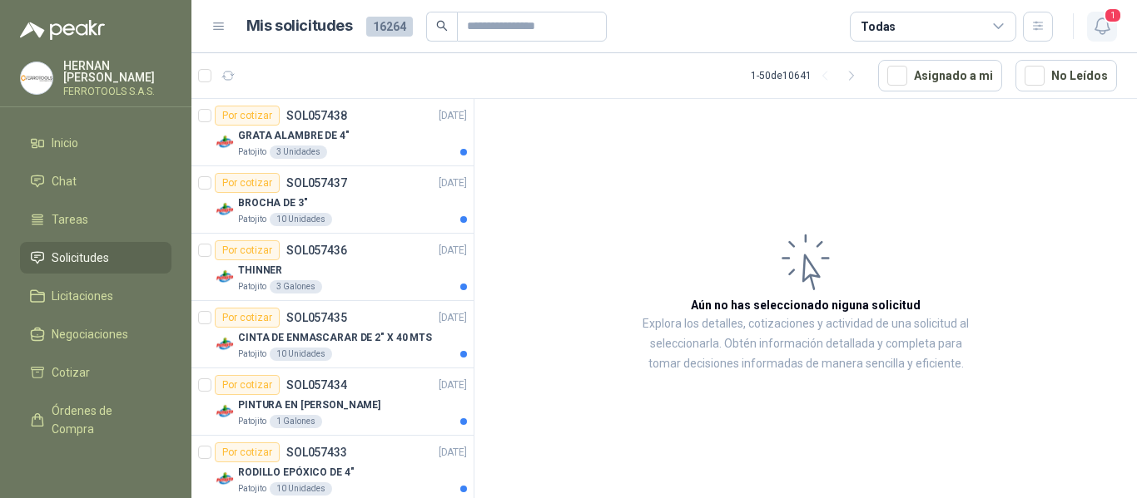
click at [1112, 28] on icon "button" at bounding box center [1102, 26] width 21 height 21
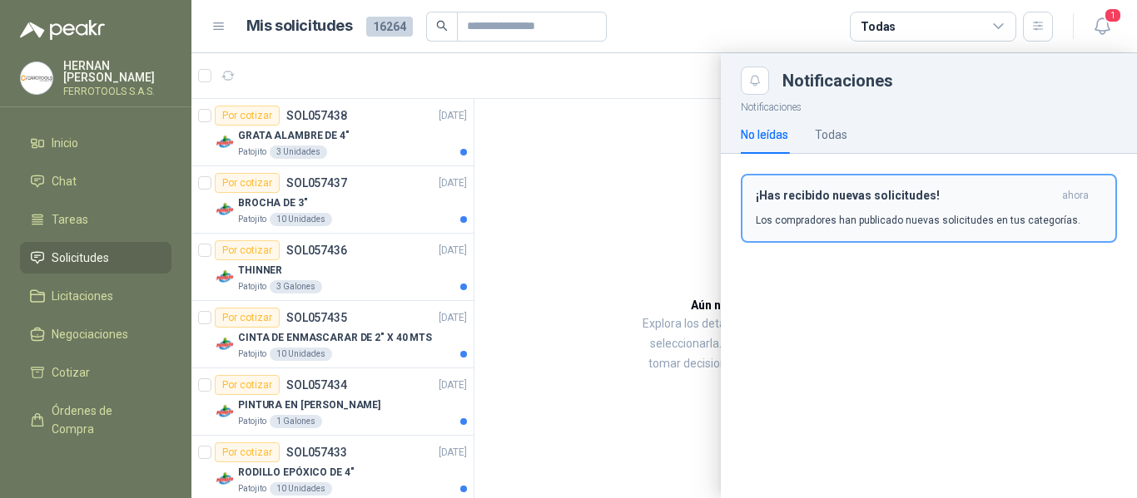
click at [965, 200] on h3 "¡Has recibido nuevas solicitudes!" at bounding box center [906, 196] width 300 height 14
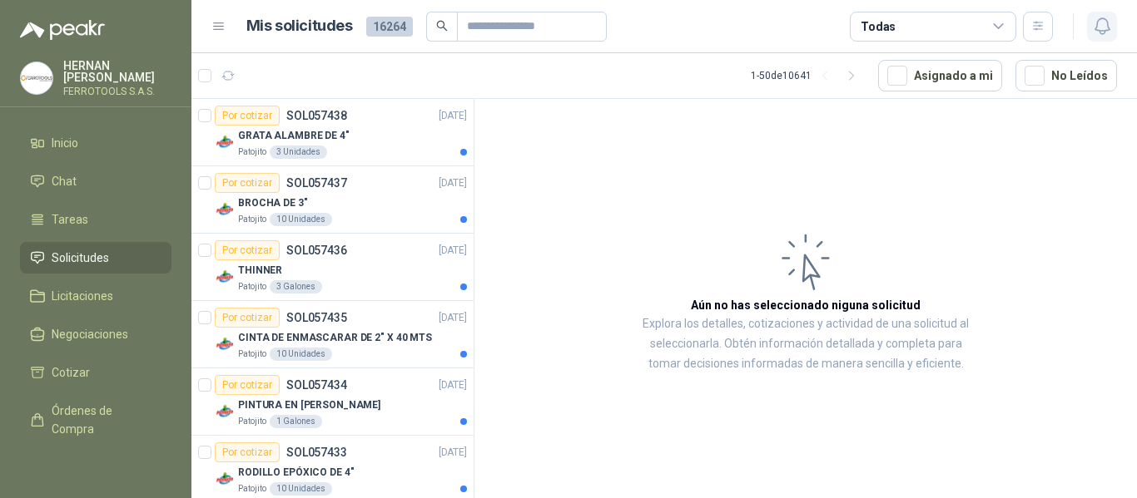
click at [1106, 28] on icon "button" at bounding box center [1102, 26] width 21 height 21
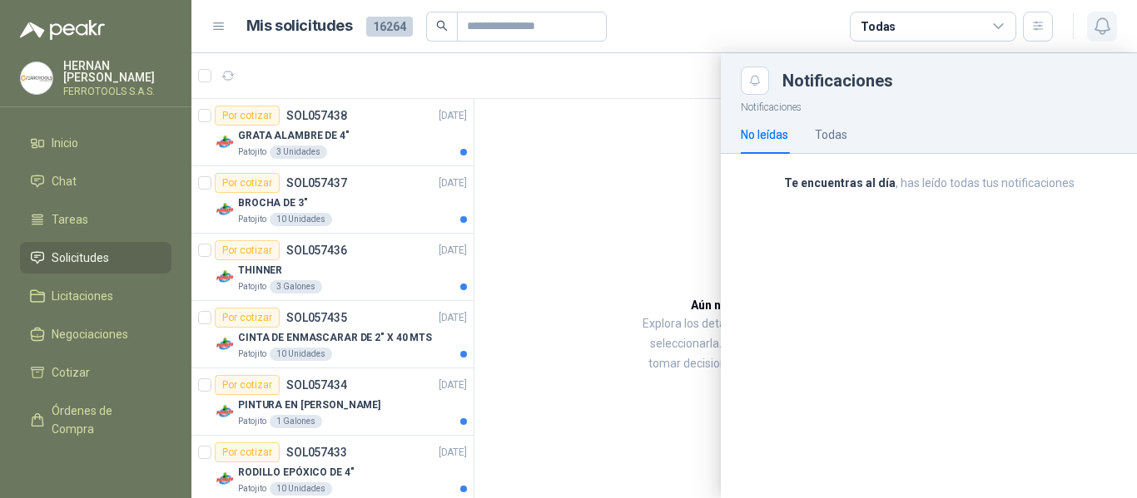
click at [1106, 28] on icon "button" at bounding box center [1102, 26] width 21 height 21
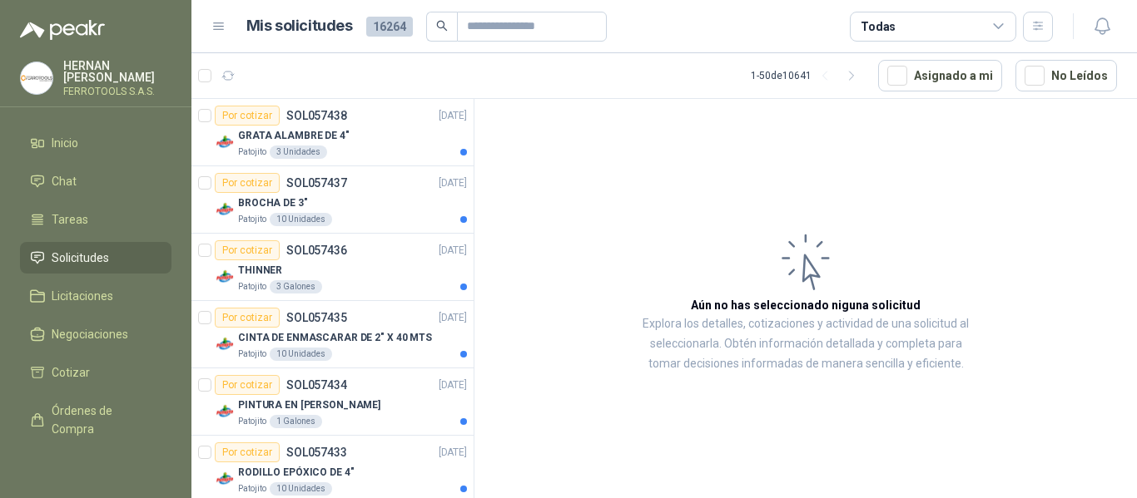
click at [685, 22] on article "Mis solicitudes 16264 Todas" at bounding box center [649, 27] width 807 height 30
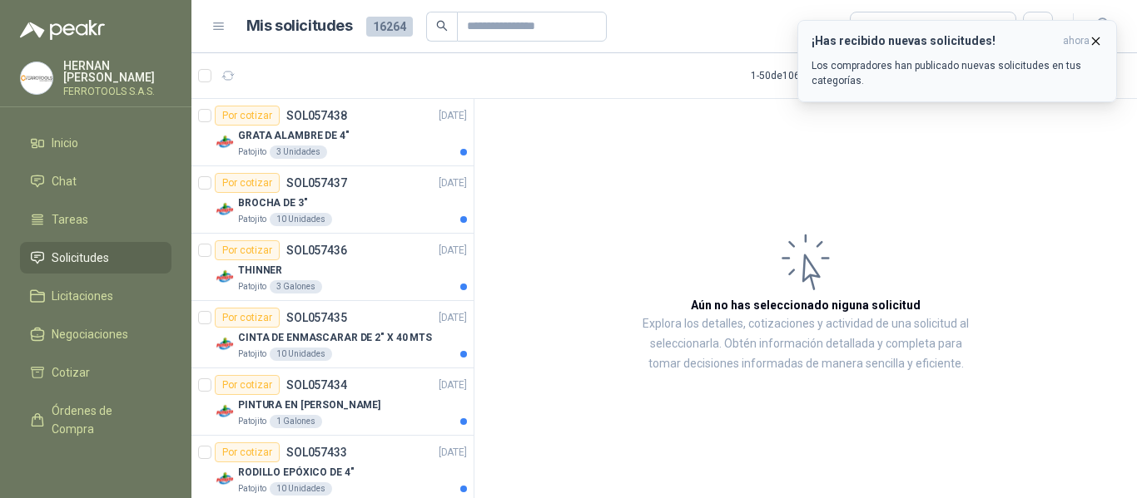
click at [993, 57] on div "¡Has recibido nuevas solicitudes! ahora Los compradores han publicado nuevas so…" at bounding box center [956, 61] width 291 height 54
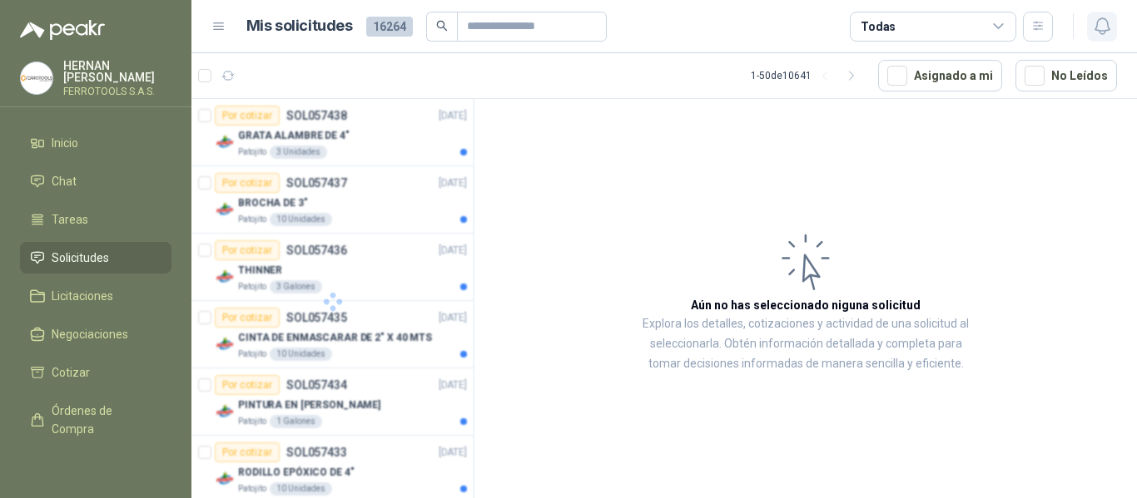
click at [1112, 21] on button "button" at bounding box center [1102, 27] width 30 height 30
click at [819, 400] on article "Aún no has seleccionado niguna solicitud Explora los detalles, cotizaciones y a…" at bounding box center [805, 301] width 662 height 405
click at [373, 127] on div "GRATA ALAMBRE DE 4"" at bounding box center [352, 136] width 229 height 20
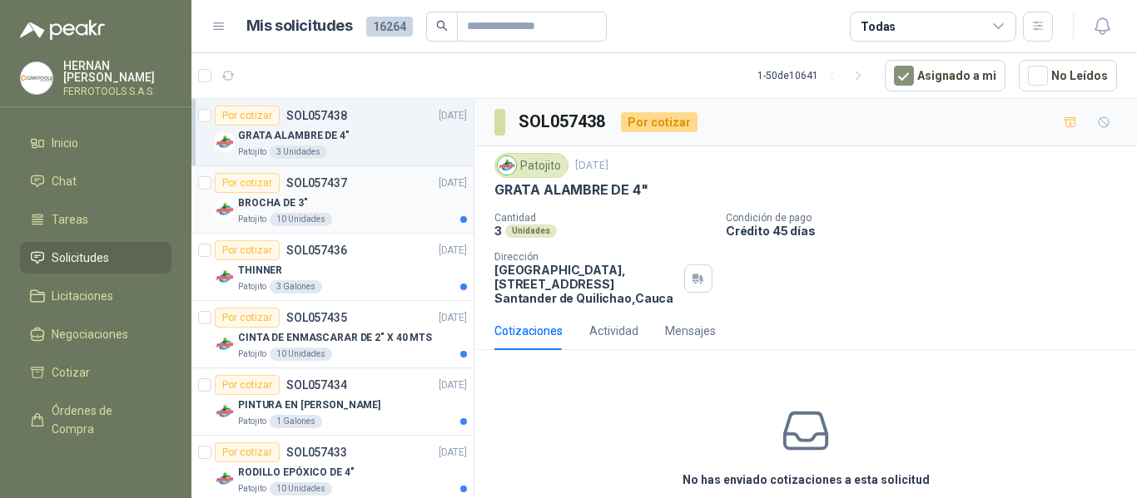
click at [390, 195] on div "BROCHA DE 3"" at bounding box center [352, 203] width 229 height 20
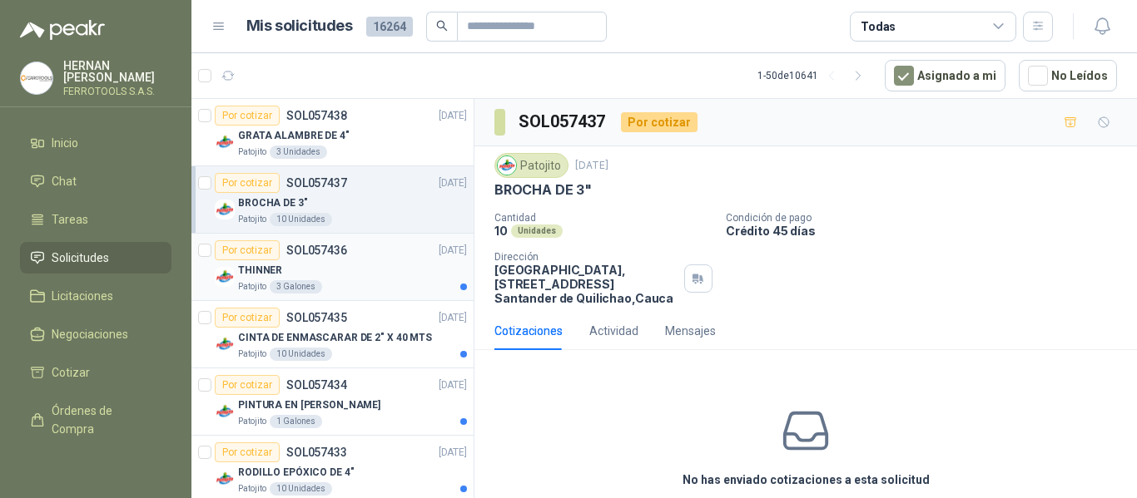
click at [380, 262] on div "THINNER" at bounding box center [352, 270] width 229 height 20
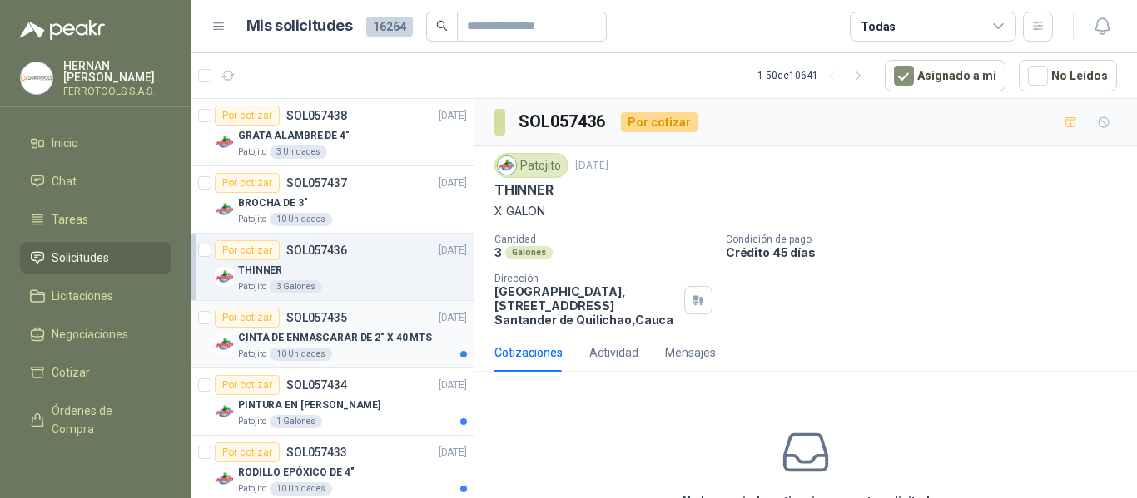
click at [376, 325] on div "Por cotizar SOL057435 25/09/25" at bounding box center [341, 318] width 252 height 20
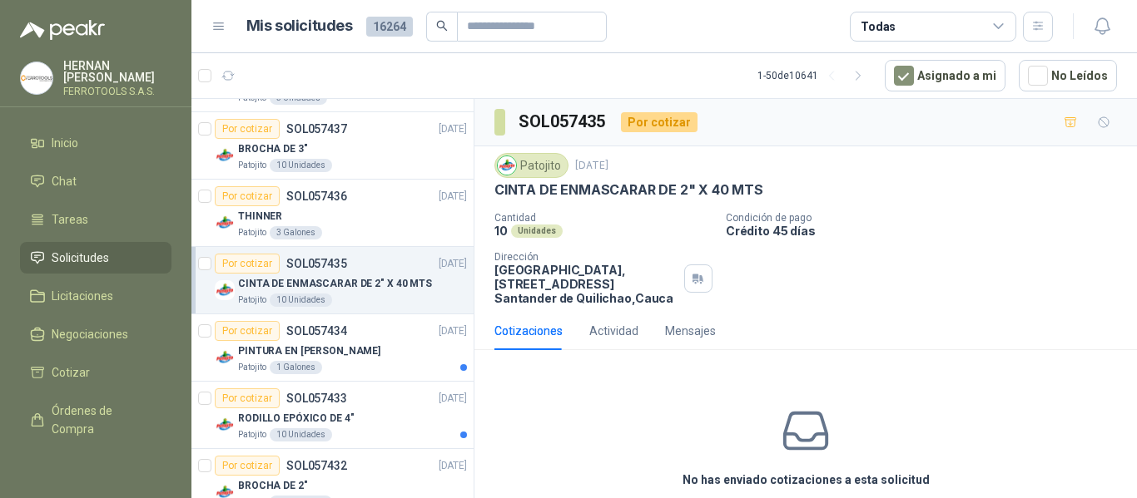
scroll to position [83, 0]
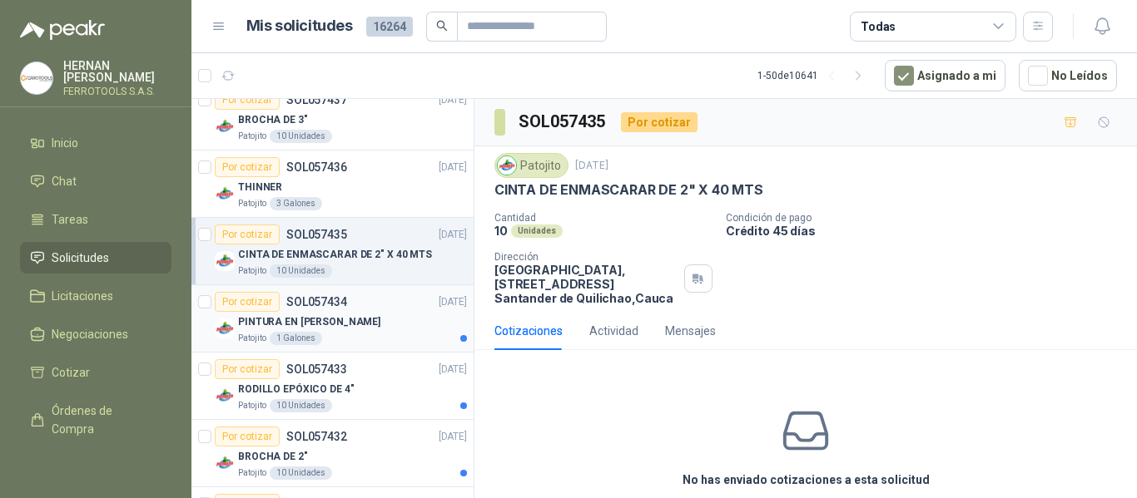
click at [389, 324] on div "PINTURA EN [PERSON_NAME]" at bounding box center [352, 322] width 229 height 20
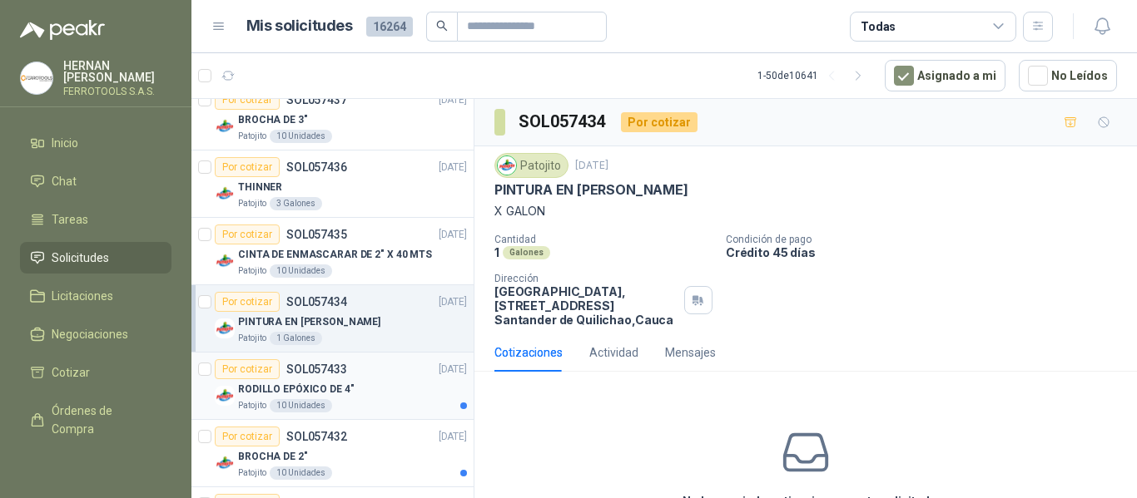
click at [386, 382] on div "RODILLO EPÓXICO DE 4"" at bounding box center [352, 389] width 229 height 20
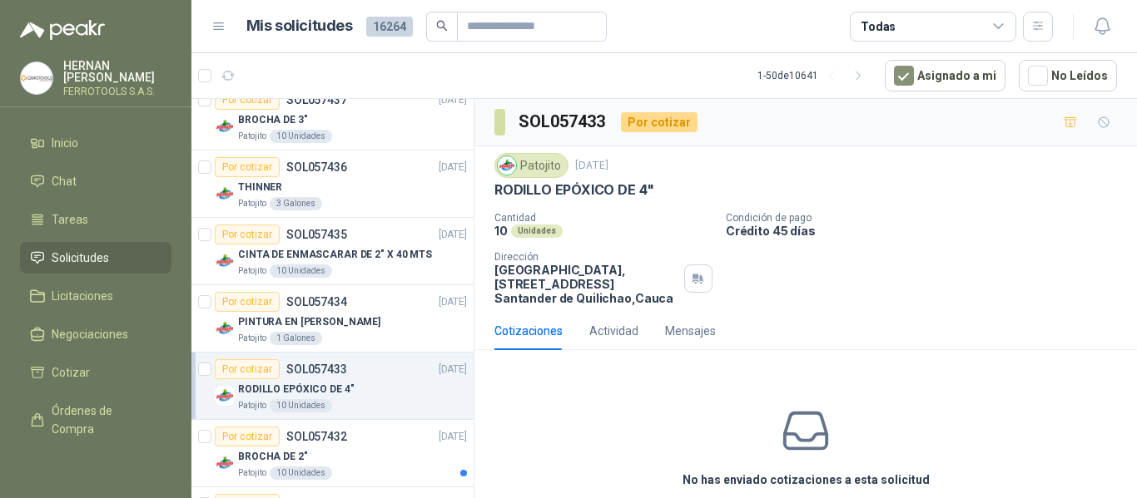
scroll to position [166, 0]
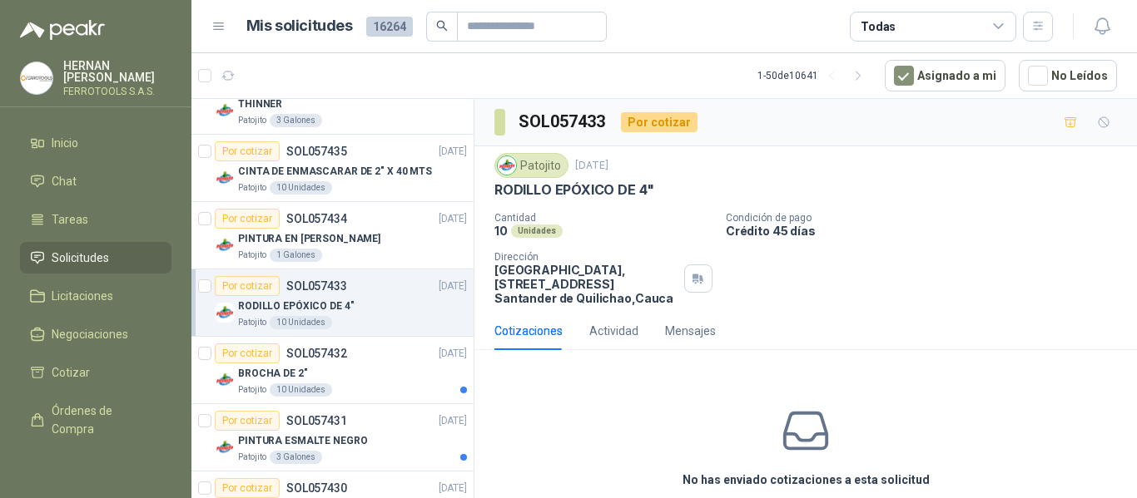
click at [386, 382] on div "BROCHA DE 2"" at bounding box center [352, 374] width 229 height 20
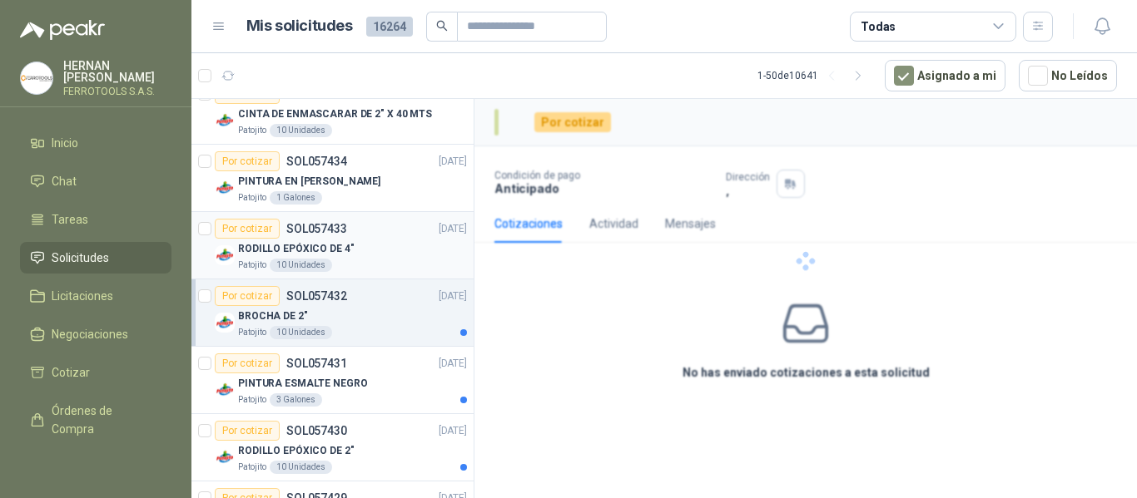
scroll to position [250, 0]
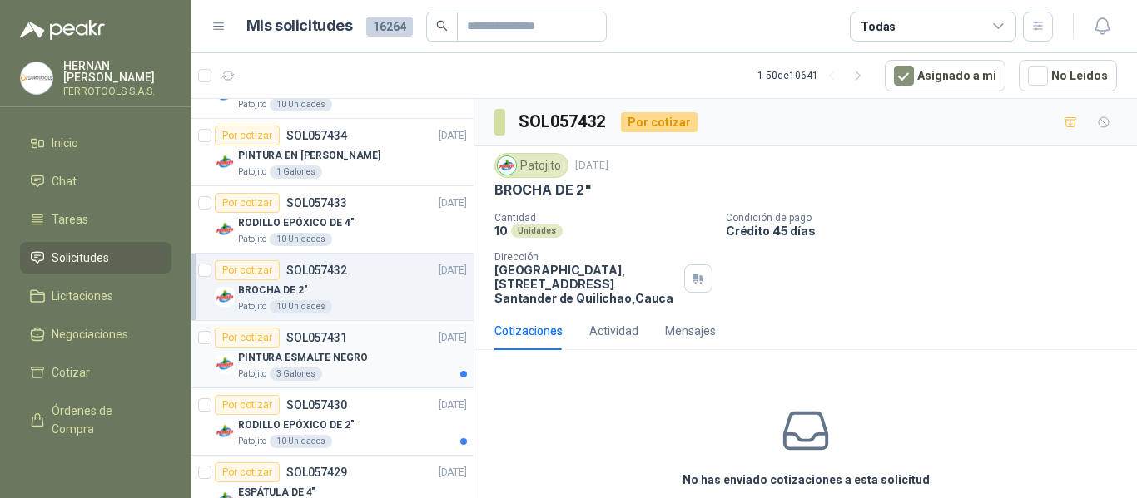
click at [391, 377] on div "Patojito 3 Galones" at bounding box center [352, 374] width 229 height 13
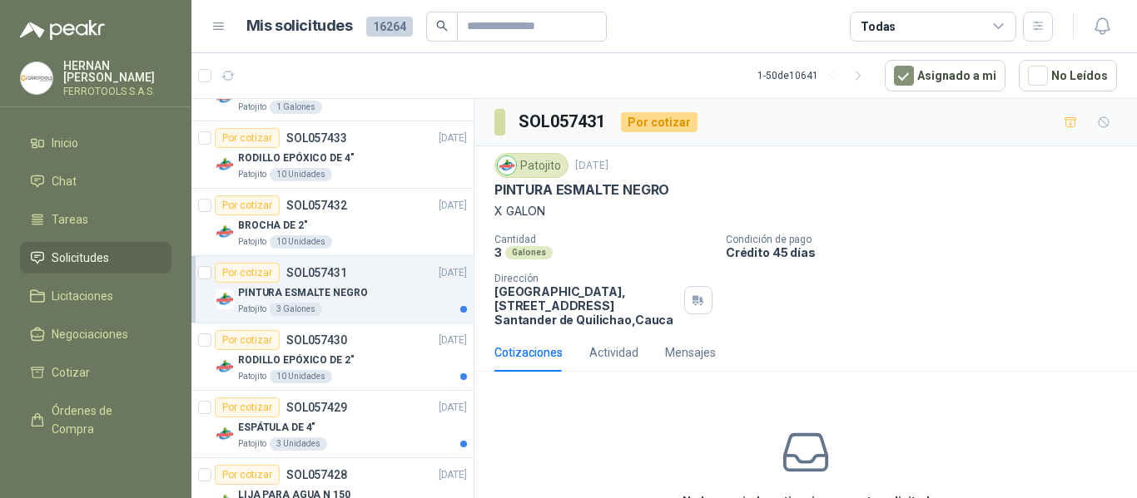
scroll to position [333, 0]
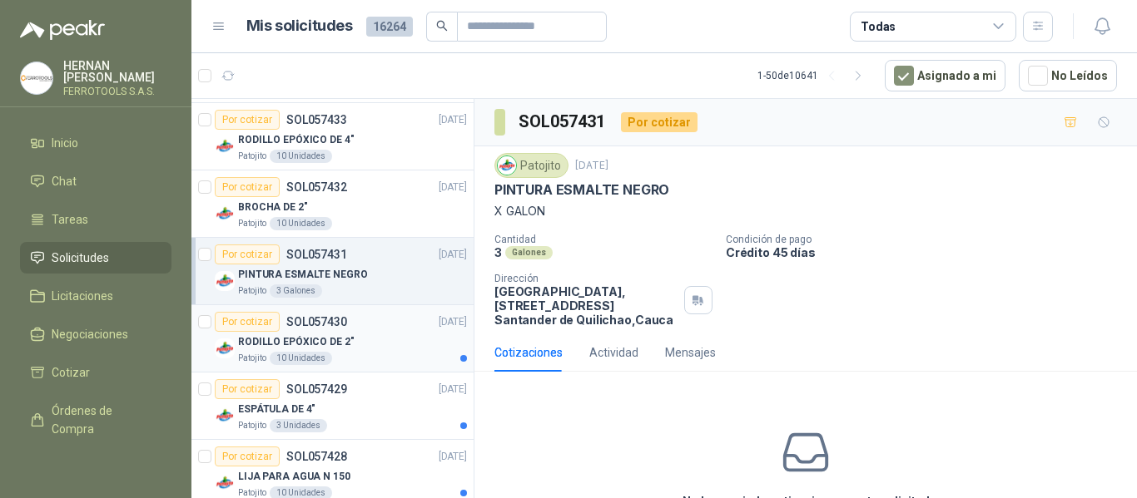
click at [394, 339] on div "RODILLO EPÓXICO DE 2"" at bounding box center [352, 342] width 229 height 20
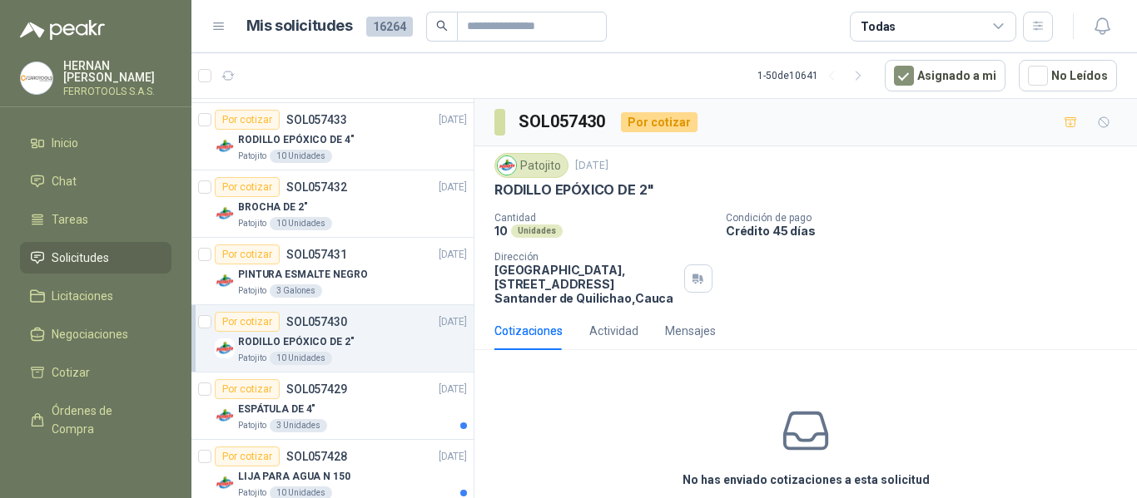
scroll to position [416, 0]
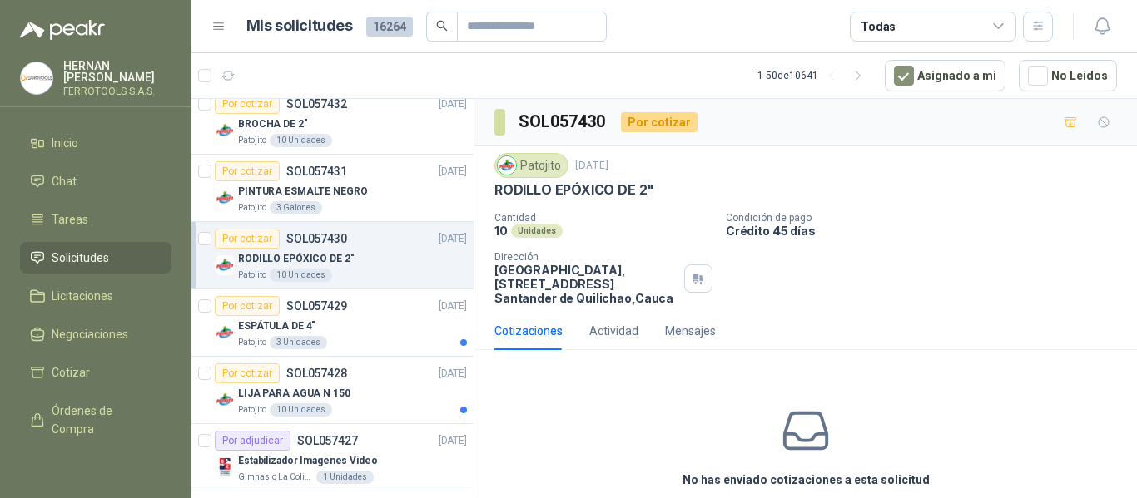
click at [394, 339] on div "Patojito 3 Unidades" at bounding box center [352, 342] width 229 height 13
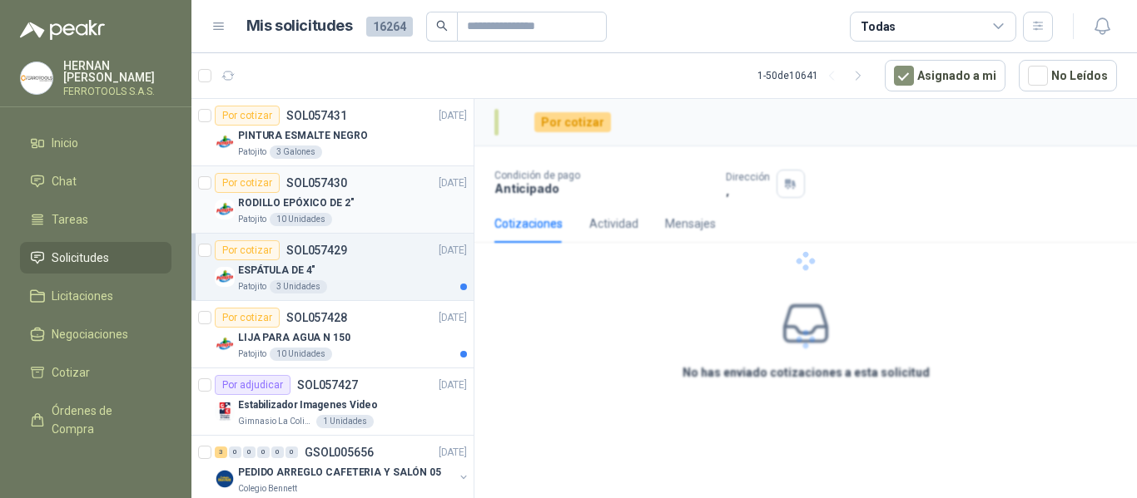
scroll to position [499, 0]
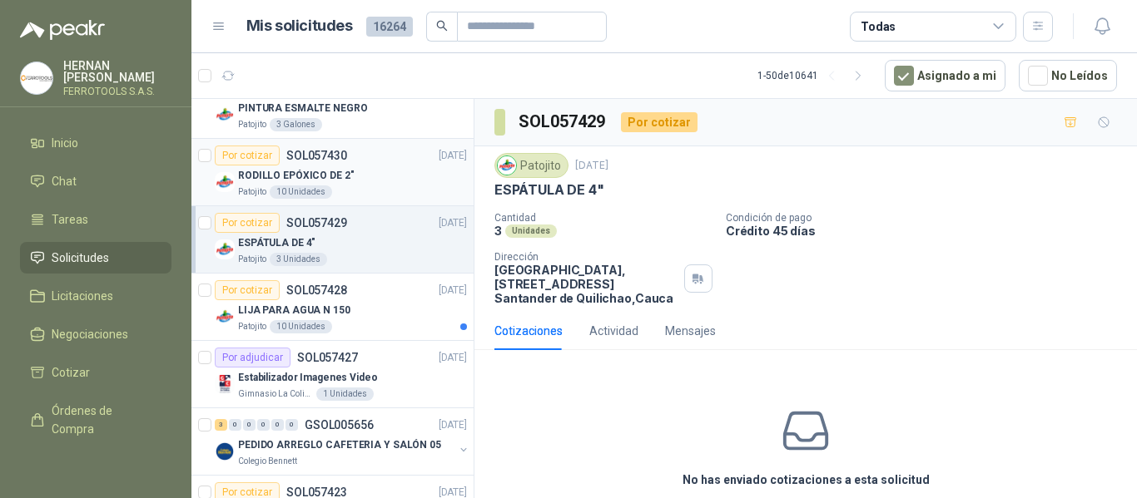
click at [394, 339] on article "Por cotizar SOL057428 25/09/25 LIJA PARA AGUA N 150 Patojito 10 Unidades" at bounding box center [332, 307] width 282 height 67
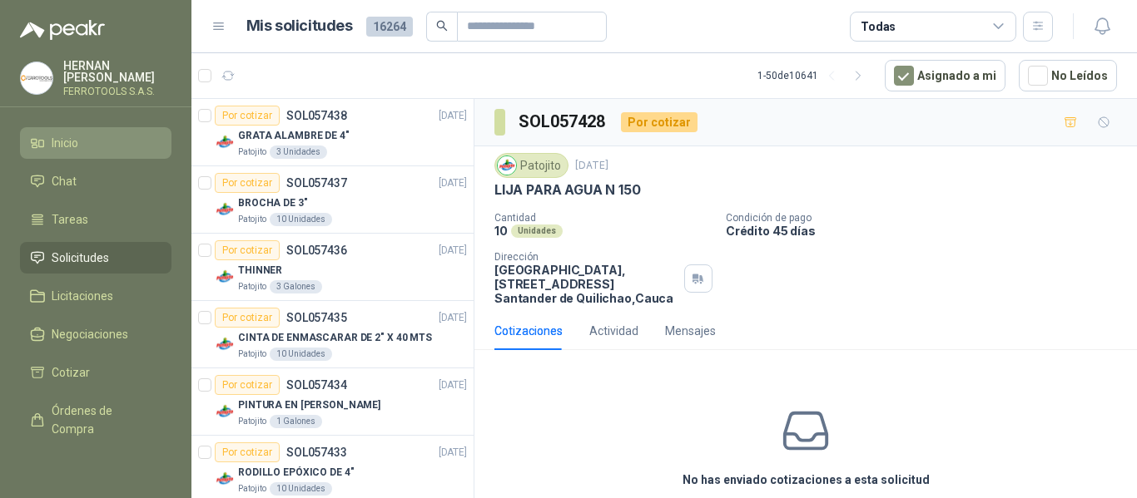
click at [54, 141] on span "Inicio" at bounding box center [65, 143] width 27 height 18
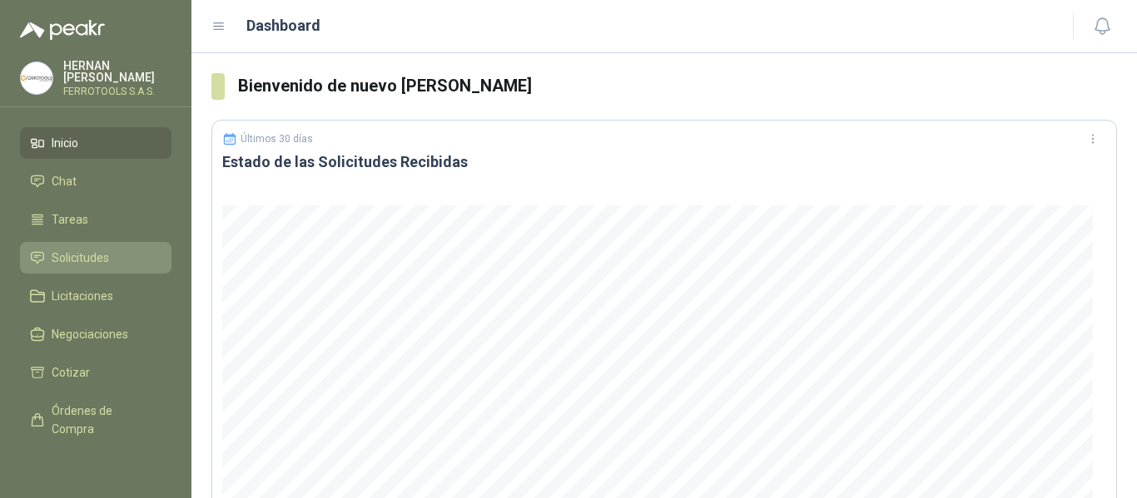
click at [91, 265] on link "Solicitudes" at bounding box center [95, 258] width 151 height 32
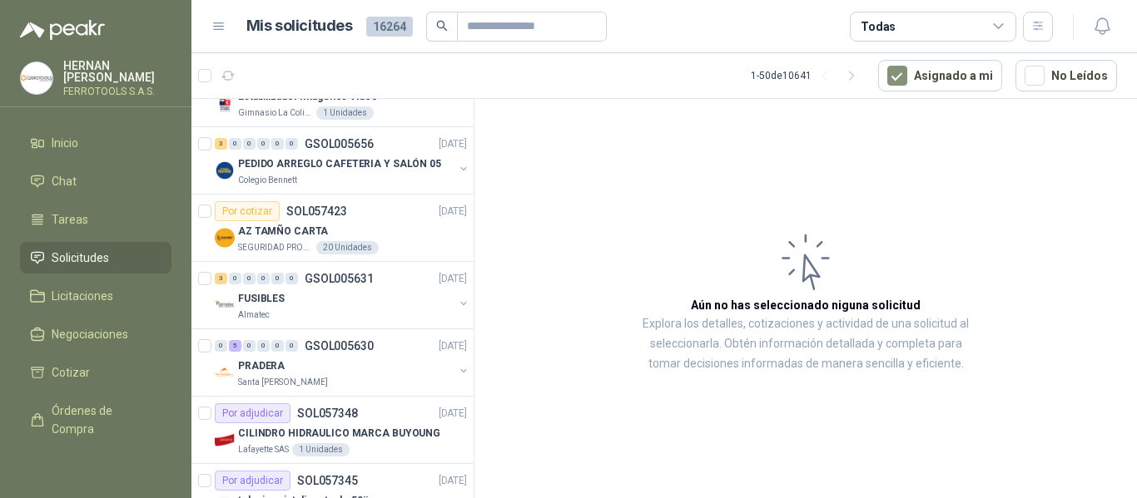
scroll to position [690, 0]
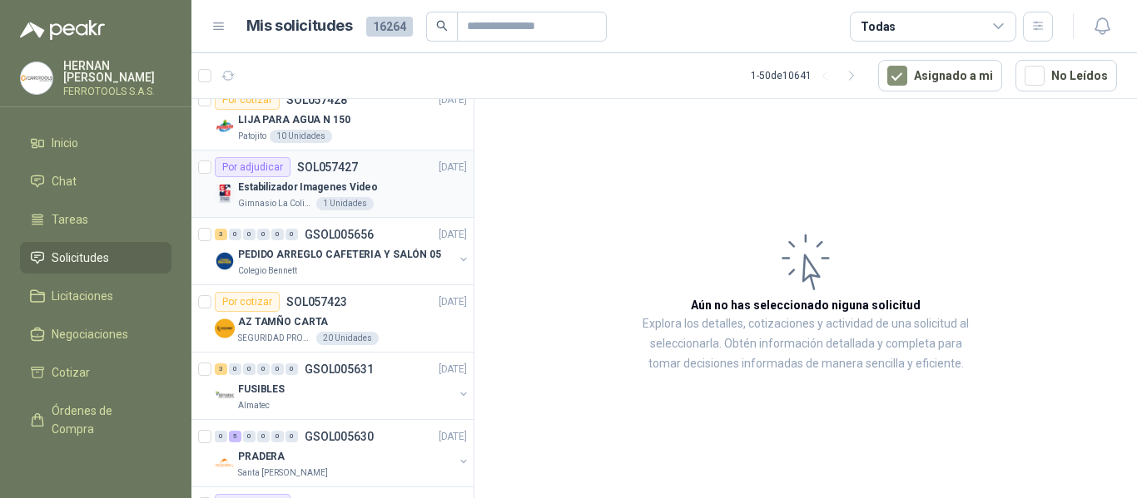
click at [412, 202] on div "Gimnasio La Colina 1 Unidades" at bounding box center [352, 203] width 229 height 13
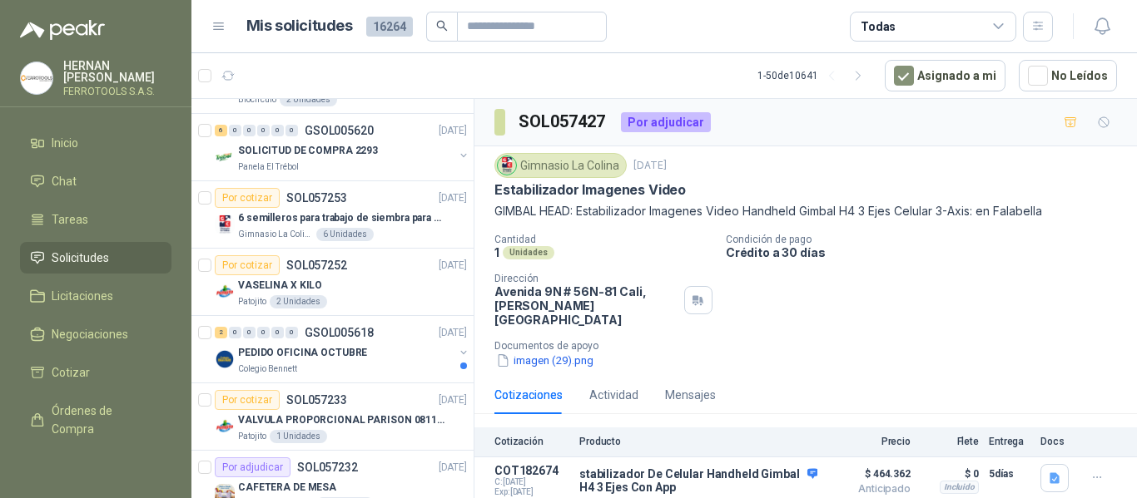
scroll to position [2216, 0]
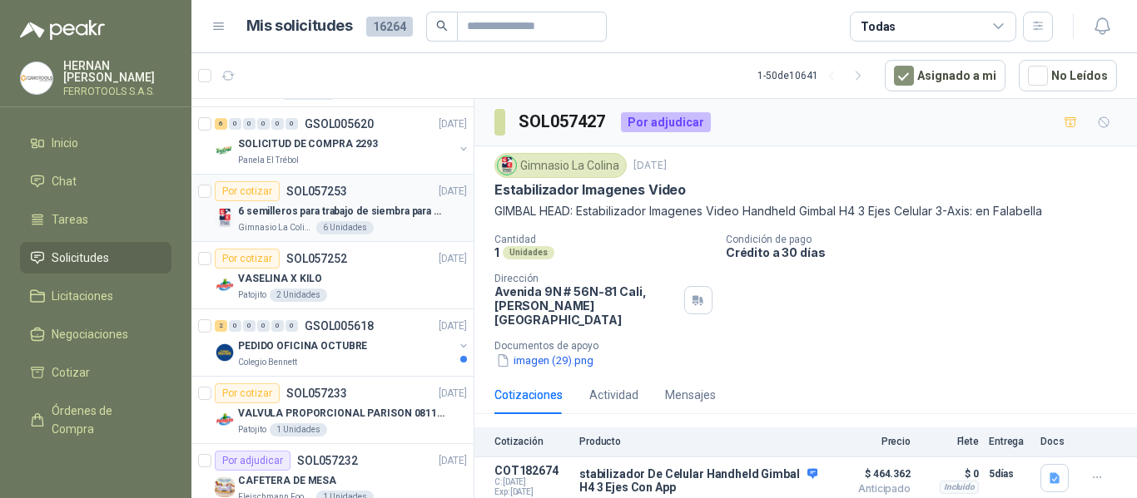
click at [407, 219] on p "6 semilleros para trabajo de siembra para estudiantes en la granja" at bounding box center [341, 212] width 207 height 16
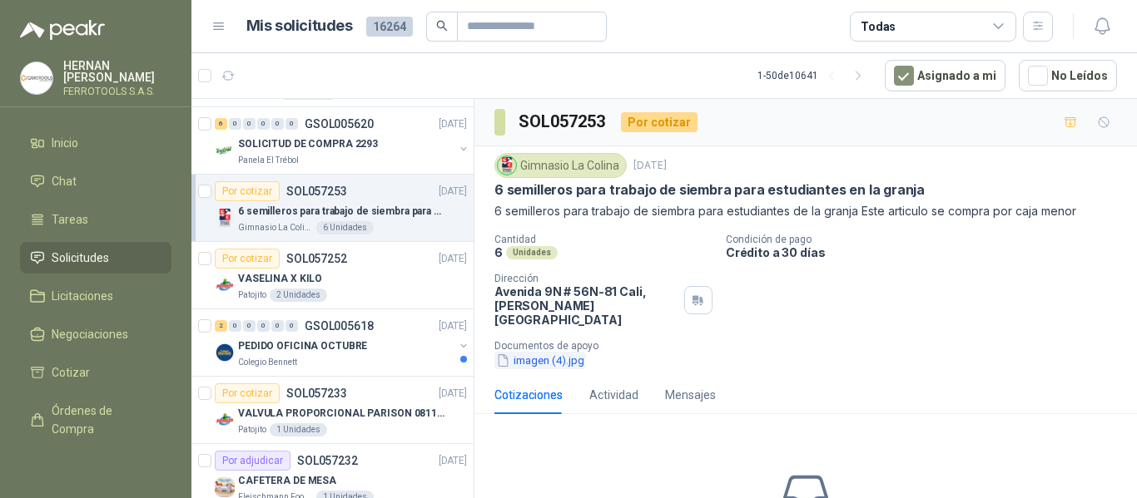
click at [547, 352] on button "imagen (4).jpg" at bounding box center [540, 360] width 92 height 17
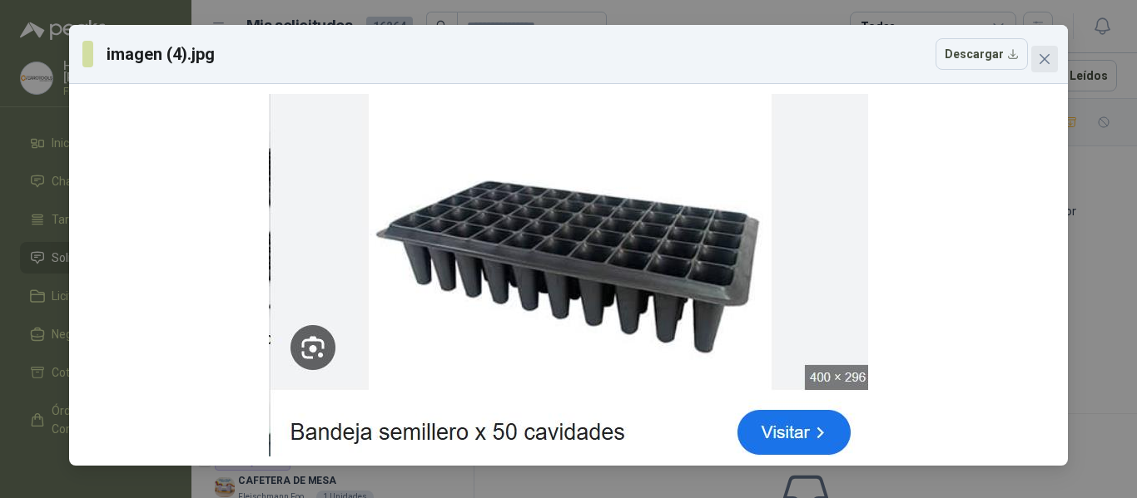
click at [1044, 65] on icon "close" at bounding box center [1044, 58] width 13 height 13
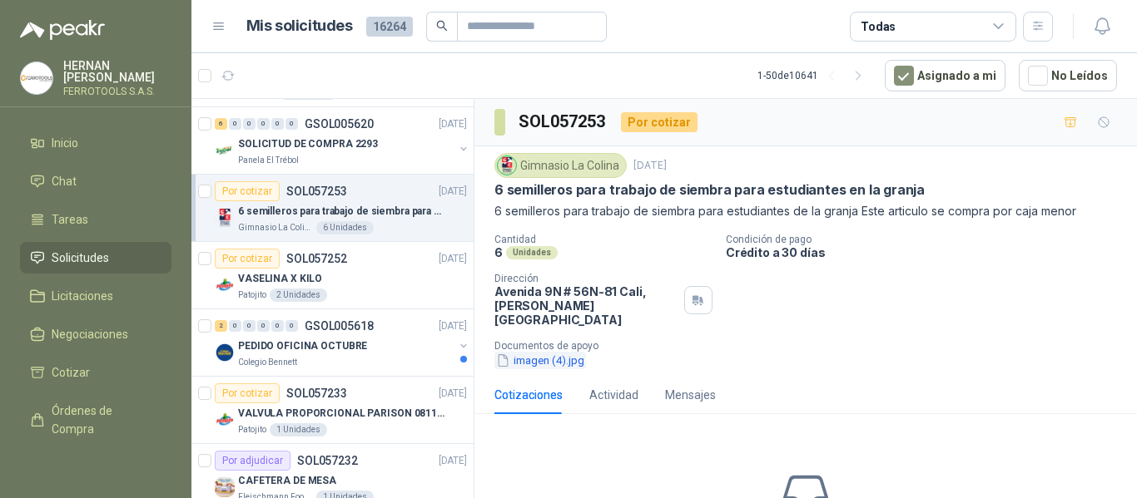
click at [528, 352] on button "imagen (4).jpg" at bounding box center [540, 360] width 92 height 17
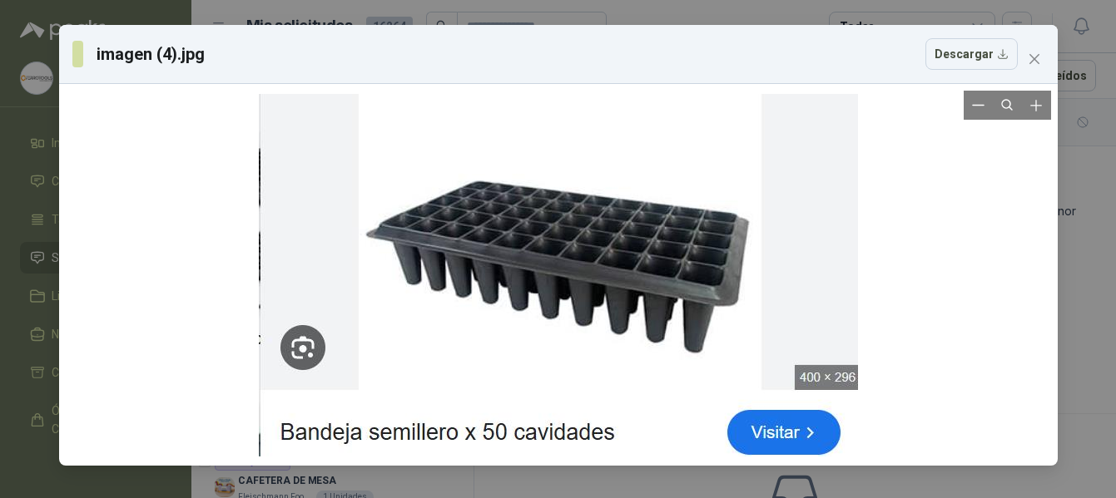
drag, startPoint x: 611, startPoint y: 248, endPoint x: 771, endPoint y: 42, distance: 260.8
click at [771, 42] on div "imagen (4).jpg Descargar" at bounding box center [544, 54] width 945 height 32
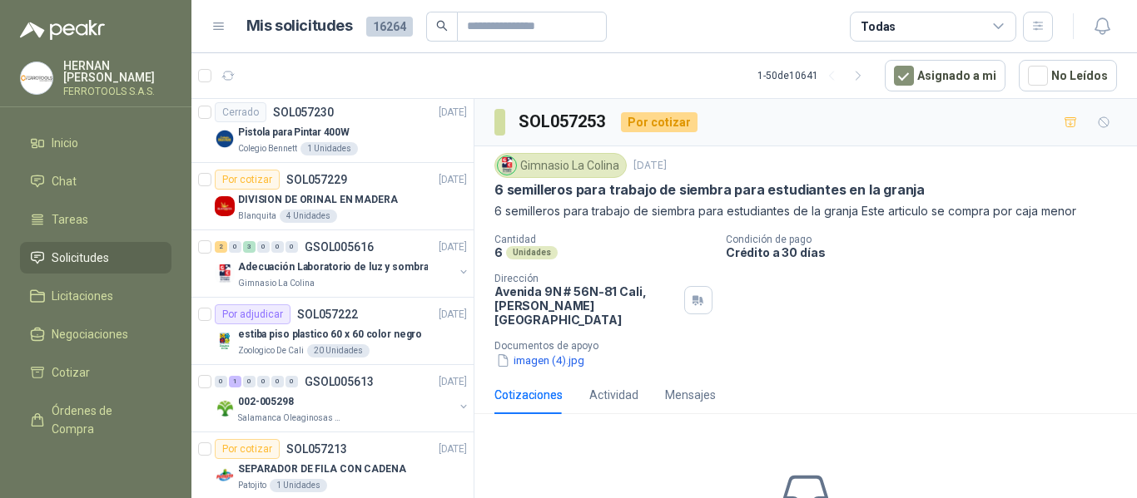
scroll to position [2715, 0]
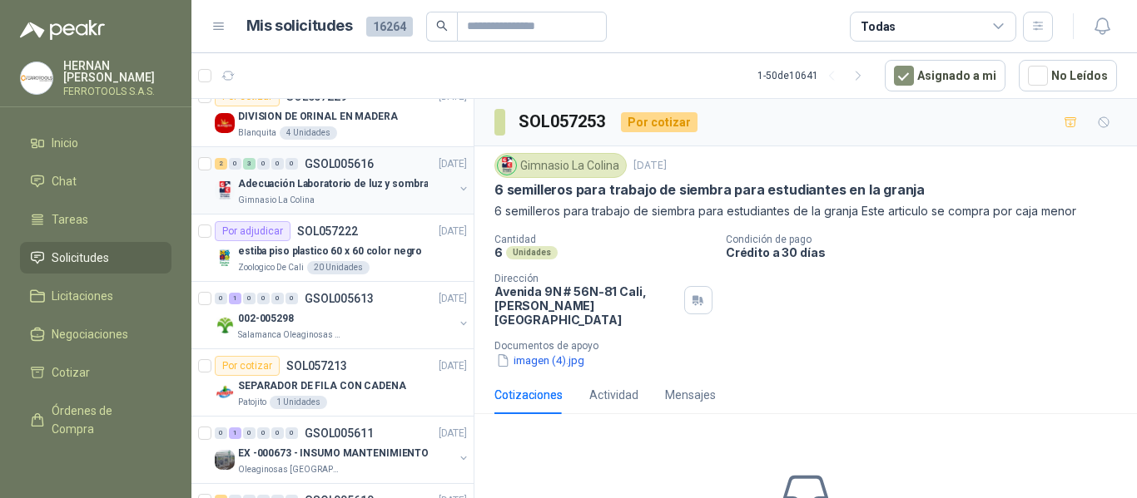
click at [409, 184] on p "Adecuación Laboratorio de luz y sombra" at bounding box center [333, 184] width 190 height 16
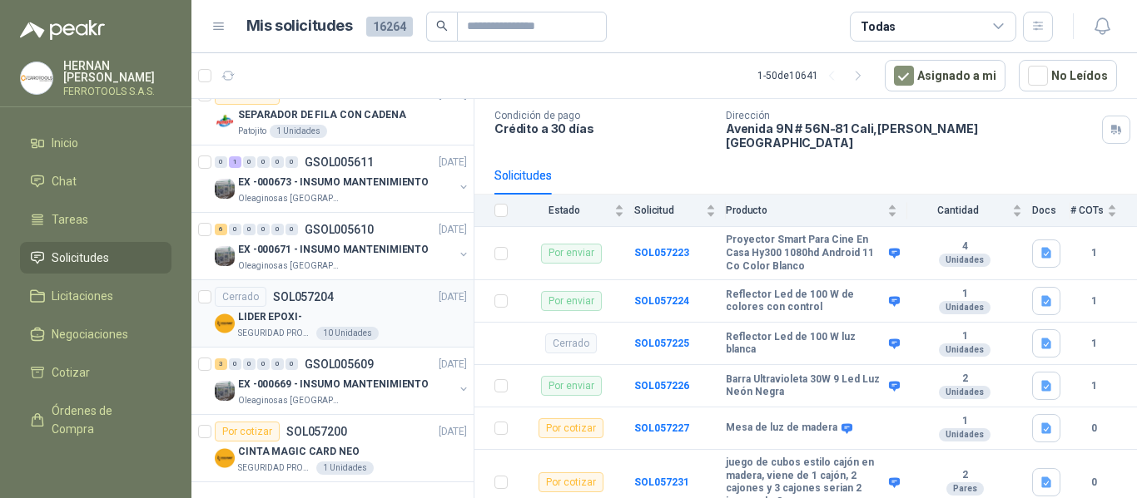
scroll to position [2988, 0]
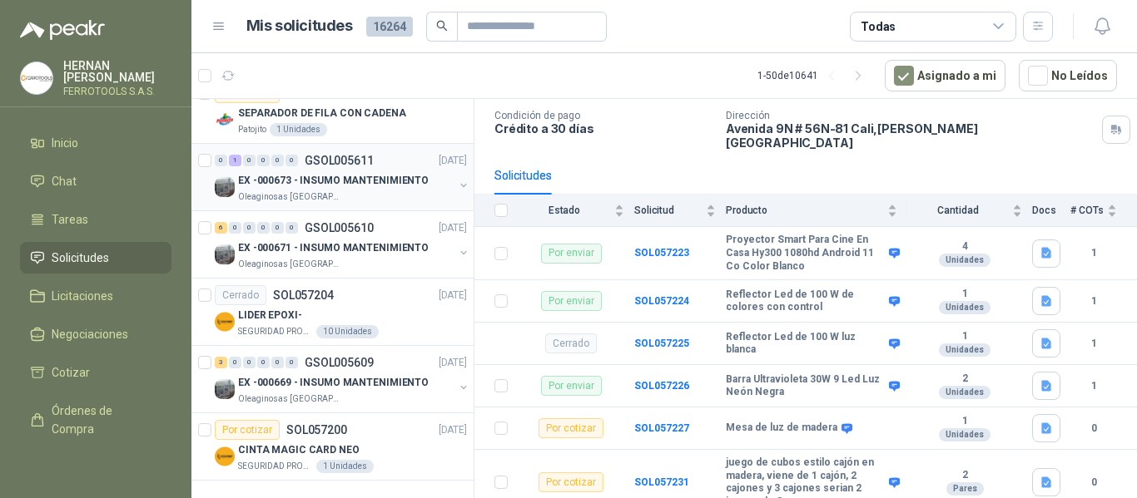
click at [384, 176] on p "EX -000673 - INSUMO MANTENIMIENTO" at bounding box center [333, 181] width 191 height 16
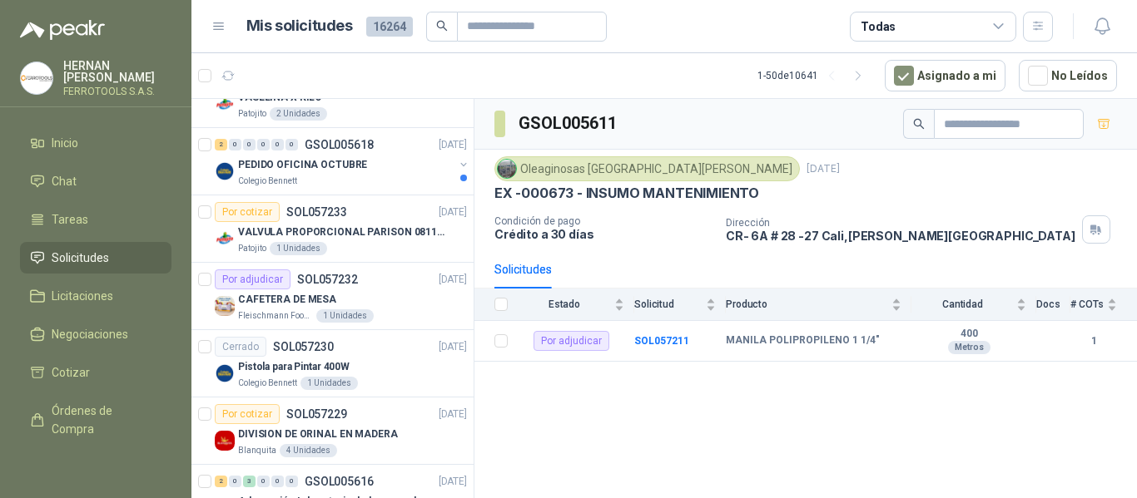
scroll to position [2405, 0]
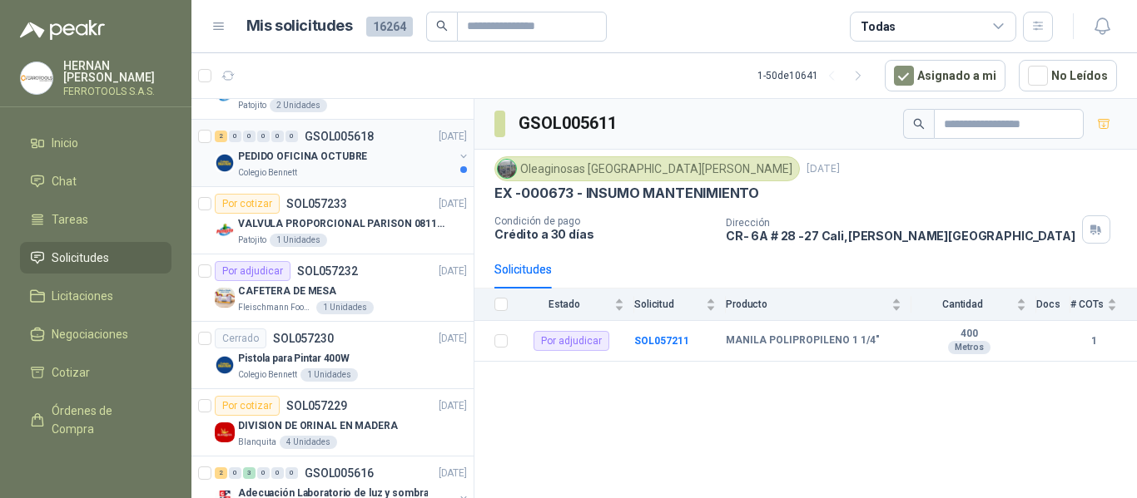
click at [403, 154] on div "PEDIDO OFICINA OCTUBRE" at bounding box center [346, 156] width 216 height 20
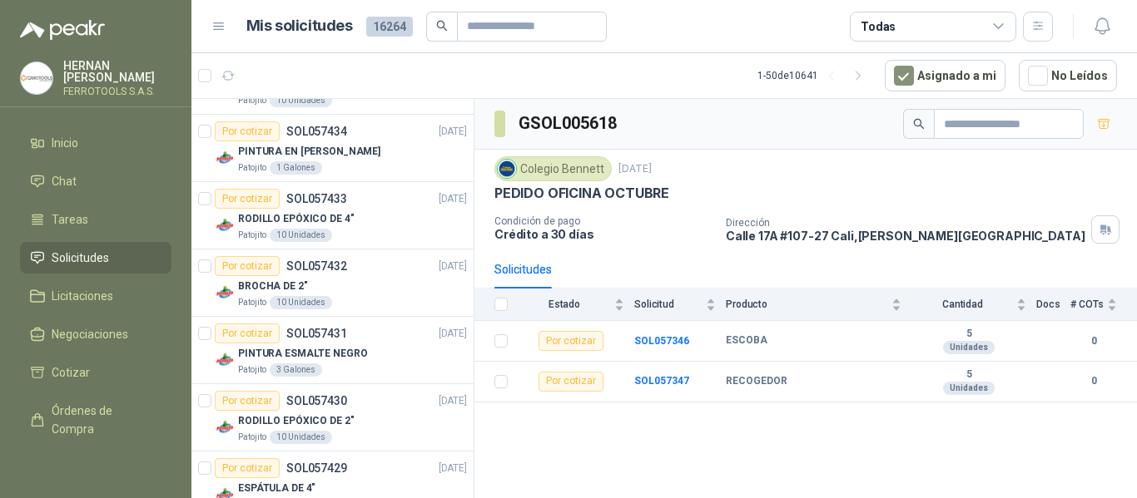
scroll to position [333, 0]
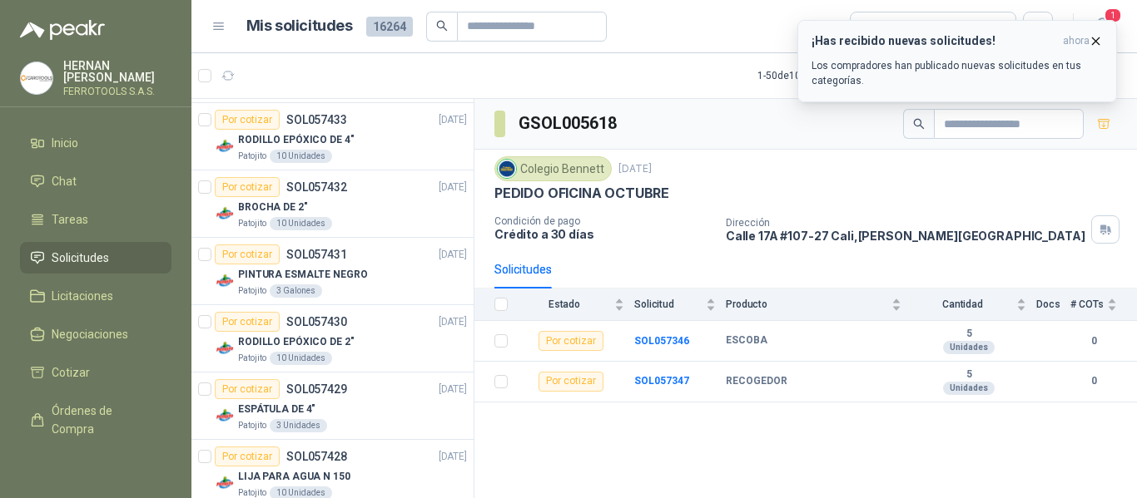
click at [1098, 42] on icon "button" at bounding box center [1095, 41] width 14 height 14
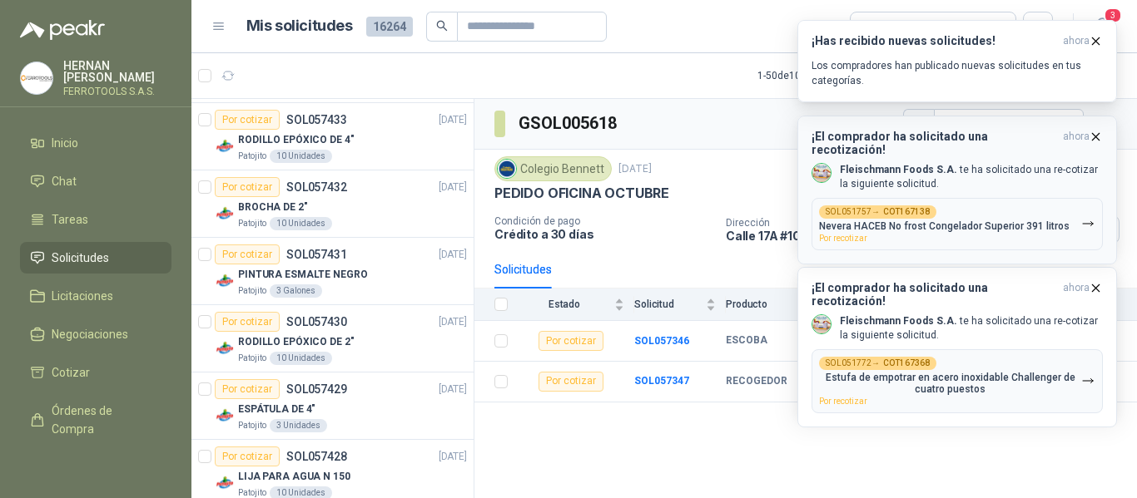
click at [1083, 223] on button "SOL051757 → COT167138 Nevera HACEB No frost Congelador Superior 391 litros Por …" at bounding box center [956, 224] width 291 height 52
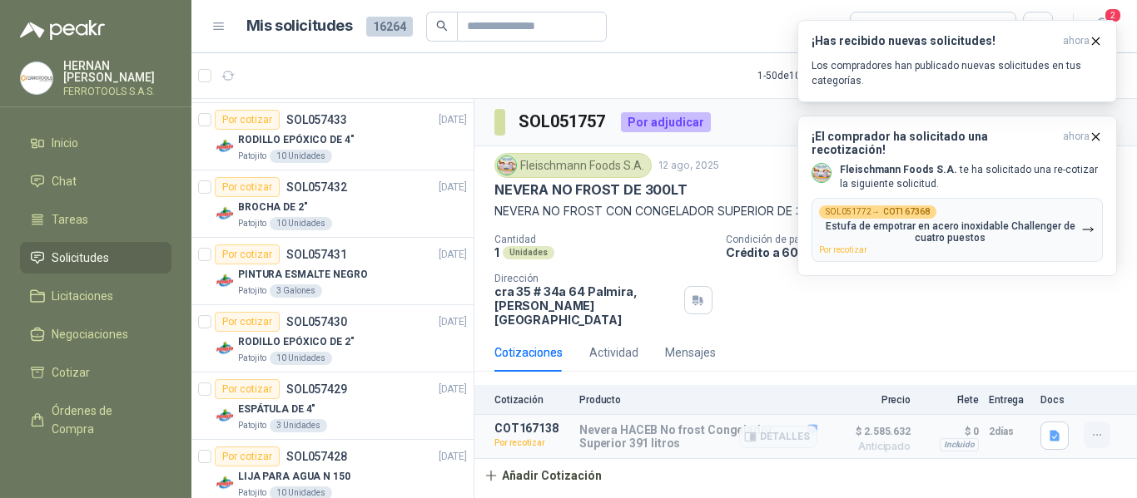
click at [1096, 429] on icon "button" at bounding box center [1097, 436] width 14 height 14
click at [1050, 384] on button "Re-cotizar" at bounding box center [1063, 384] width 133 height 27
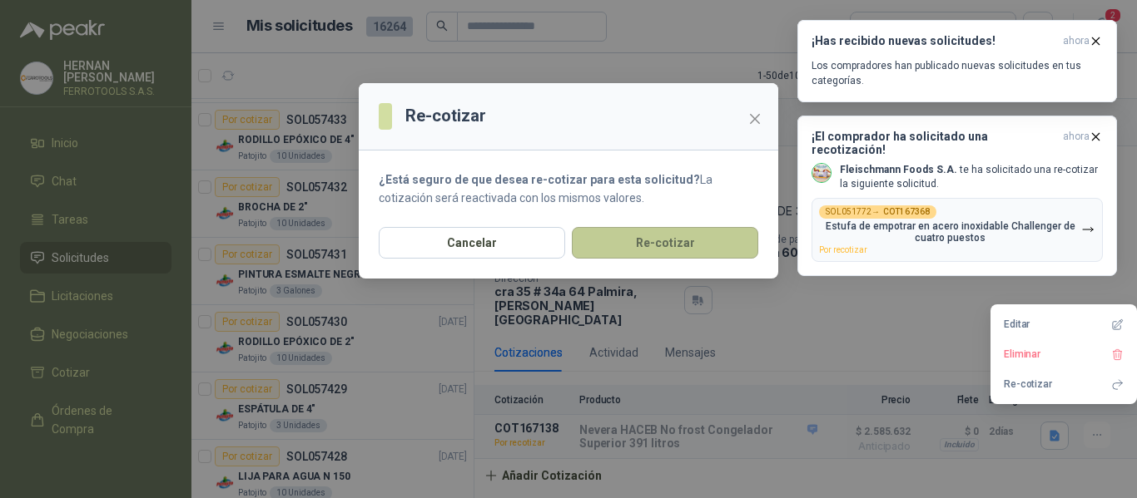
click at [647, 240] on button "Re-cotizar" at bounding box center [665, 243] width 186 height 32
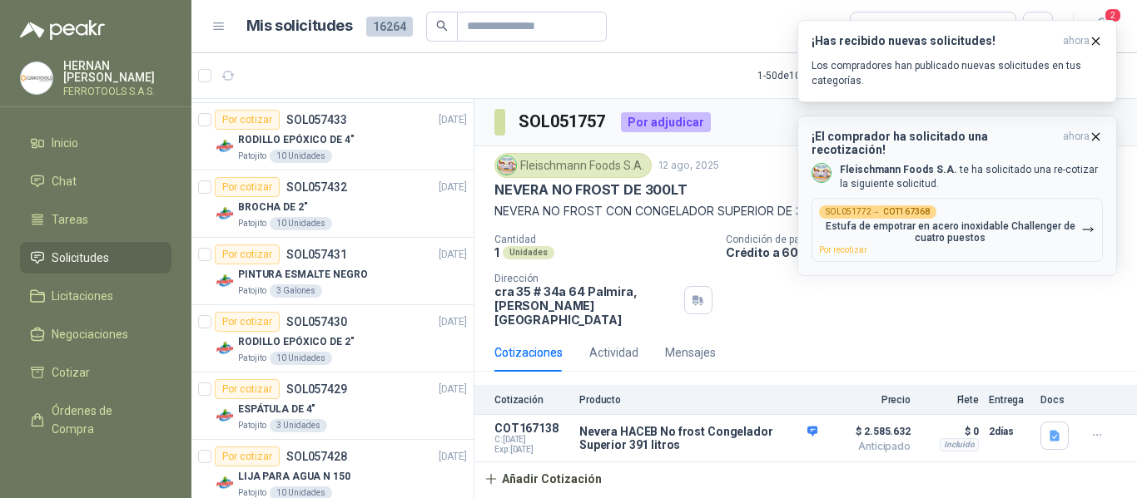
click at [1068, 225] on p "Estufa de empotrar en acero inoxidable Challenger de cuatro puestos" at bounding box center [950, 231] width 262 height 23
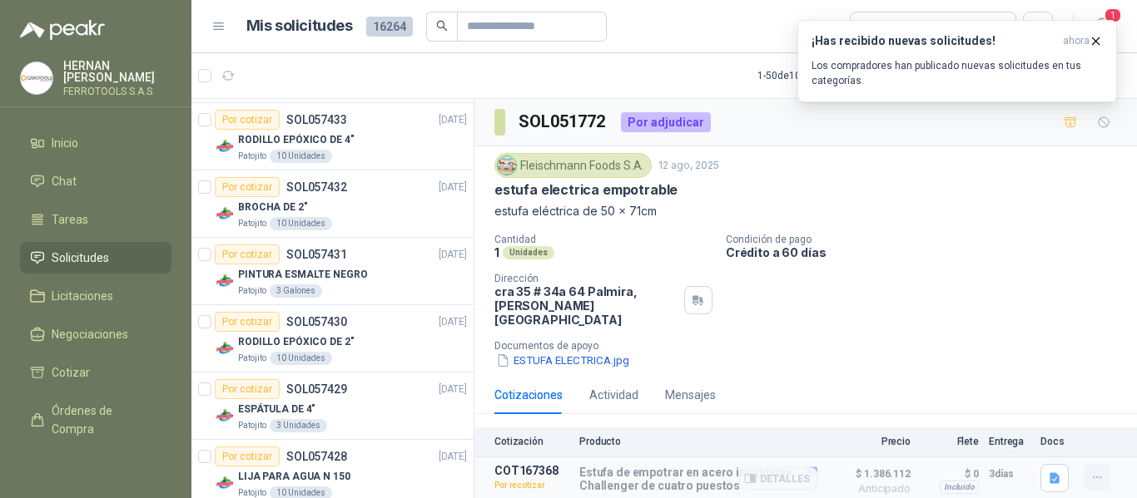
click at [1090, 471] on icon "button" at bounding box center [1097, 478] width 14 height 14
click at [1028, 427] on button "Re-cotizar" at bounding box center [1063, 427] width 133 height 27
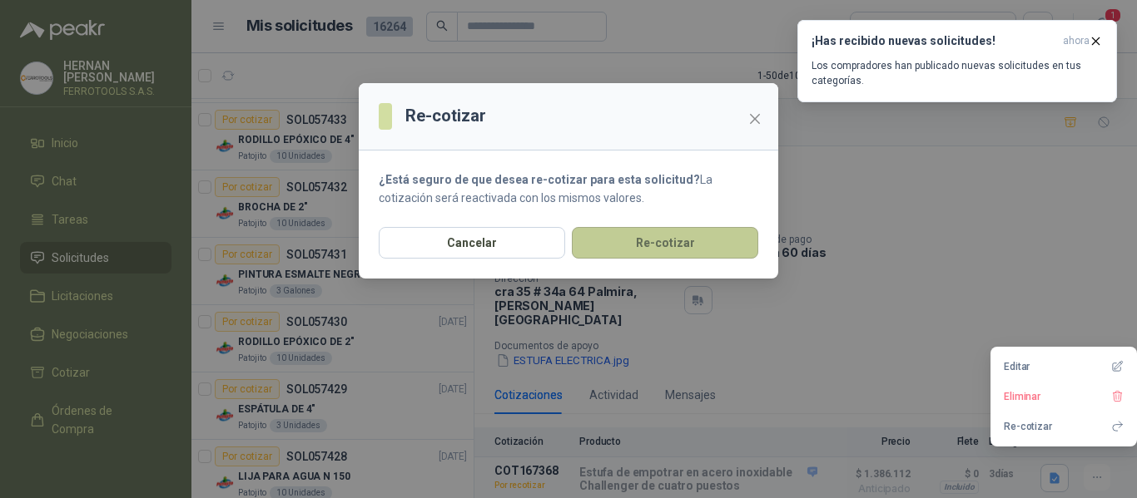
click at [666, 242] on button "Re-cotizar" at bounding box center [665, 243] width 186 height 32
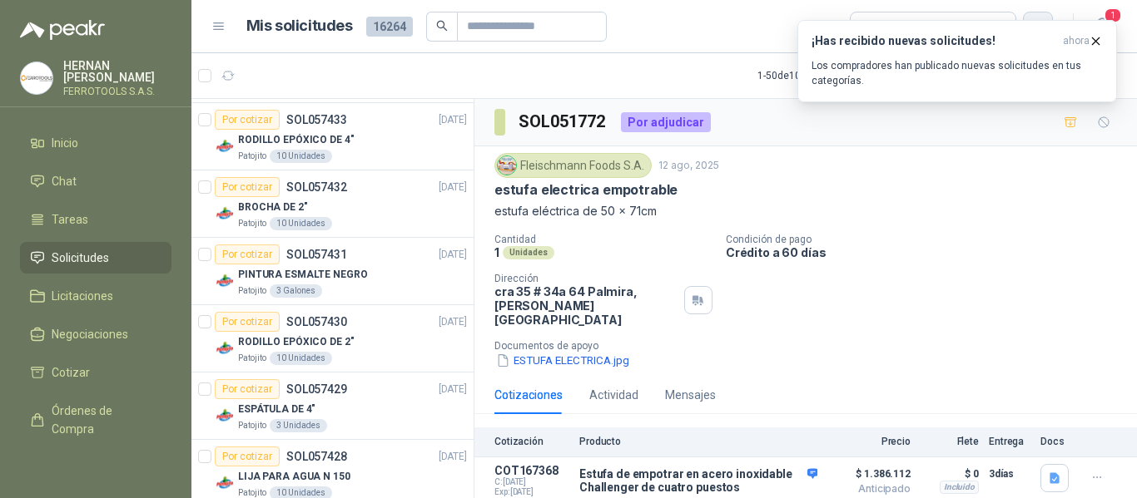
click at [1031, 19] on icon "button" at bounding box center [1038, 26] width 14 height 14
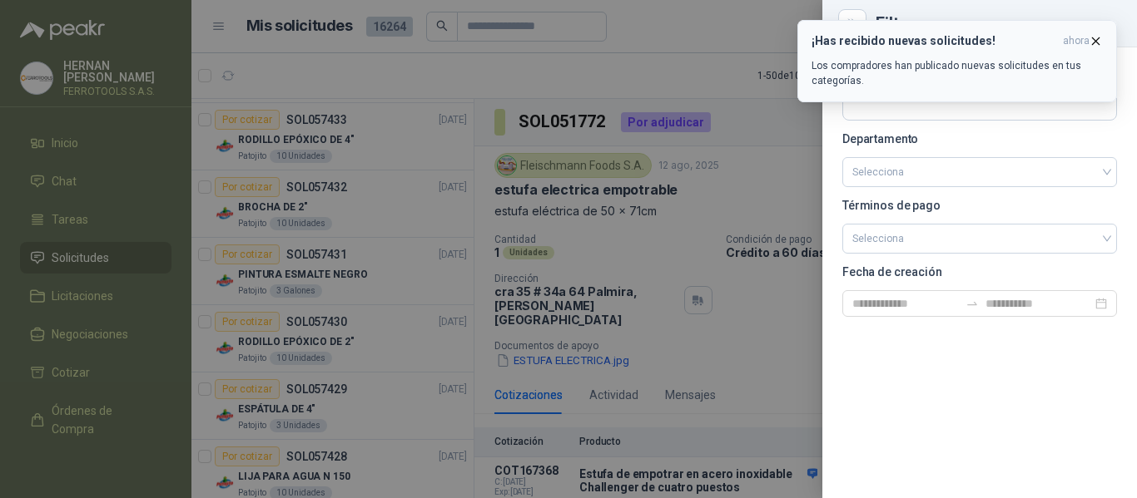
click at [896, 55] on div "¡Has recibido nuevas solicitudes! ahora Los compradores han publicado nuevas so…" at bounding box center [956, 61] width 291 height 54
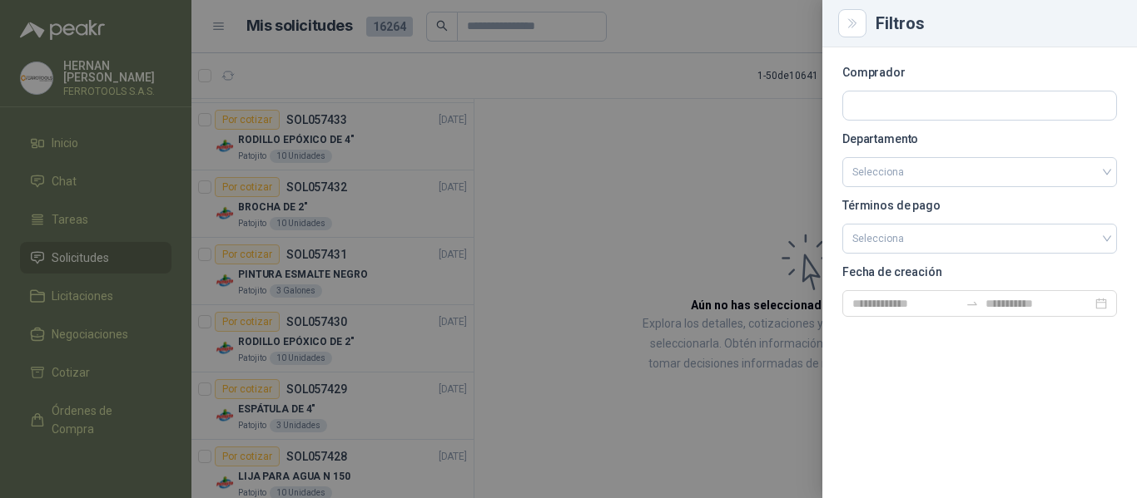
click at [53, 285] on div at bounding box center [568, 249] width 1137 height 498
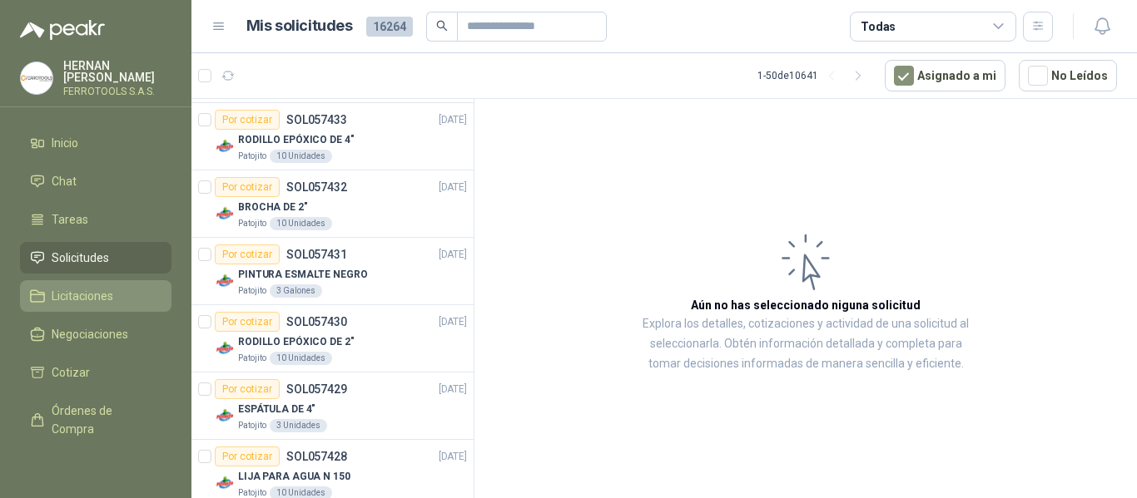
click at [76, 287] on span "Licitaciones" at bounding box center [83, 296] width 62 height 18
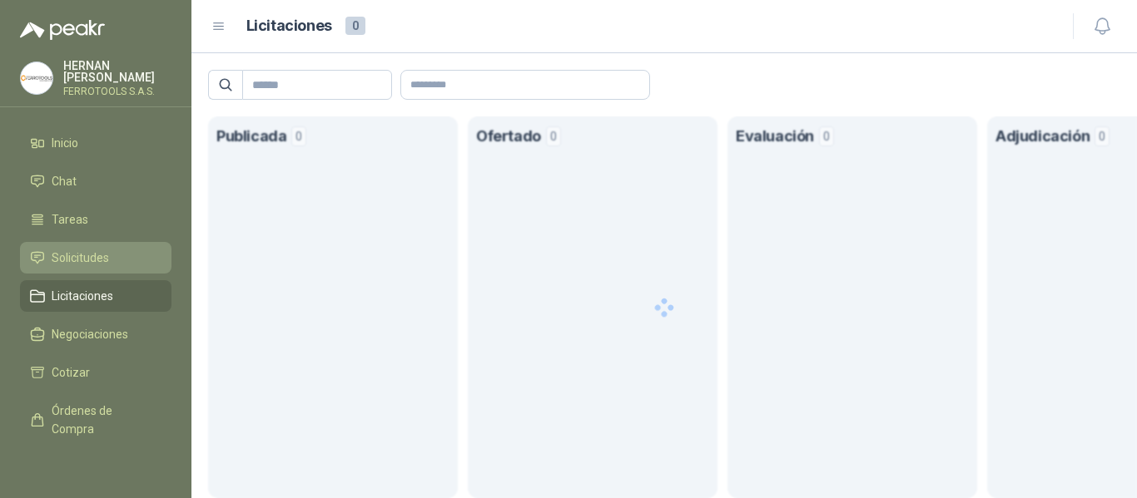
click at [75, 259] on span "Solicitudes" at bounding box center [80, 258] width 57 height 18
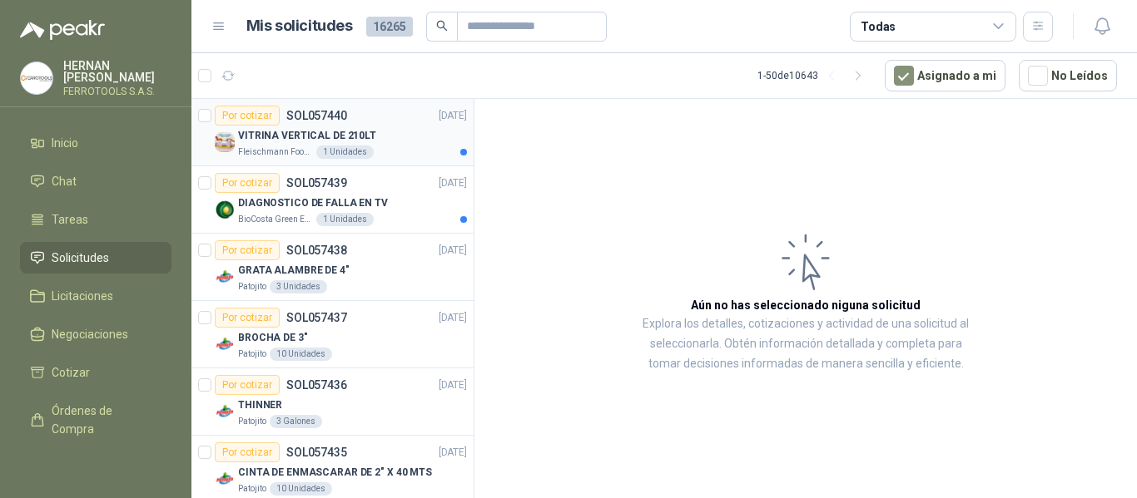
click at [386, 157] on div "Fleischmann Foods S.A. 1 Unidades" at bounding box center [352, 152] width 229 height 13
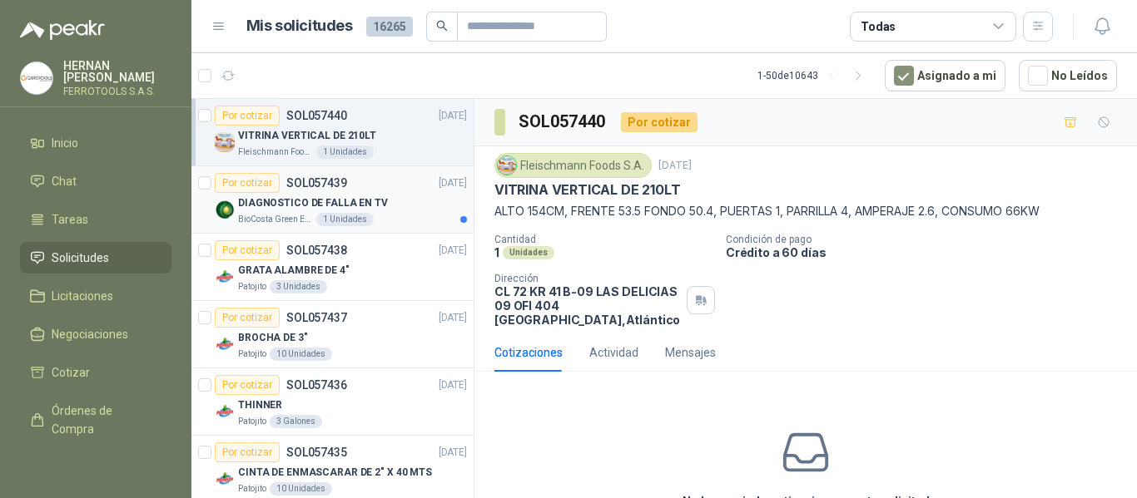
click at [394, 181] on div "Por cotizar SOL057439 25/09/25" at bounding box center [341, 183] width 252 height 20
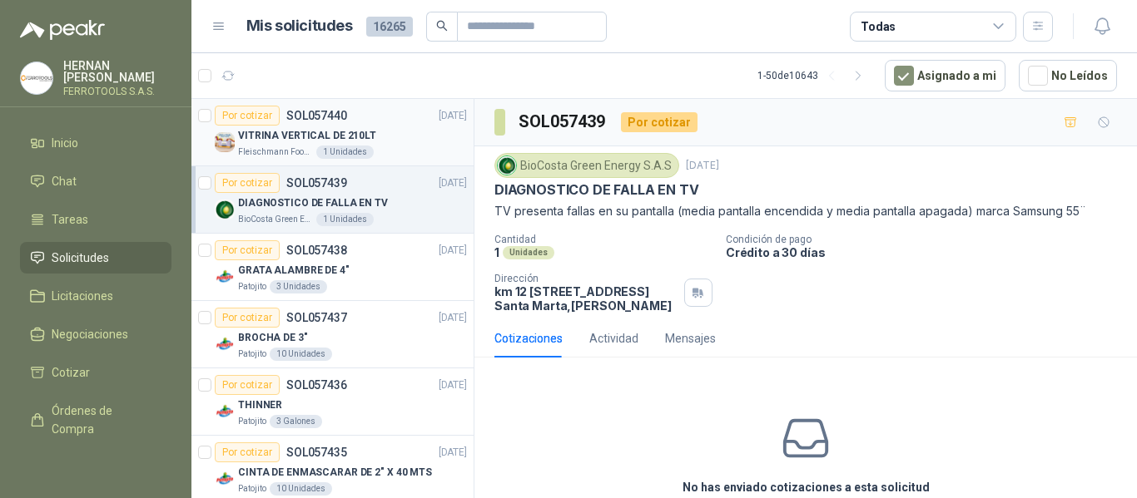
click at [404, 135] on div "VITRINA VERTICAL DE 210LT" at bounding box center [352, 136] width 229 height 20
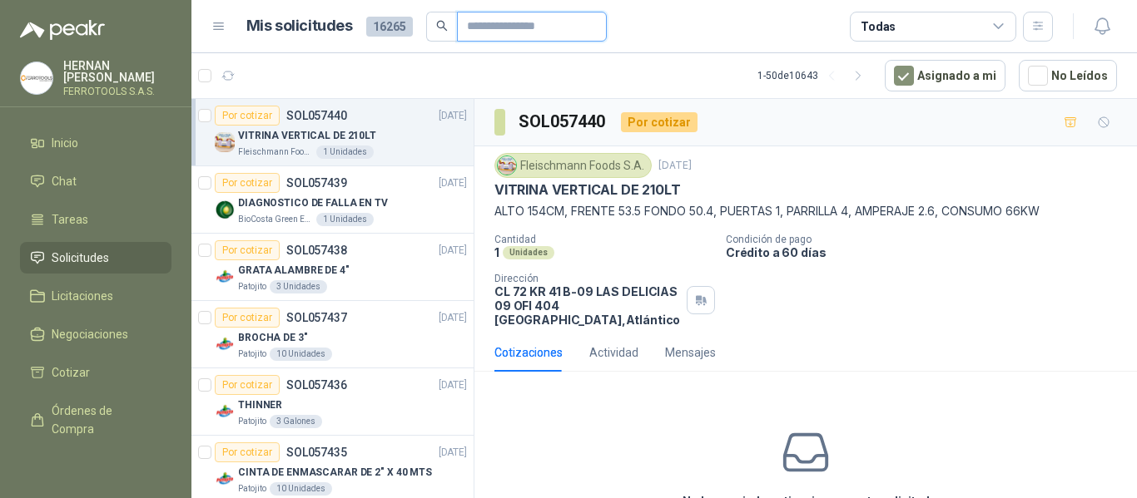
click at [513, 26] on input "text" at bounding box center [525, 26] width 116 height 28
type input "*****"
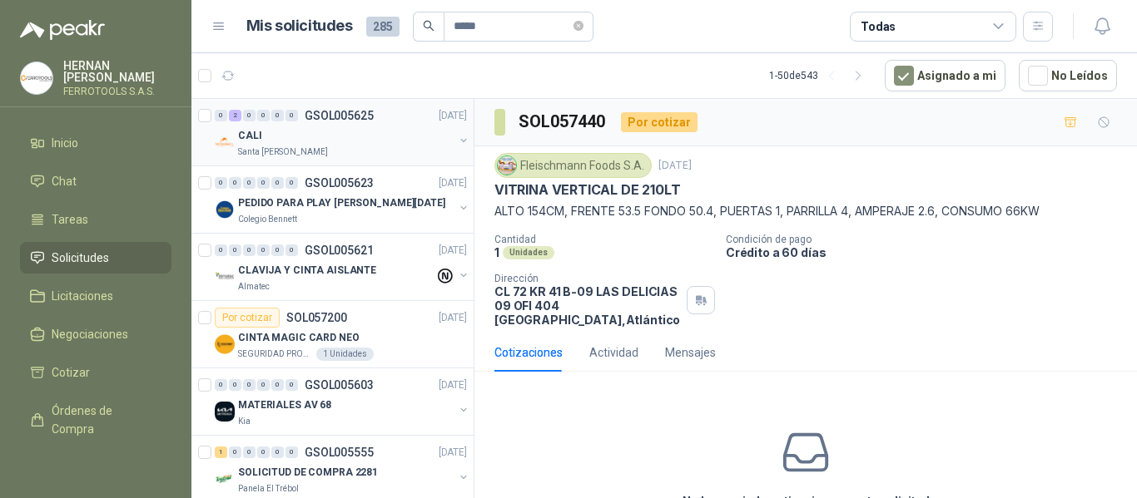
click at [457, 145] on button "button" at bounding box center [463, 140] width 13 height 13
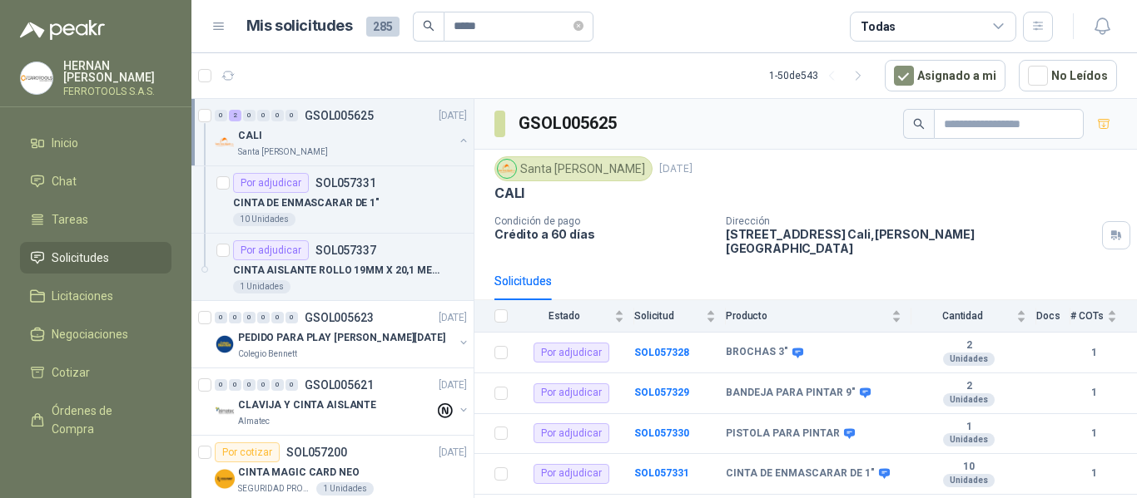
click at [457, 142] on button "button" at bounding box center [463, 140] width 13 height 13
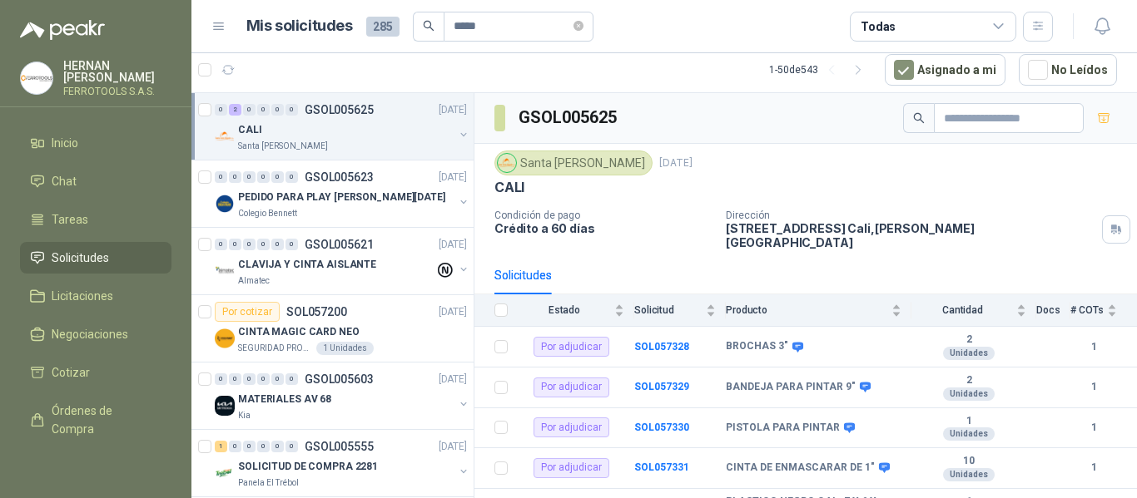
click at [610, 76] on article "1 - 50 de 543 Asignado a mi No Leídos" at bounding box center [663, 69] width 945 height 45
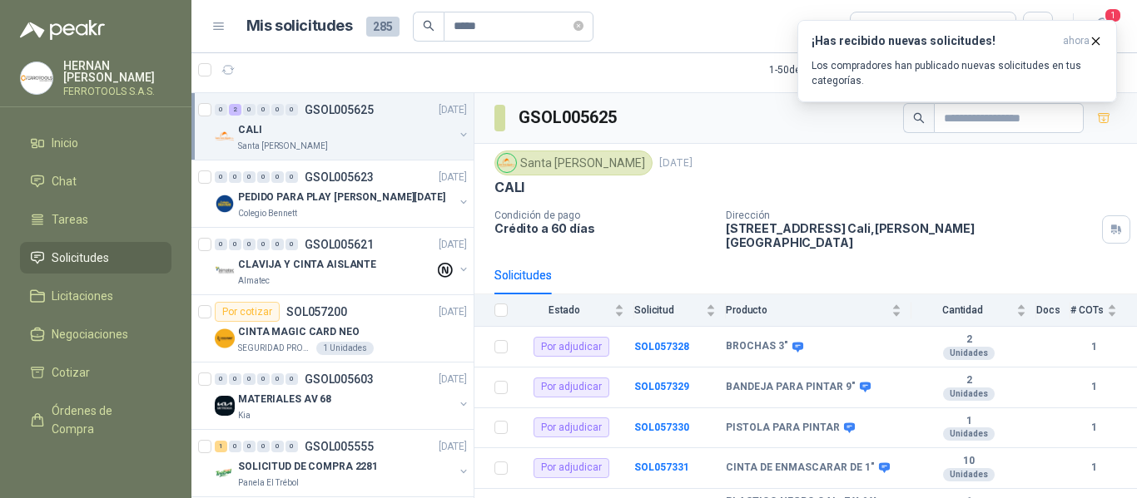
click at [334, 124] on div "CALI" at bounding box center [346, 130] width 216 height 20
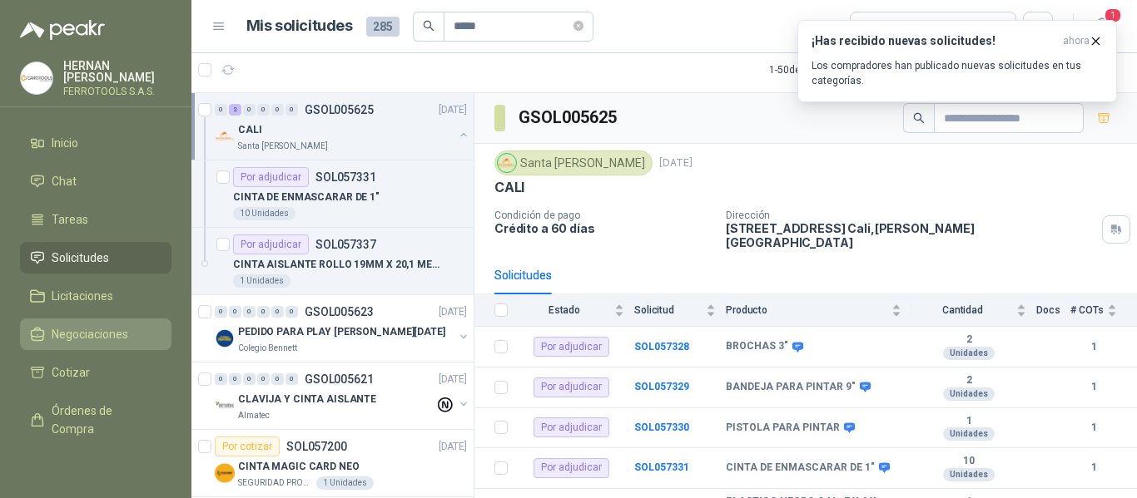
click at [84, 326] on span "Negociaciones" at bounding box center [90, 334] width 77 height 18
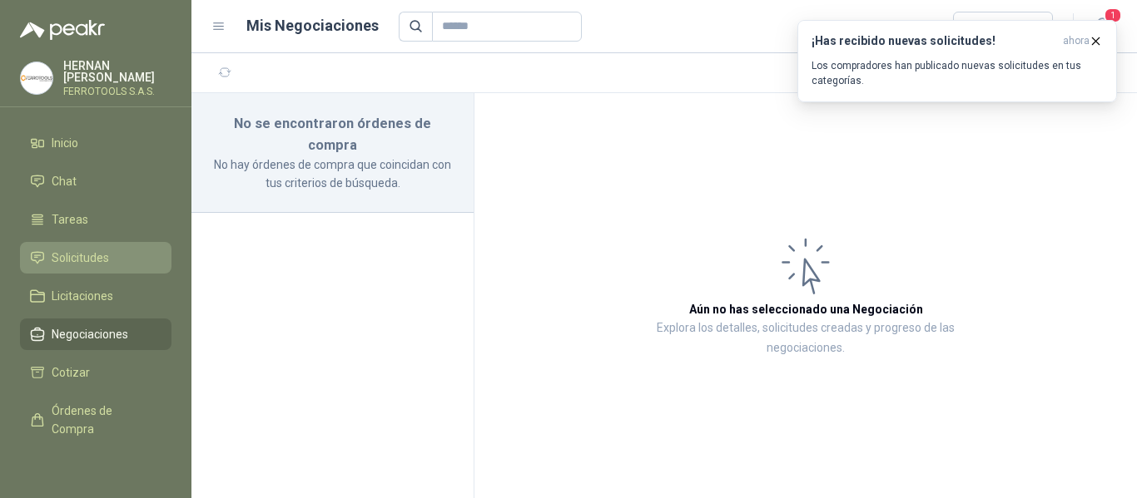
drag, startPoint x: 84, startPoint y: 326, endPoint x: 55, endPoint y: 262, distance: 70.4
click at [55, 262] on span "Solicitudes" at bounding box center [80, 258] width 57 height 18
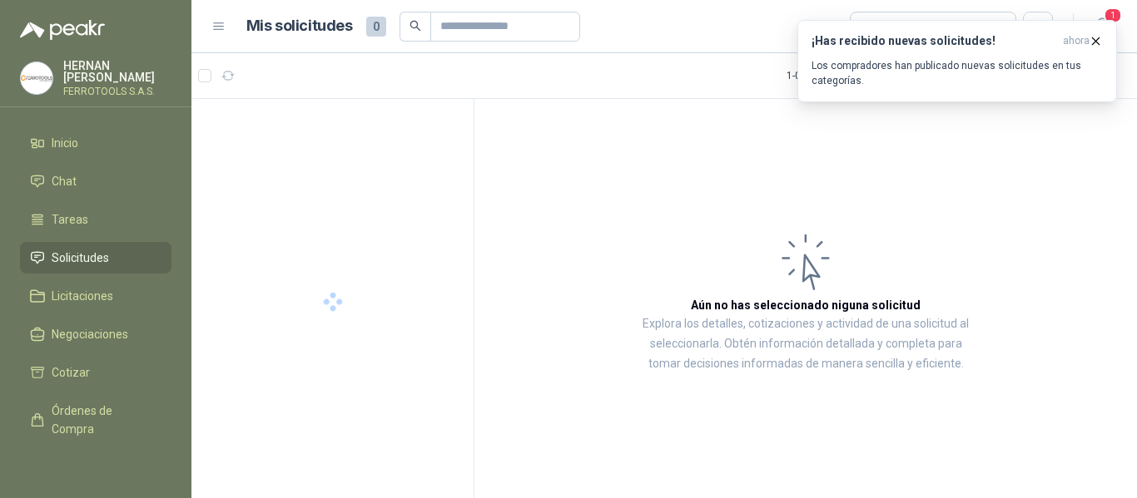
click at [70, 255] on span "Solicitudes" at bounding box center [80, 258] width 57 height 18
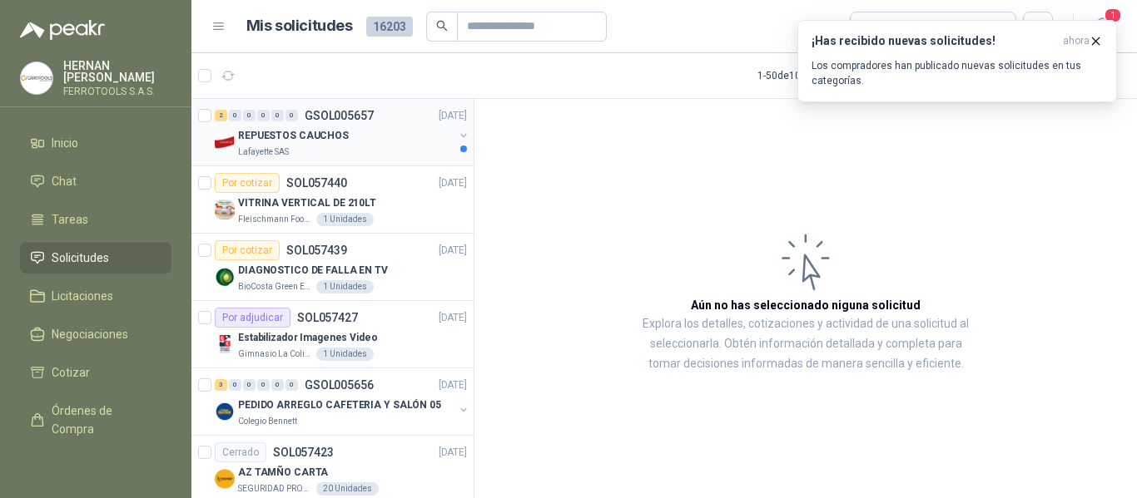
click at [384, 145] on div "REPUESTOS CAUCHOS" at bounding box center [346, 136] width 216 height 20
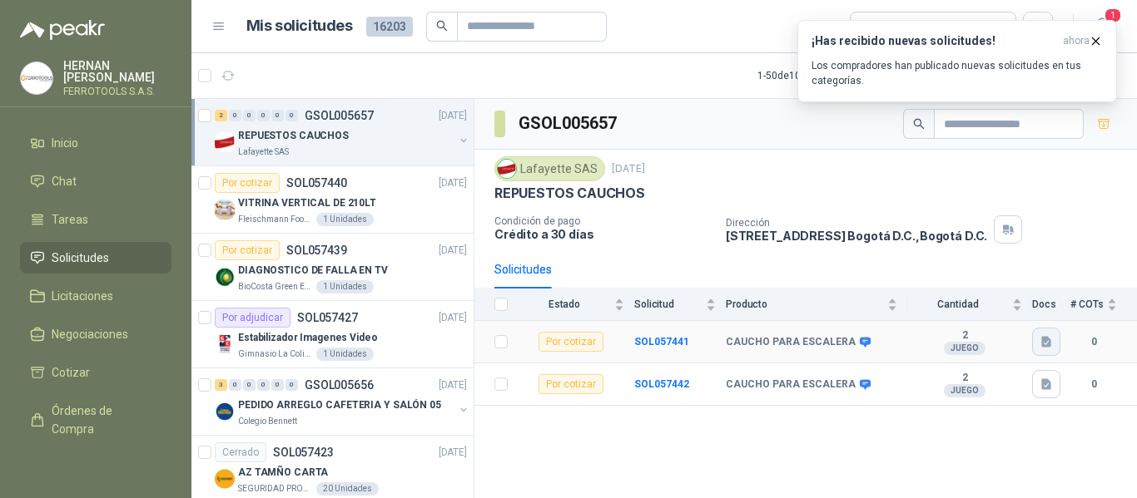
click at [1046, 349] on icon "button" at bounding box center [1046, 342] width 14 height 14
click at [981, 316] on div "EMPAQUE 1.JPG" at bounding box center [998, 305] width 124 height 39
click at [988, 308] on button "EMPAQUE 1.JPG" at bounding box center [998, 305] width 102 height 17
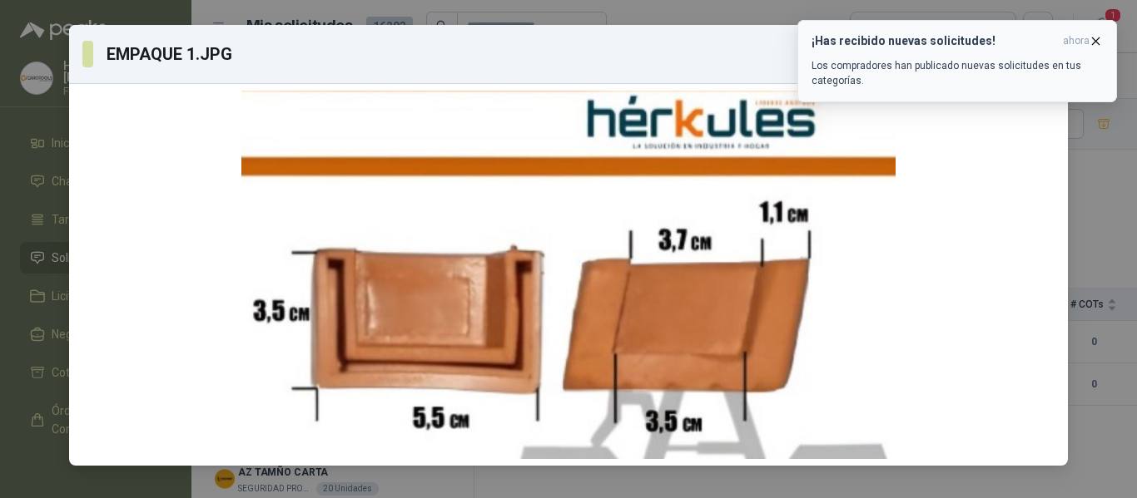
click at [1092, 42] on icon "button" at bounding box center [1095, 41] width 14 height 14
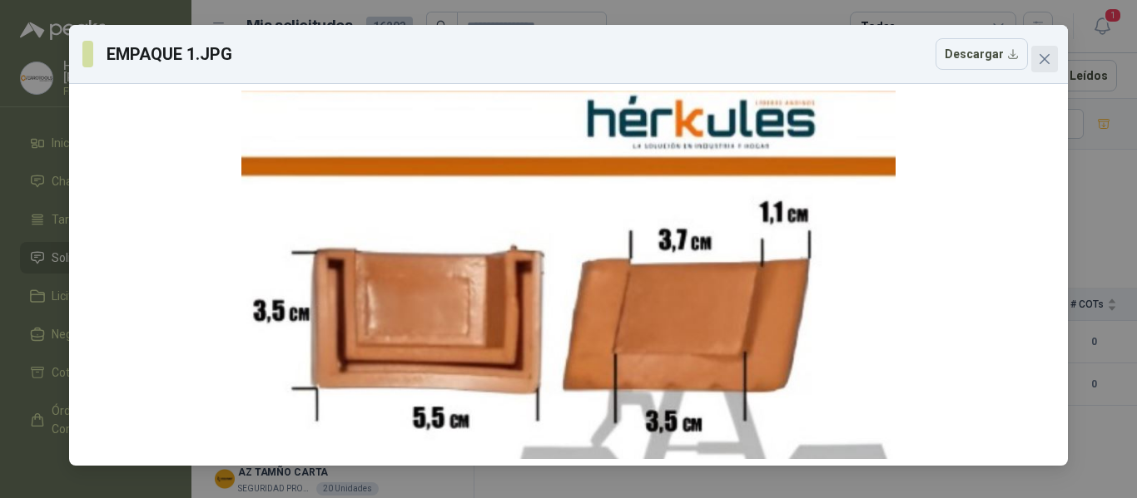
click at [1044, 56] on icon "close" at bounding box center [1044, 58] width 13 height 13
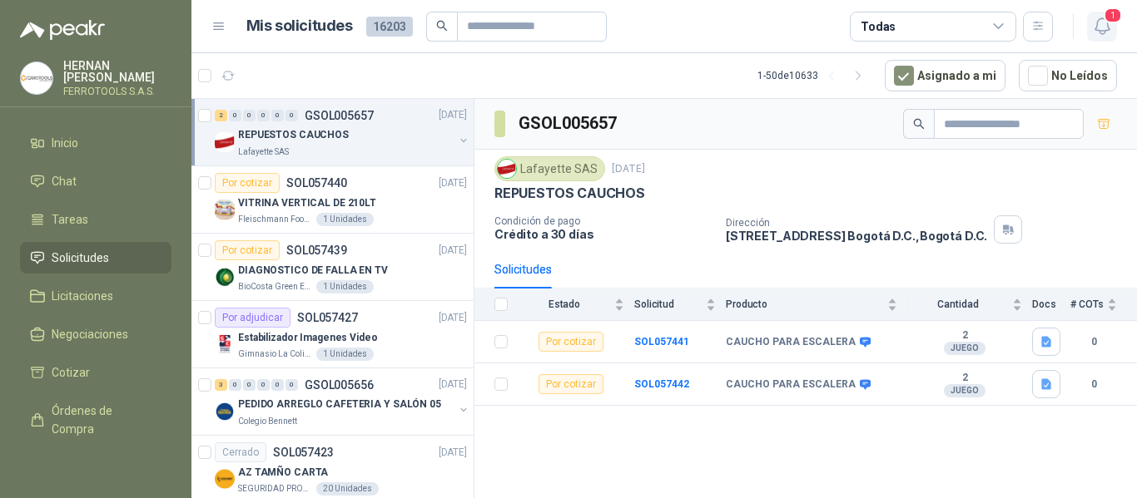
click at [1106, 28] on icon "button" at bounding box center [1102, 26] width 21 height 21
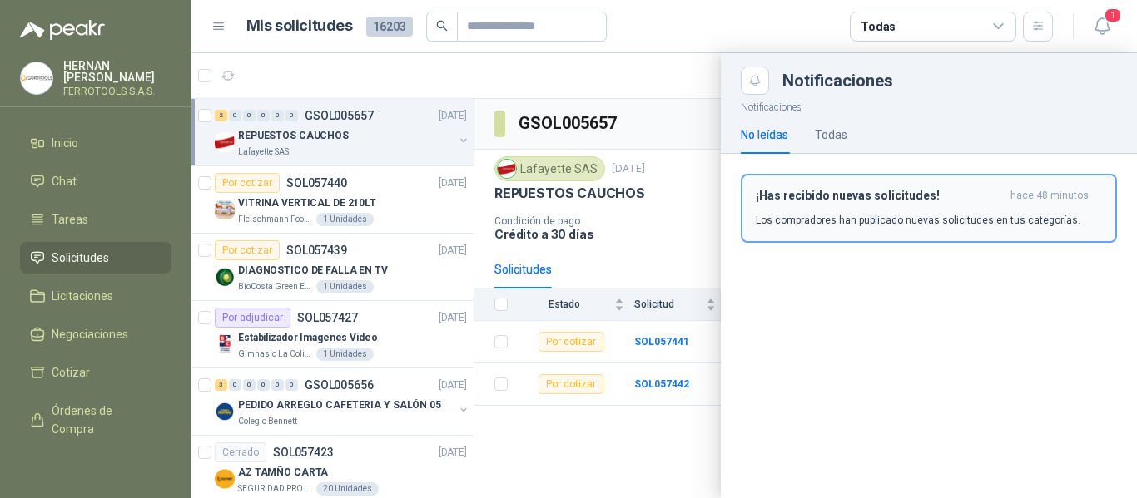
click at [926, 201] on h3 "¡Has recibido nuevas solicitudes!" at bounding box center [880, 196] width 248 height 14
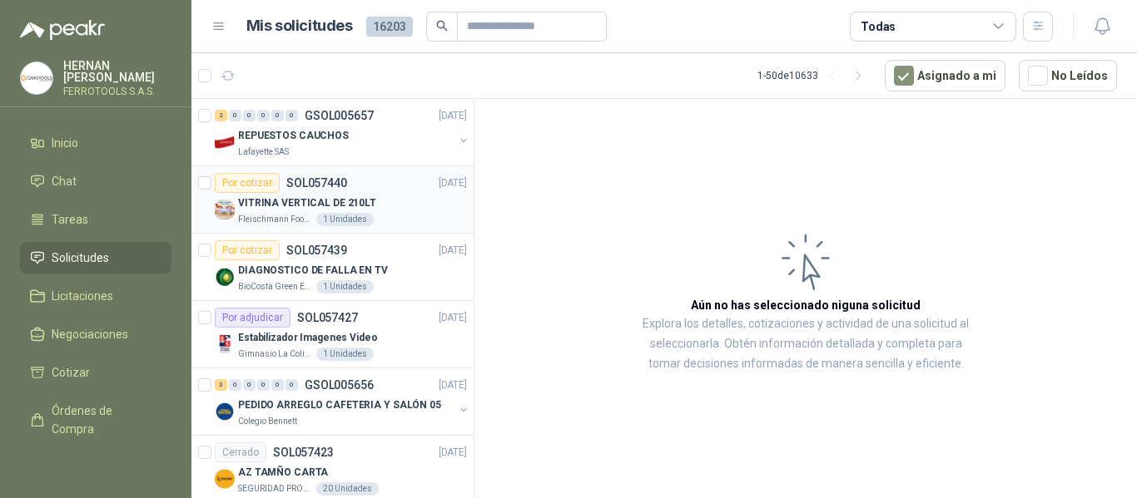
click at [399, 206] on div "VITRINA VERTICAL DE 210LT" at bounding box center [352, 203] width 229 height 20
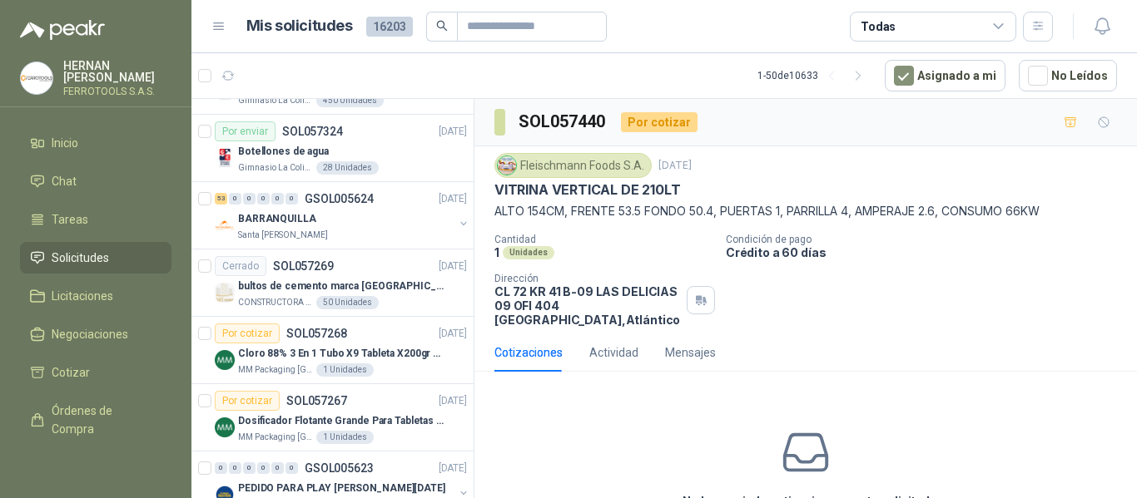
scroll to position [998, 0]
